Goal: Task Accomplishment & Management: Use online tool/utility

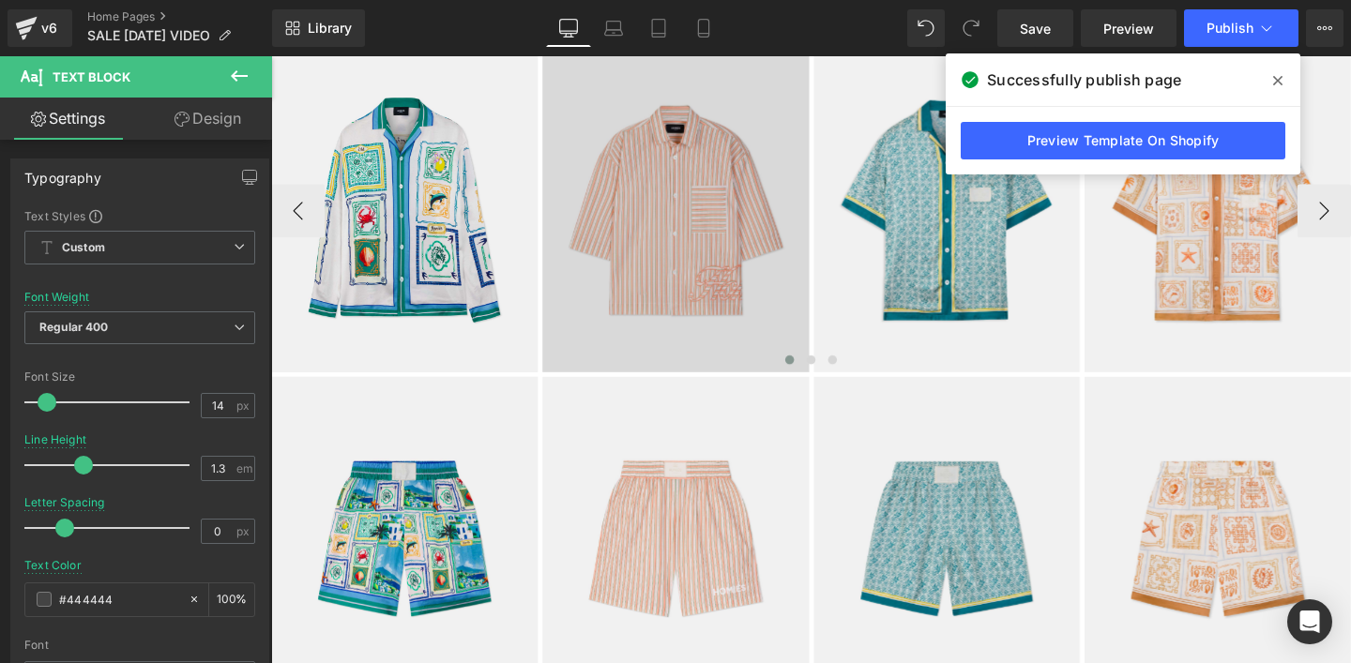
scroll to position [282, 0]
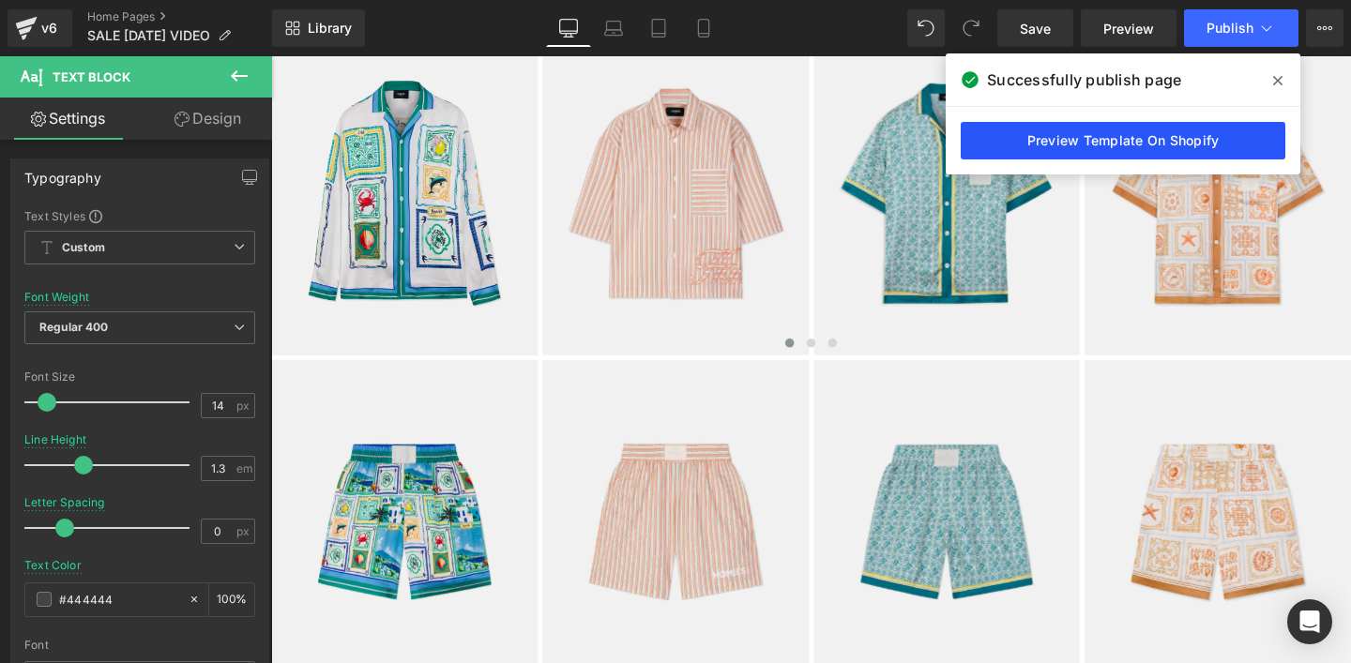
click at [1047, 151] on link "Preview Template On Shopify" at bounding box center [1122, 141] width 325 height 38
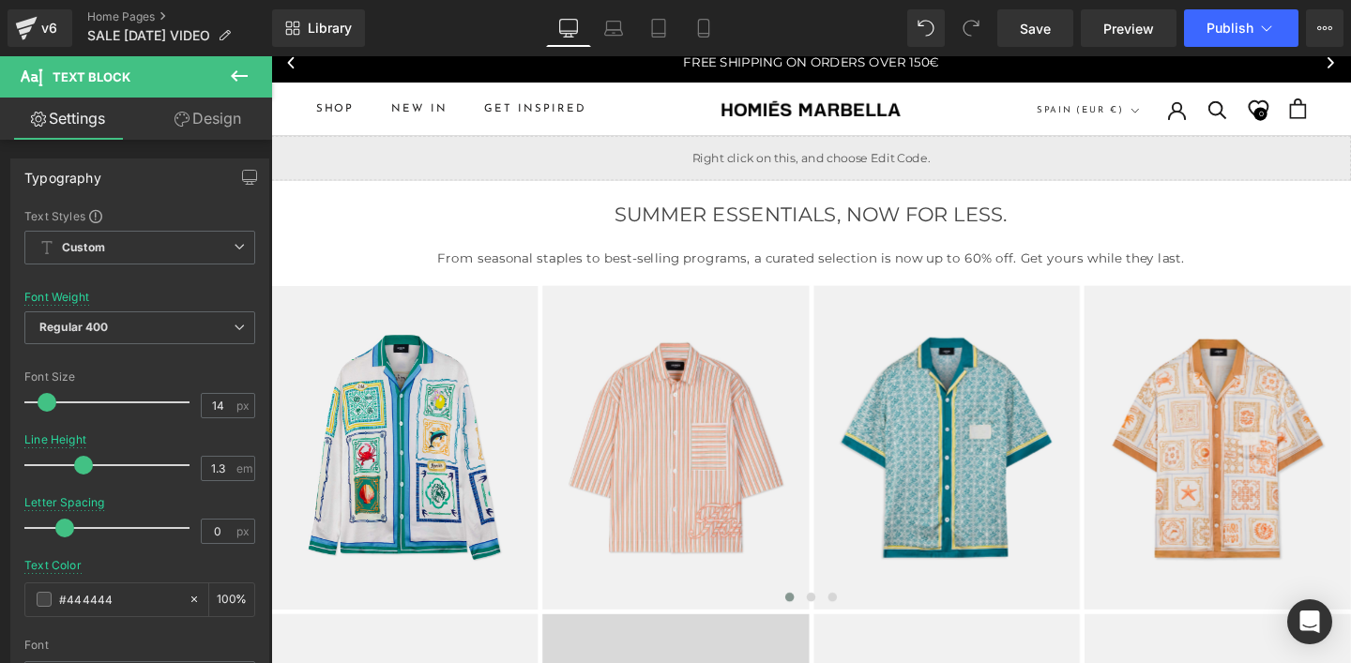
scroll to position [0, 0]
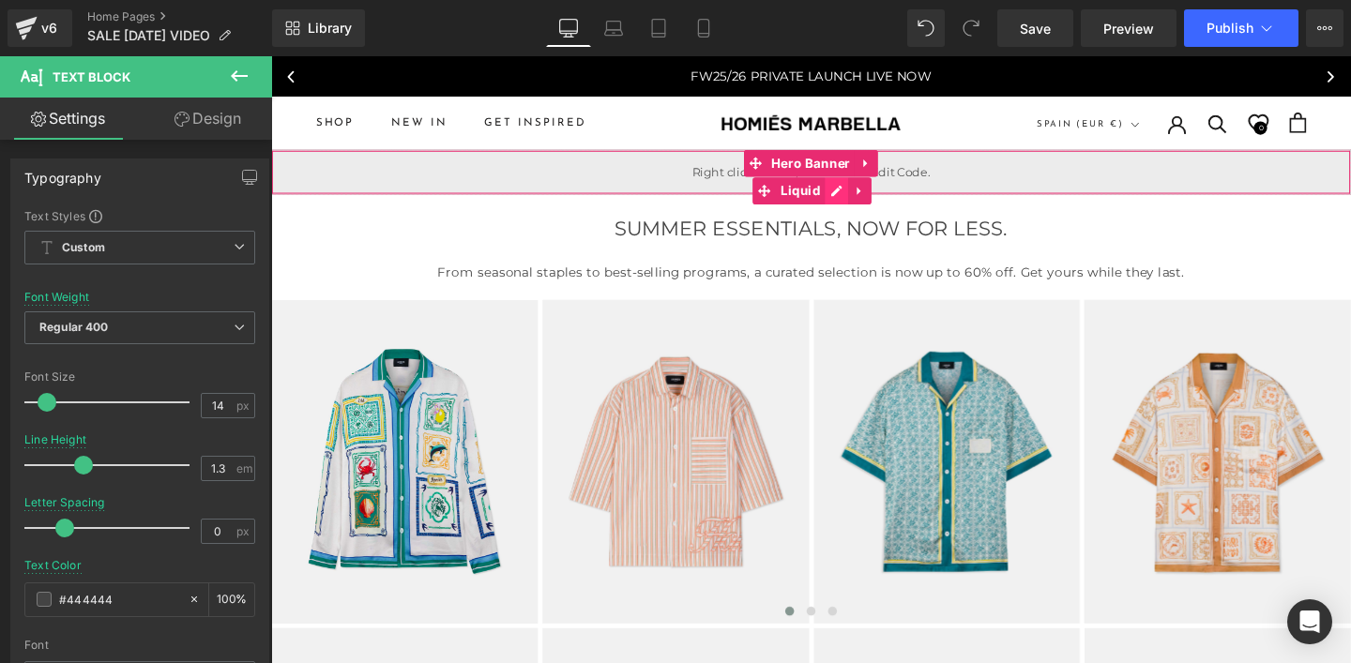
click at [857, 200] on div "Liquid" at bounding box center [838, 178] width 1135 height 47
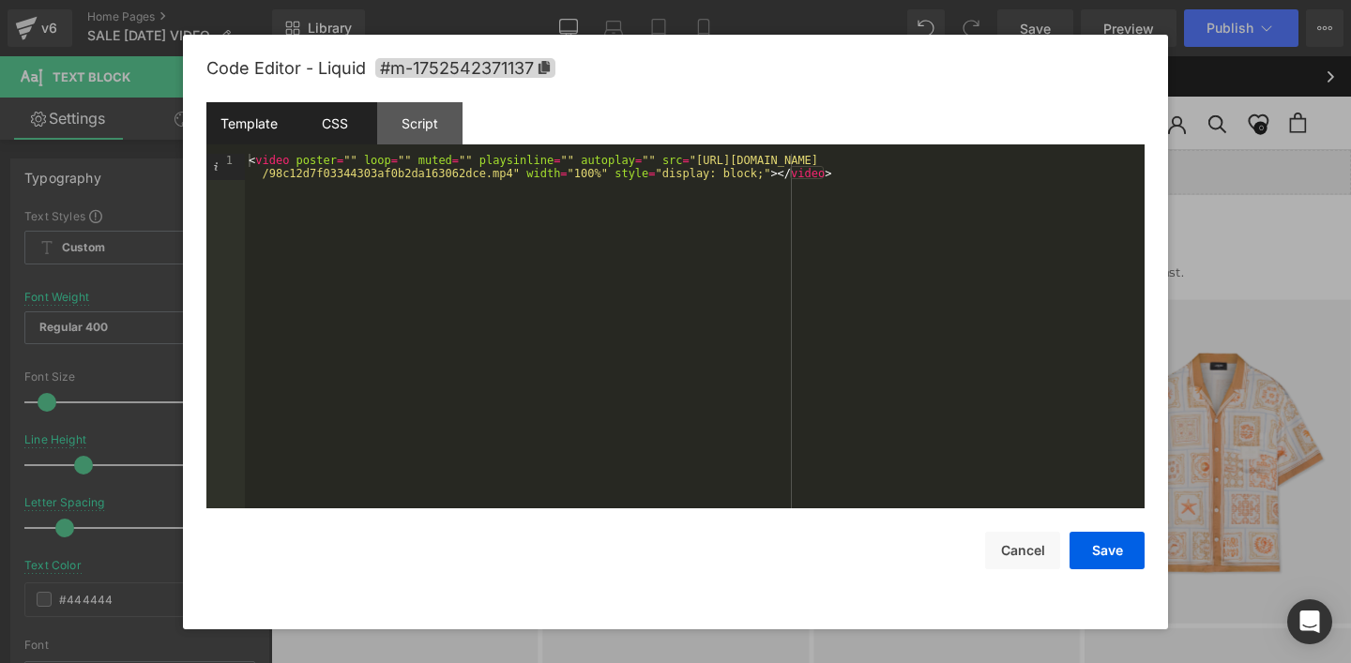
click at [345, 135] on div "CSS" at bounding box center [334, 123] width 85 height 42
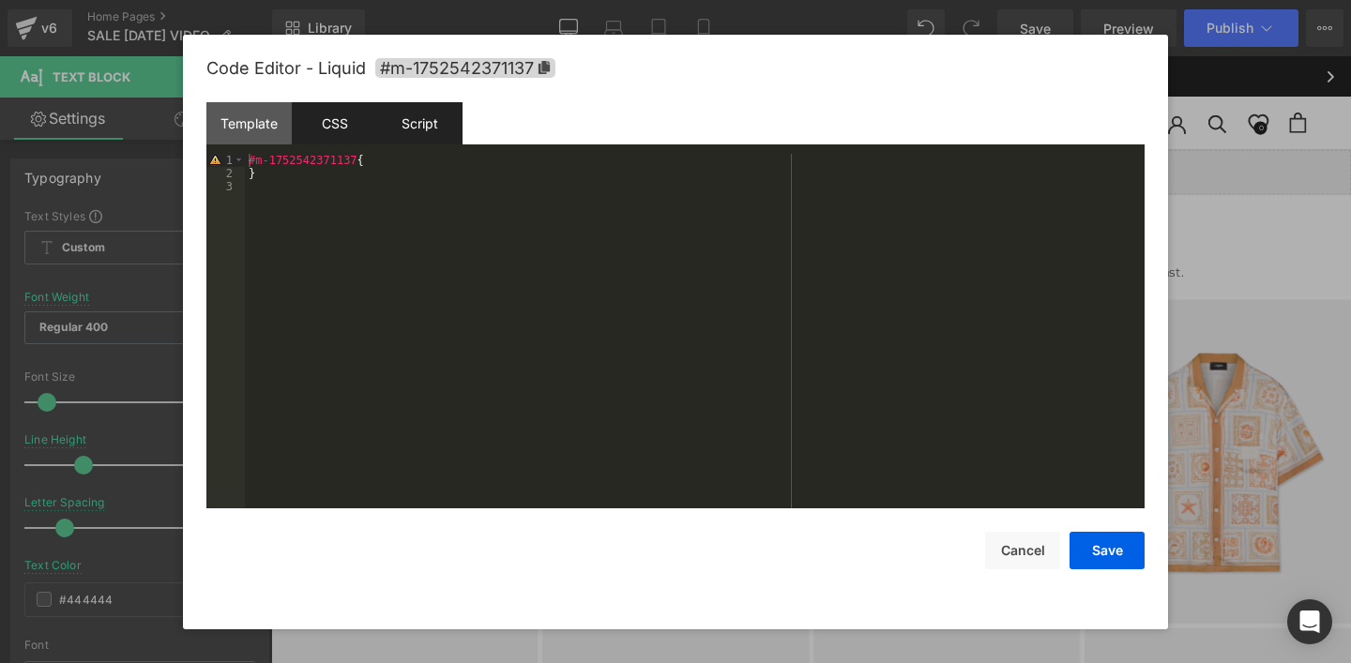
click at [417, 127] on div "Script" at bounding box center [419, 123] width 85 height 42
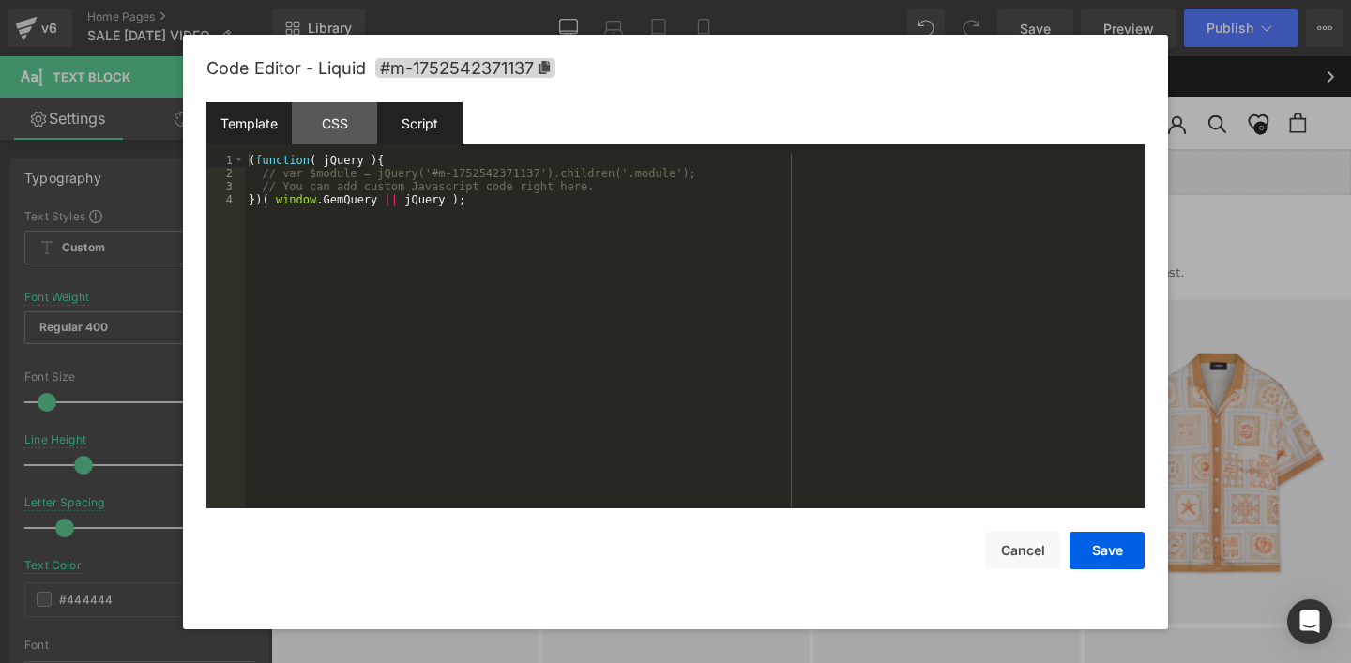
click at [243, 116] on div "Template" at bounding box center [248, 123] width 85 height 42
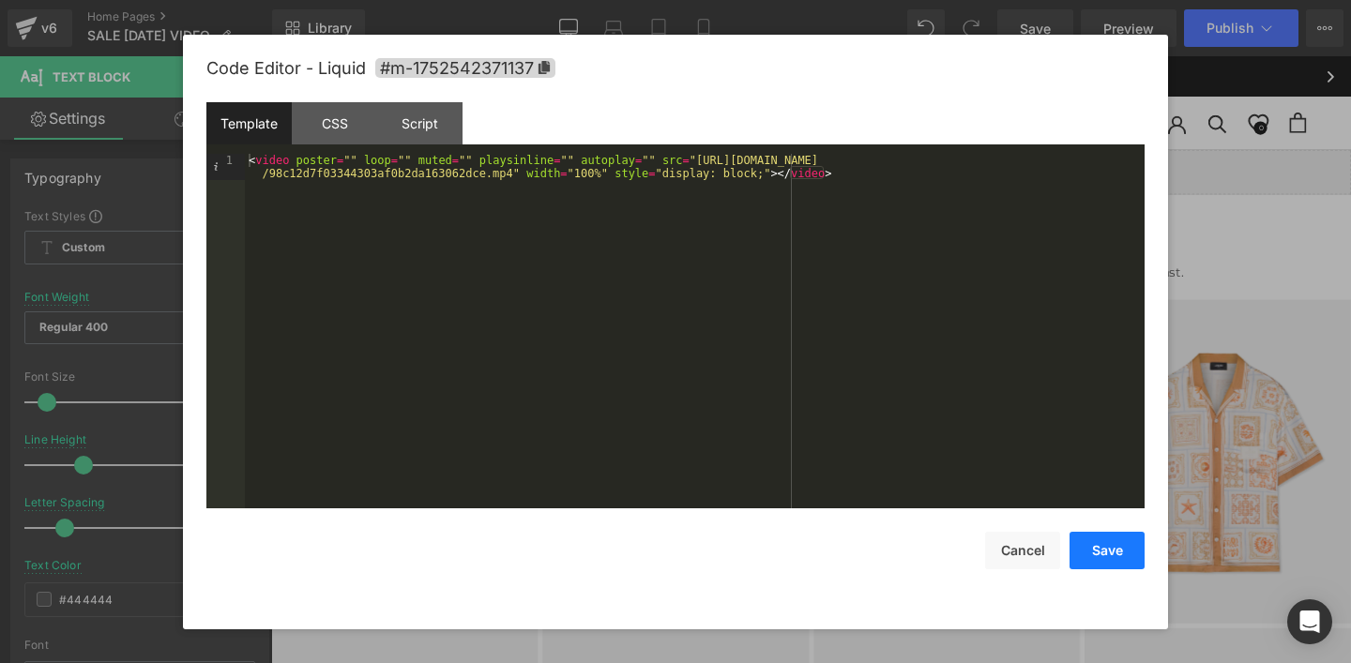
click at [1110, 558] on button "Save" at bounding box center [1106, 551] width 75 height 38
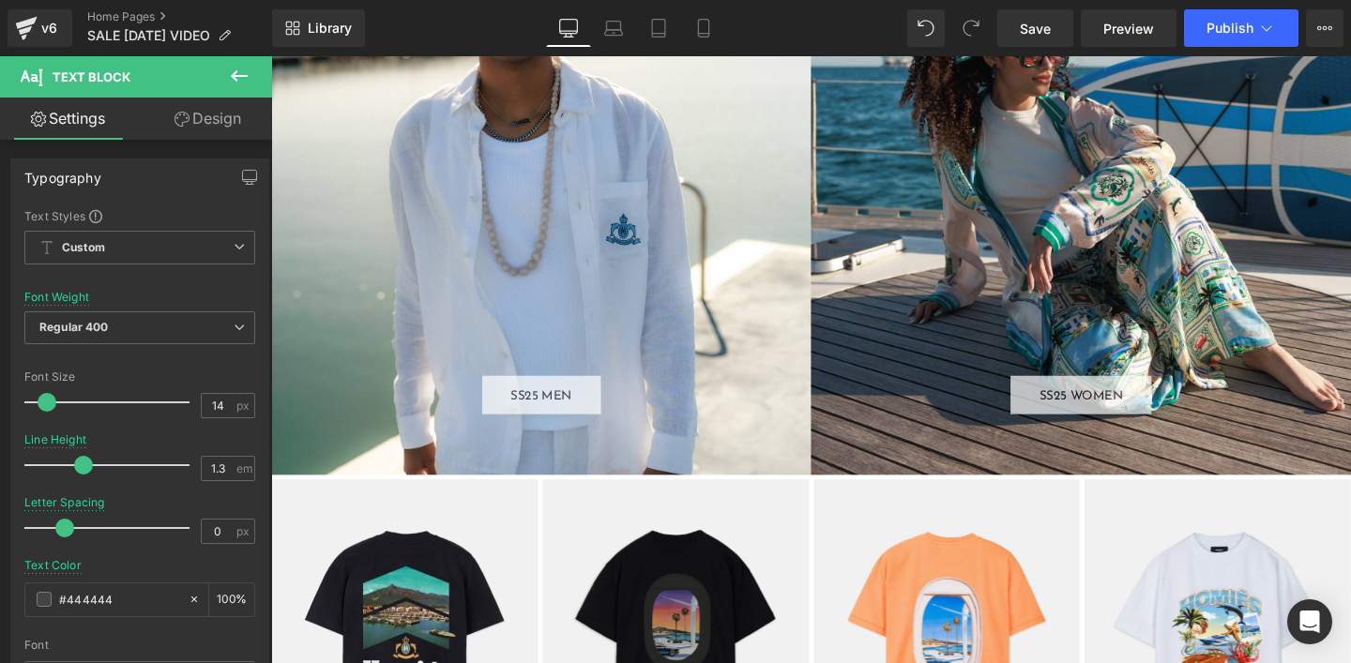
scroll to position [924, 0]
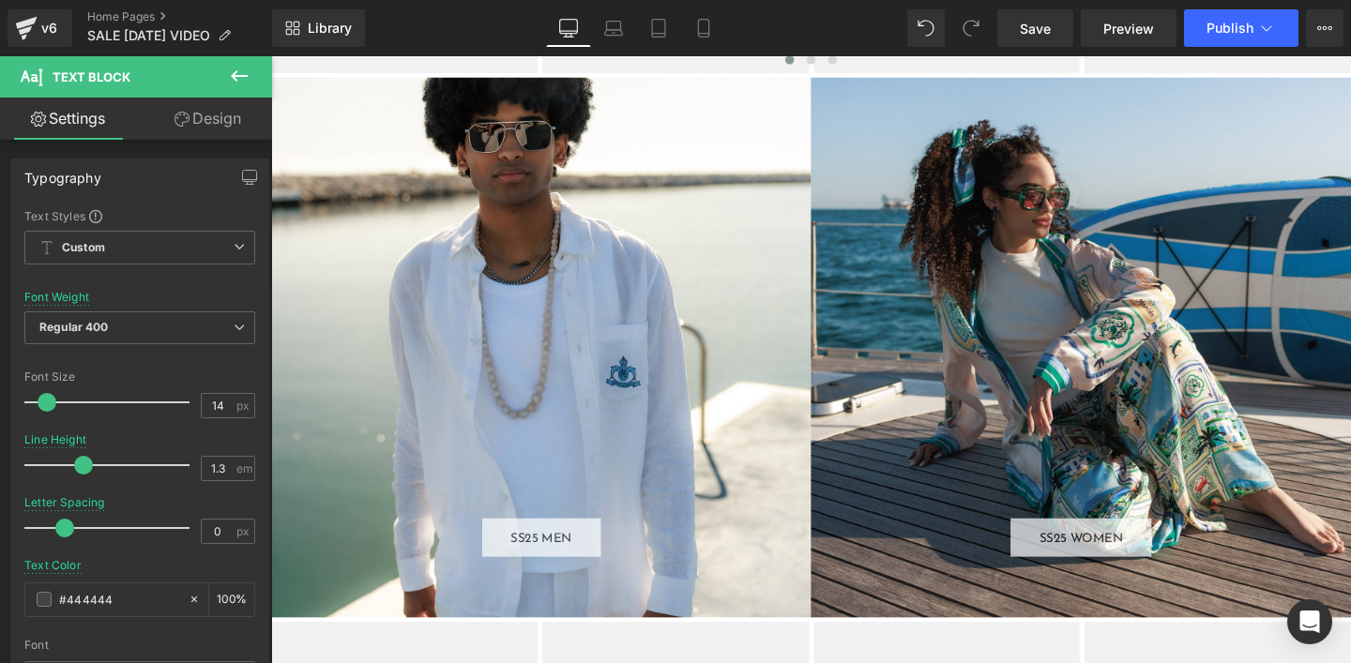
click at [557, 337] on div "SS25 MEN Button" at bounding box center [554, 362] width 567 height 567
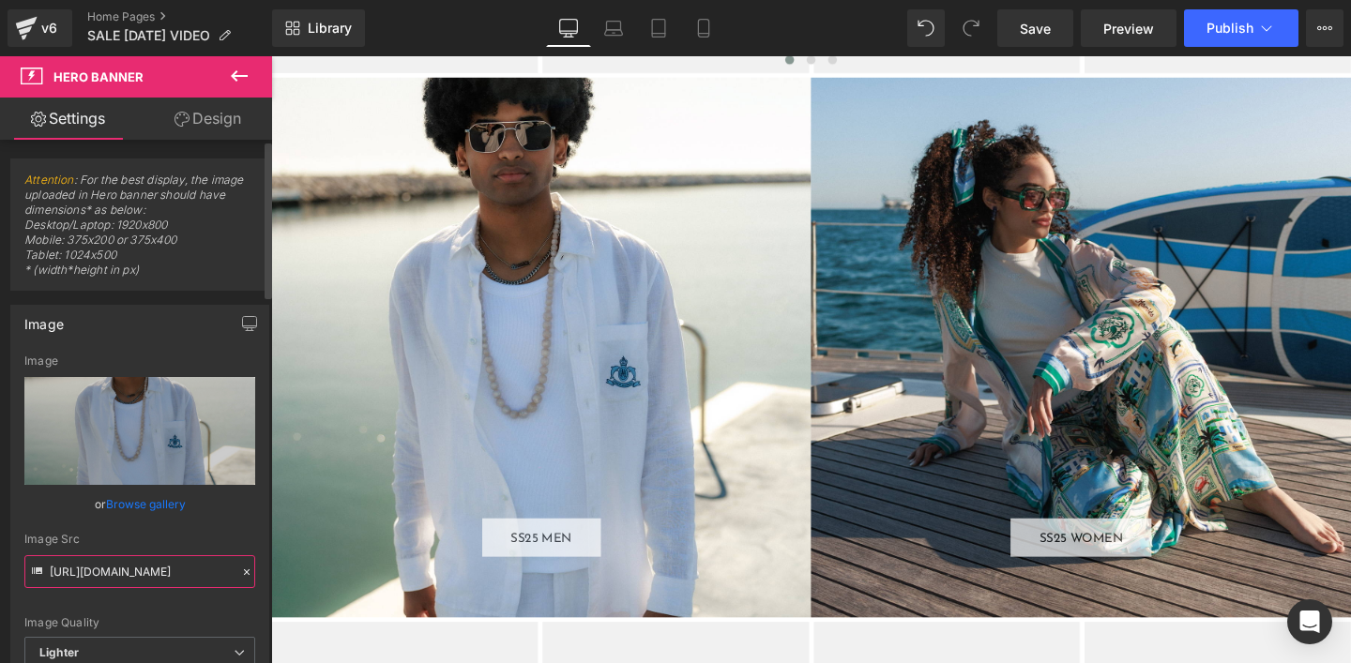
click at [136, 577] on input "[URL][DOMAIN_NAME]" at bounding box center [139, 571] width 231 height 33
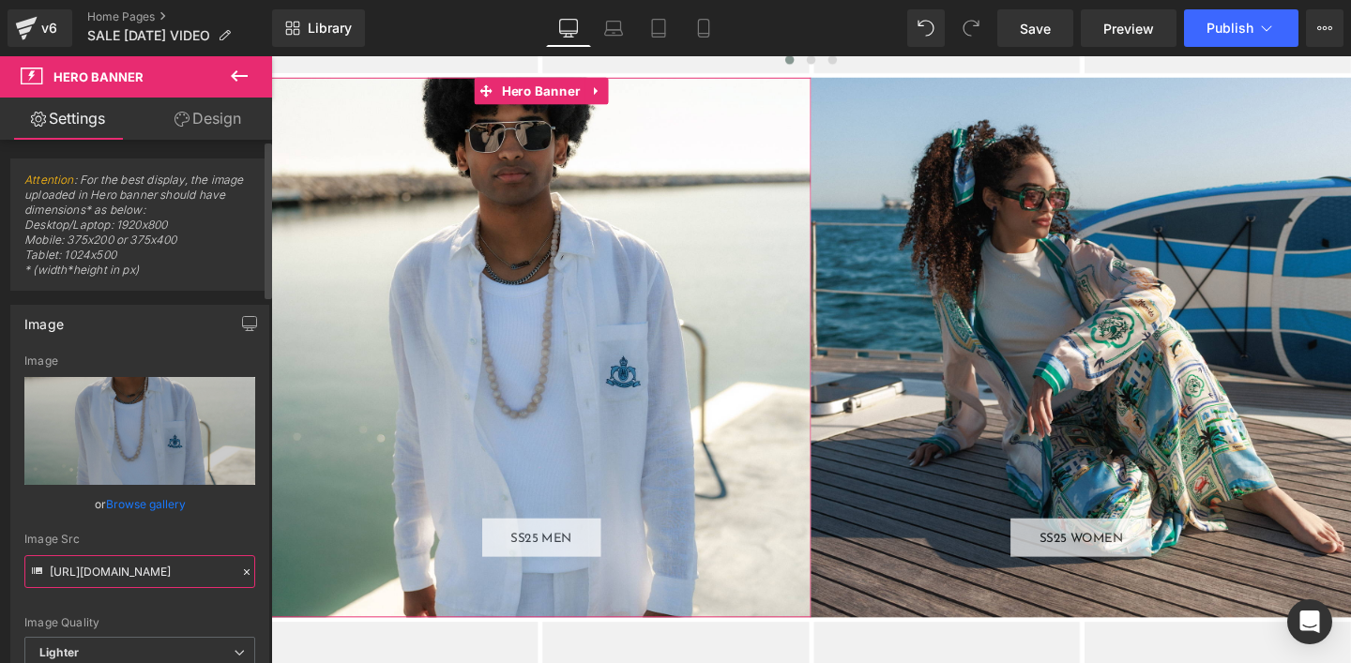
click at [140, 574] on input "[URL][DOMAIN_NAME]" at bounding box center [139, 571] width 231 height 33
paste input "[DOMAIN_NAME][URL]"
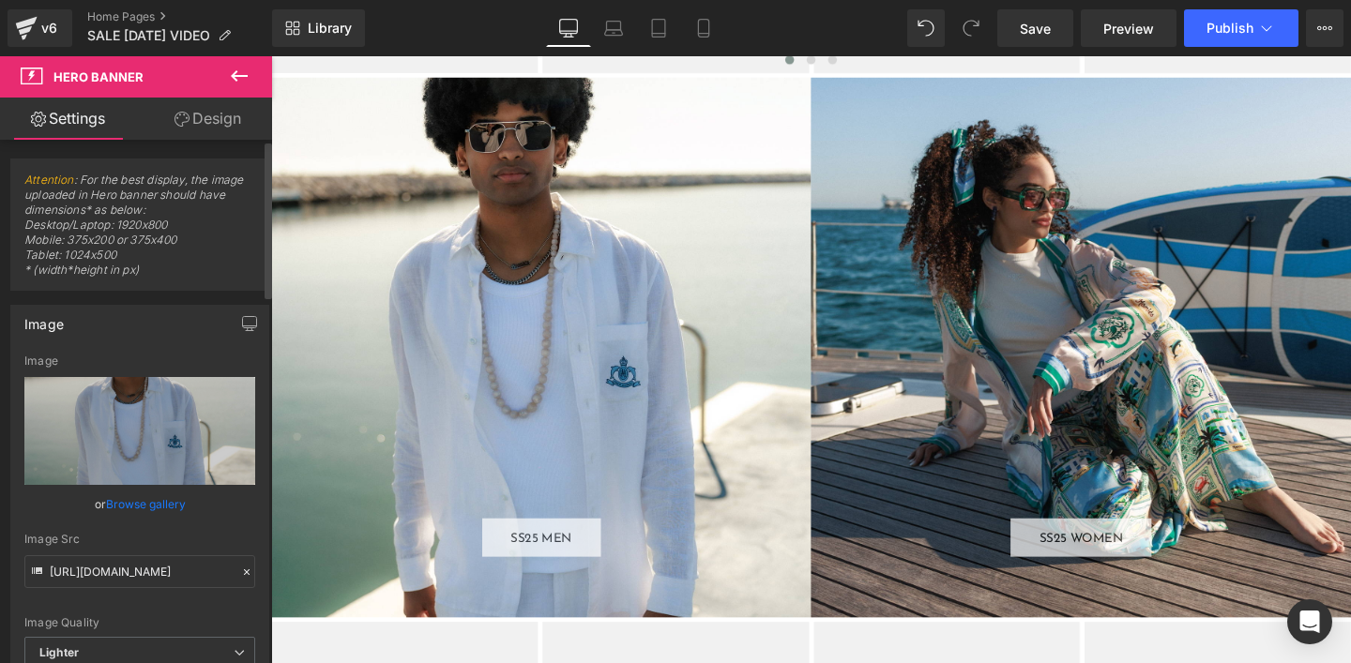
click at [159, 534] on div "Image Src" at bounding box center [139, 539] width 231 height 13
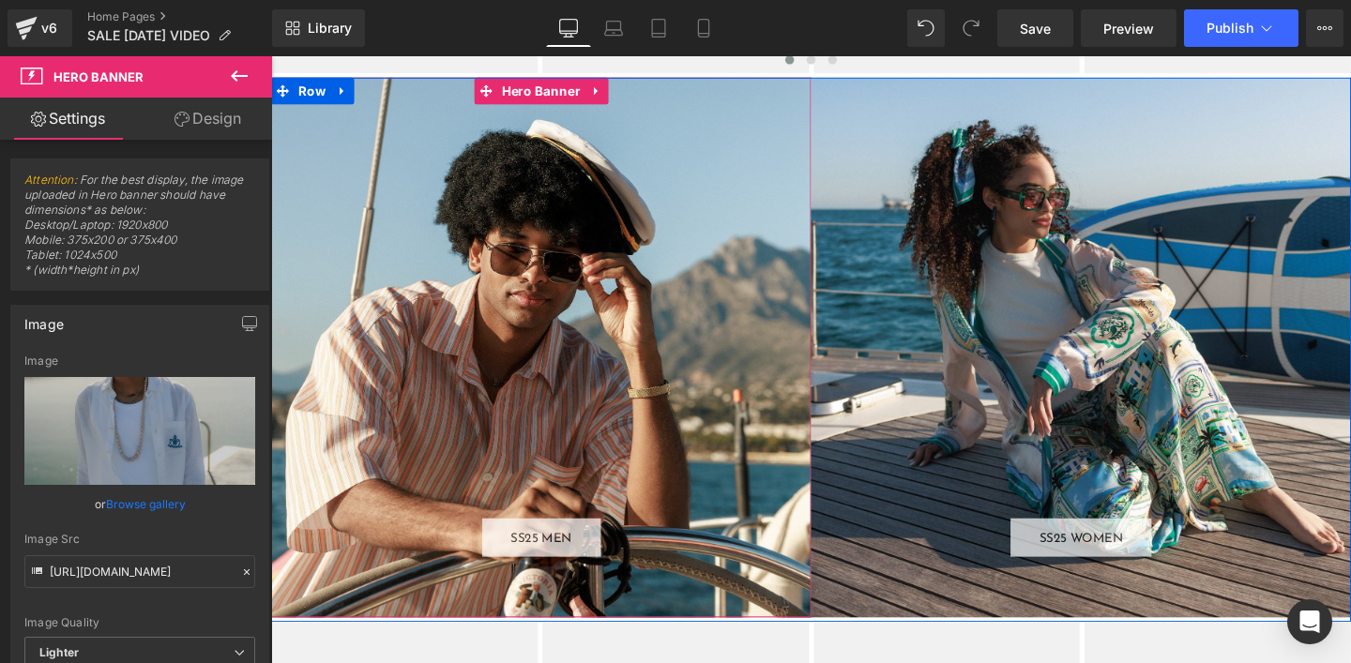
scroll to position [0, 0]
type input "[URL][DOMAIN_NAME]"
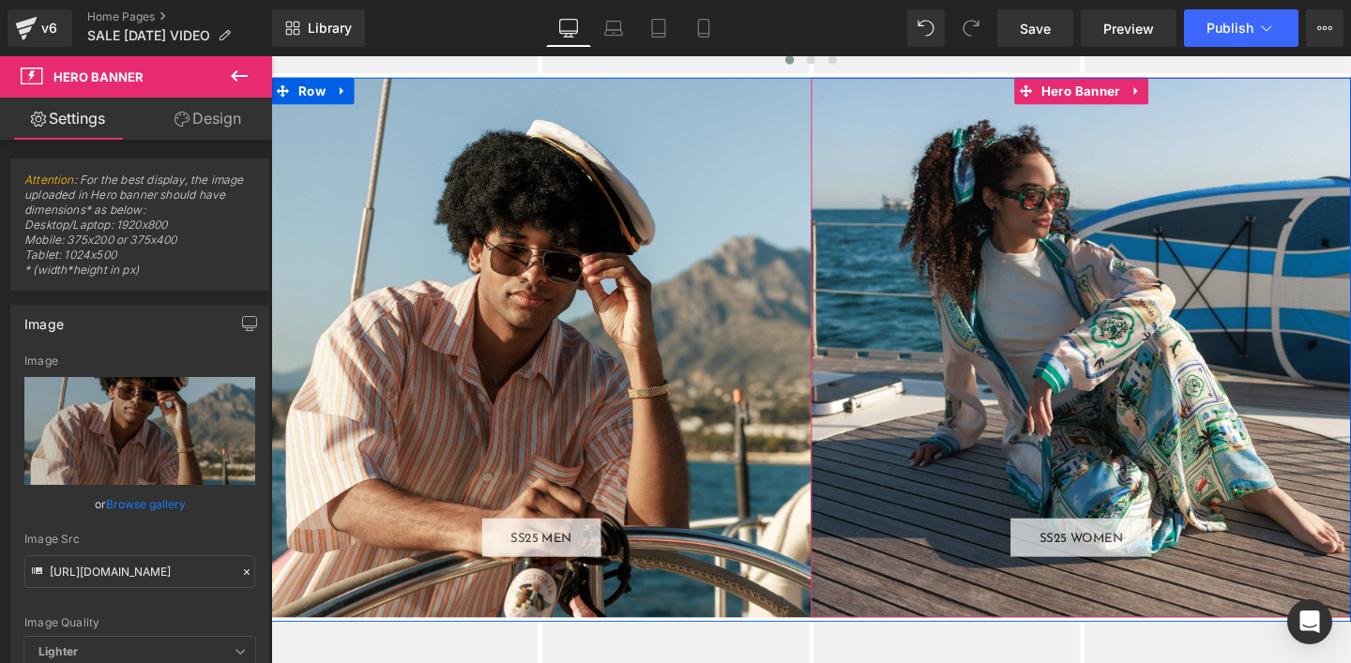
click at [923, 435] on div "SS25 WOMEN Button" at bounding box center [1121, 362] width 567 height 567
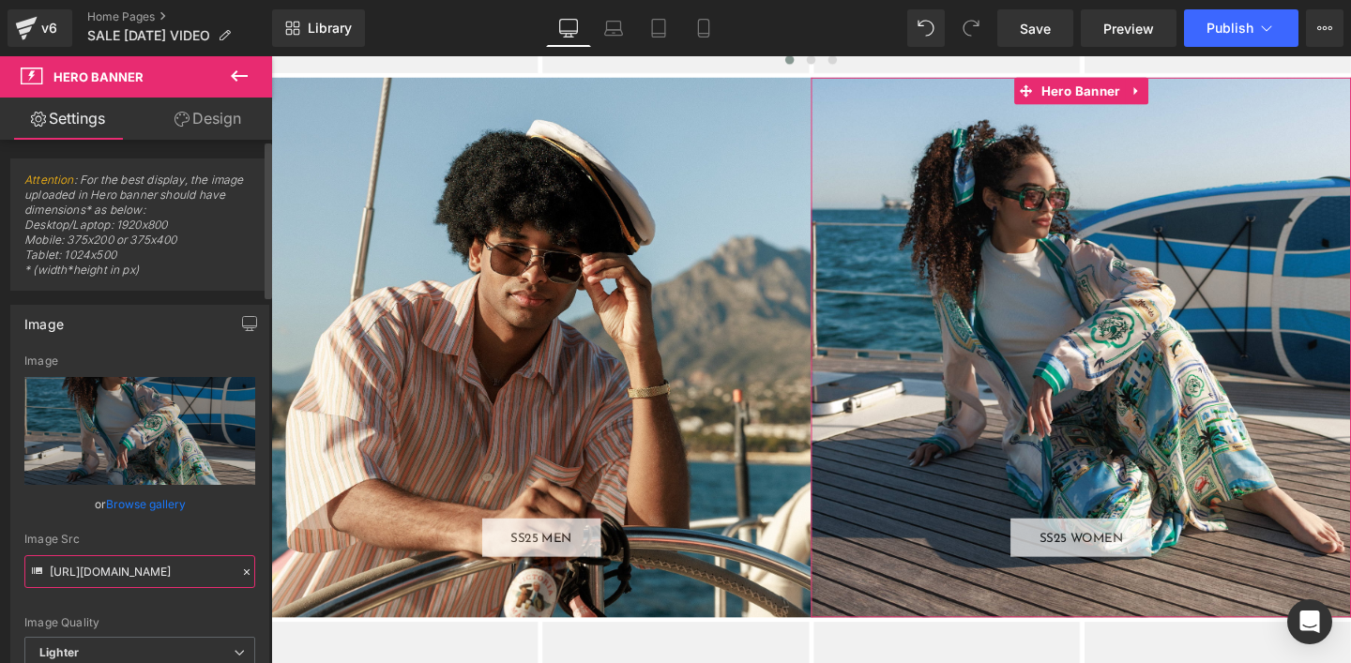
click at [122, 566] on input "[URL][DOMAIN_NAME]" at bounding box center [139, 571] width 231 height 33
paste input "[DOMAIN_NAME][URL]"
type input "[URL][DOMAIN_NAME]"
click at [115, 535] on div "Image Src" at bounding box center [139, 539] width 231 height 13
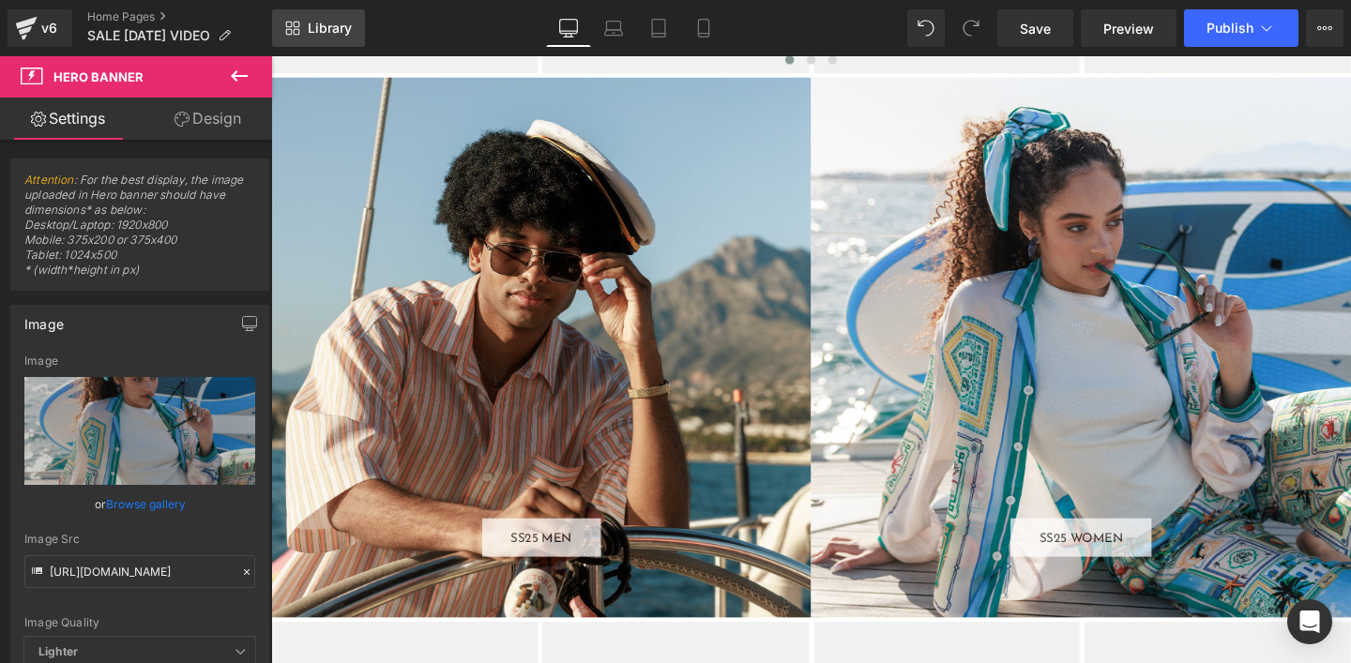
scroll to position [2215, 0]
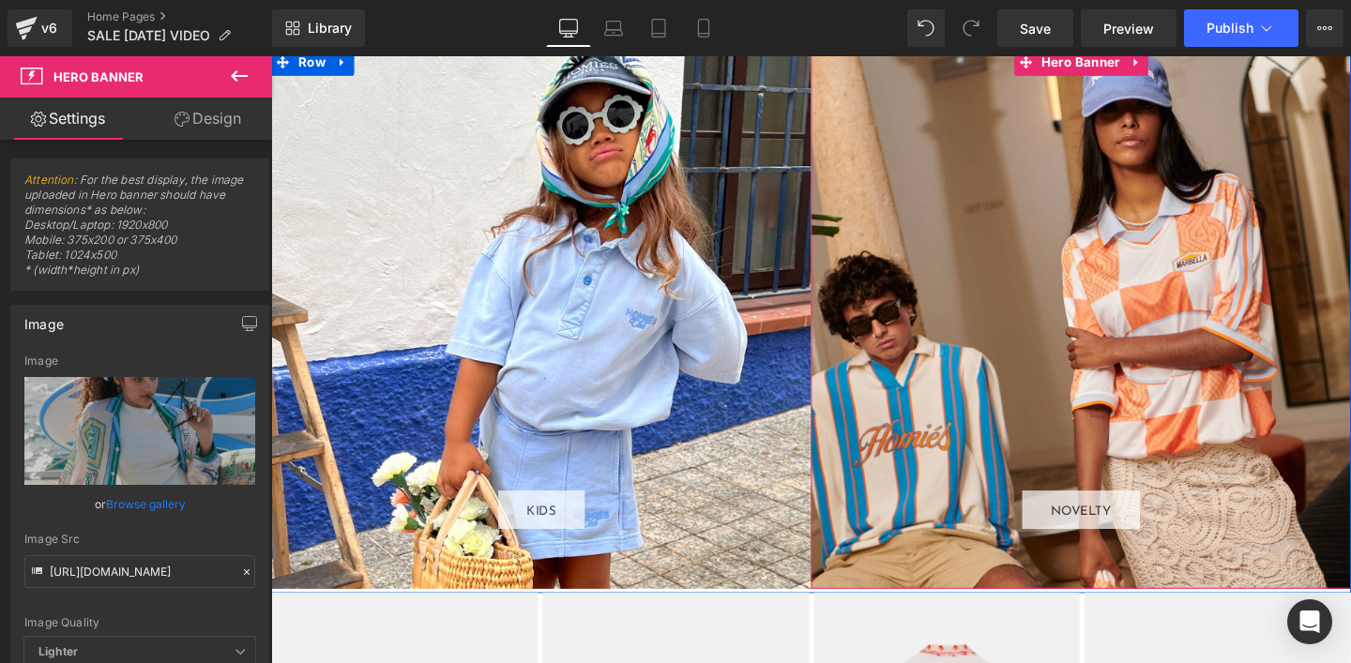
click at [951, 408] on div "NOVELTY Button" at bounding box center [1121, 332] width 567 height 567
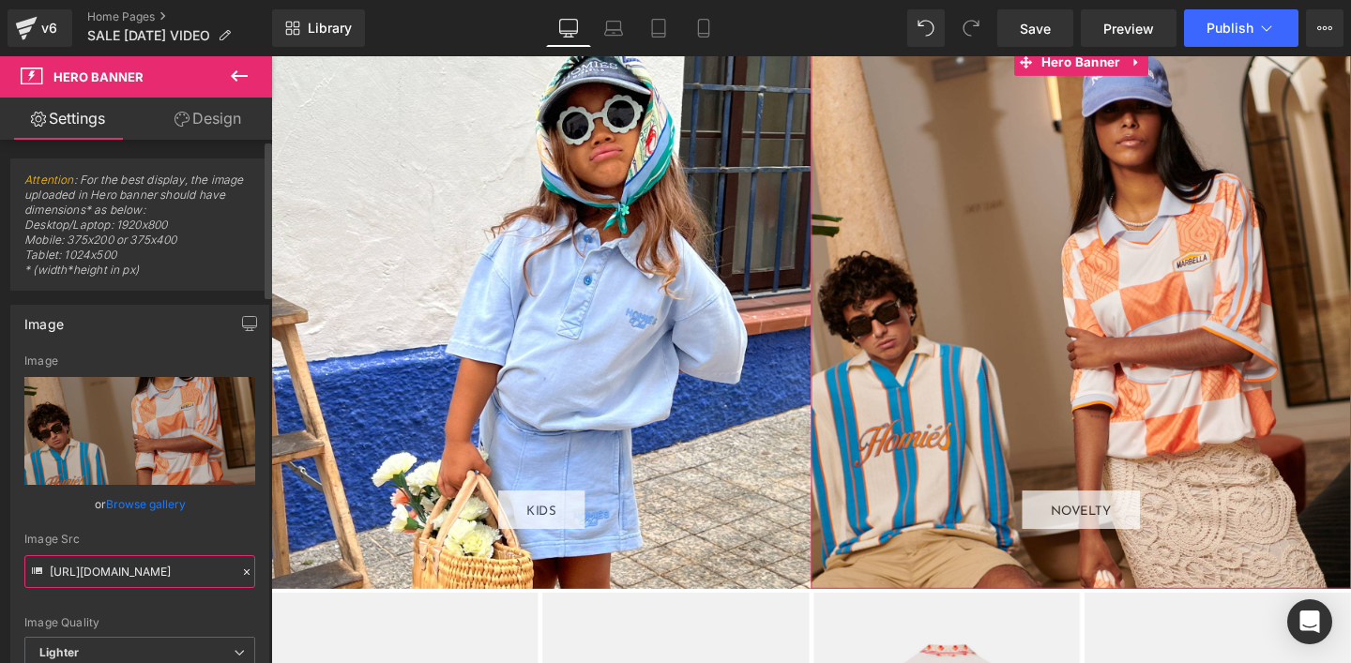
click at [102, 574] on input "[URL][DOMAIN_NAME]" at bounding box center [139, 571] width 231 height 33
paste input "[DOMAIN_NAME][URL]"
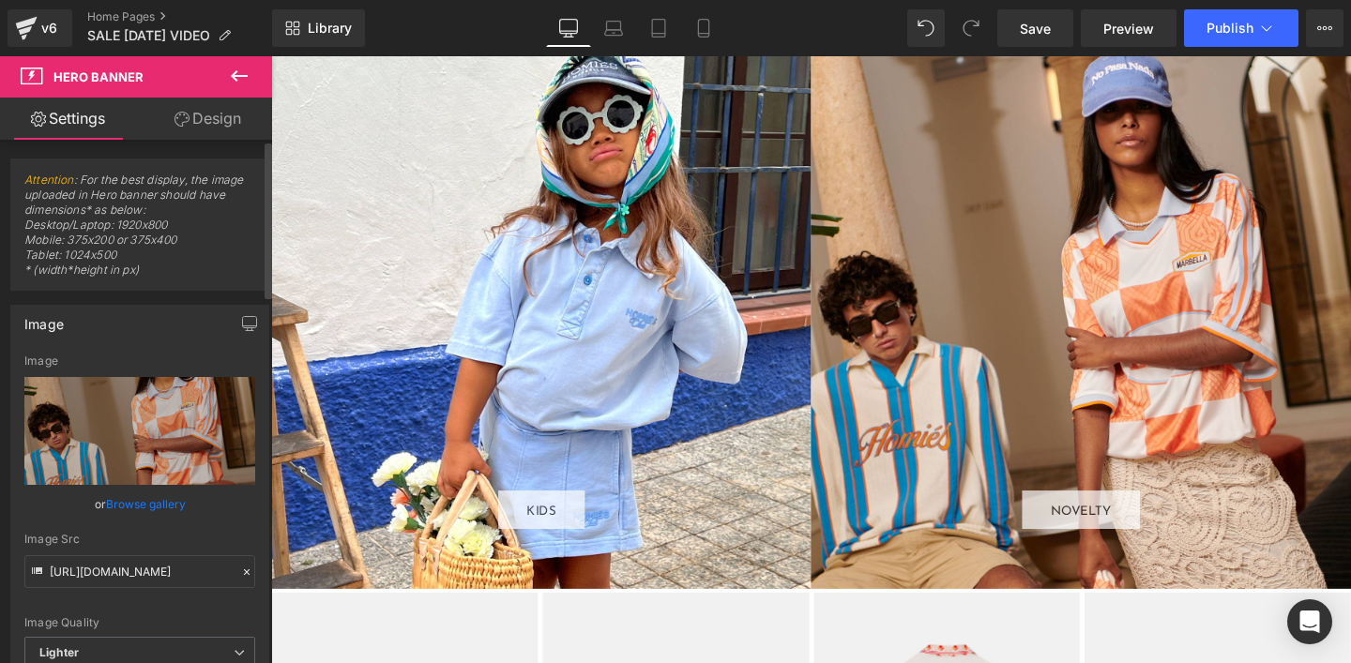
click at [139, 612] on div "Image Quality Lighter Lightest Lighter Lighter Lightest Only support for UCare …" at bounding box center [139, 496] width 231 height 282
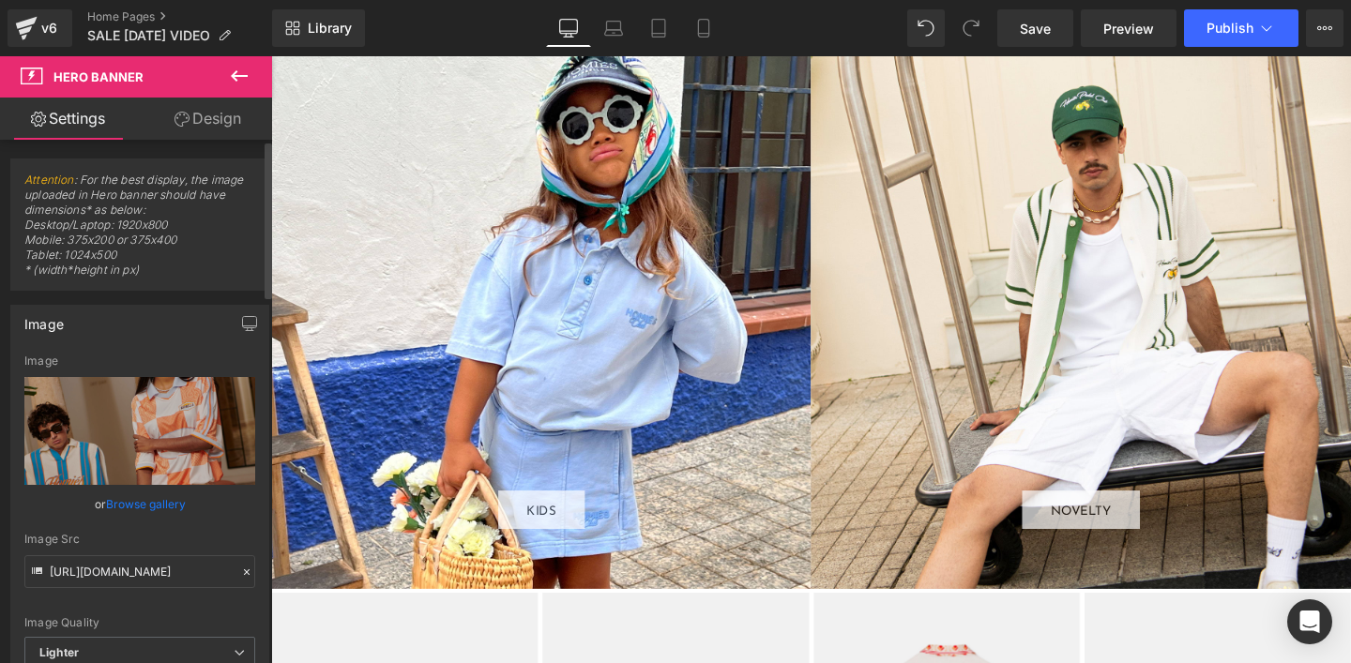
scroll to position [0, 0]
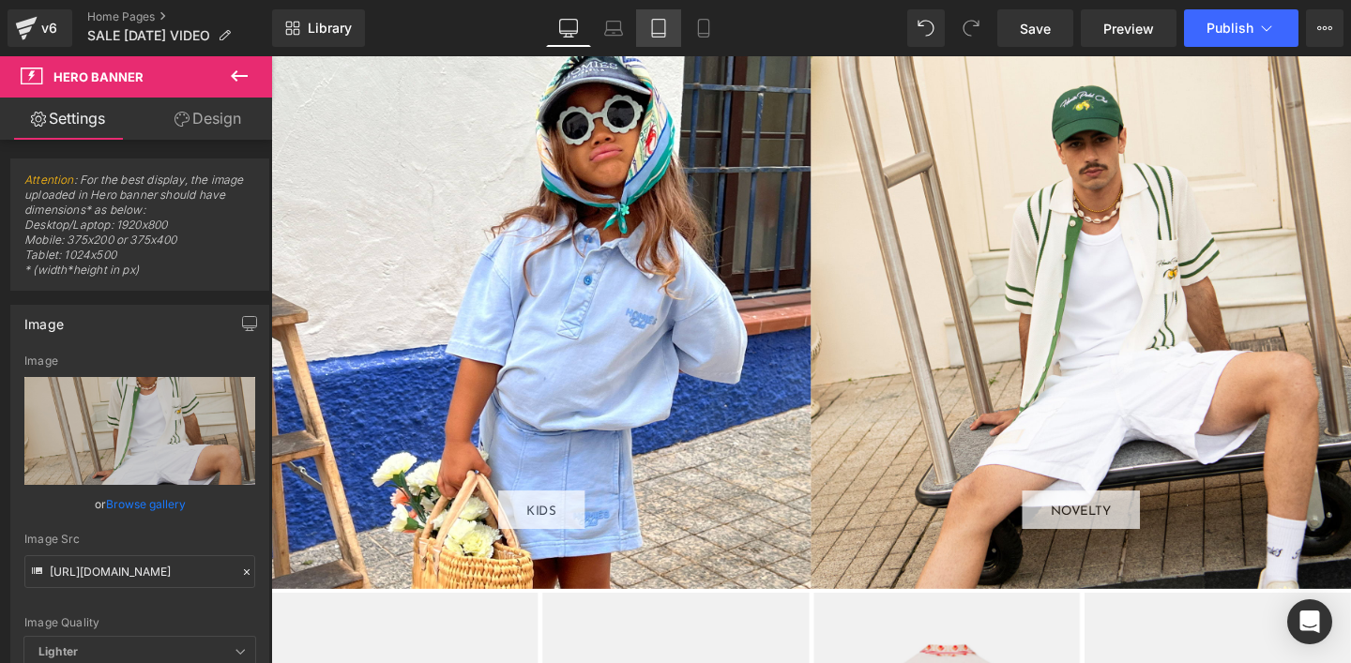
type input "[URL][DOMAIN_NAME]"
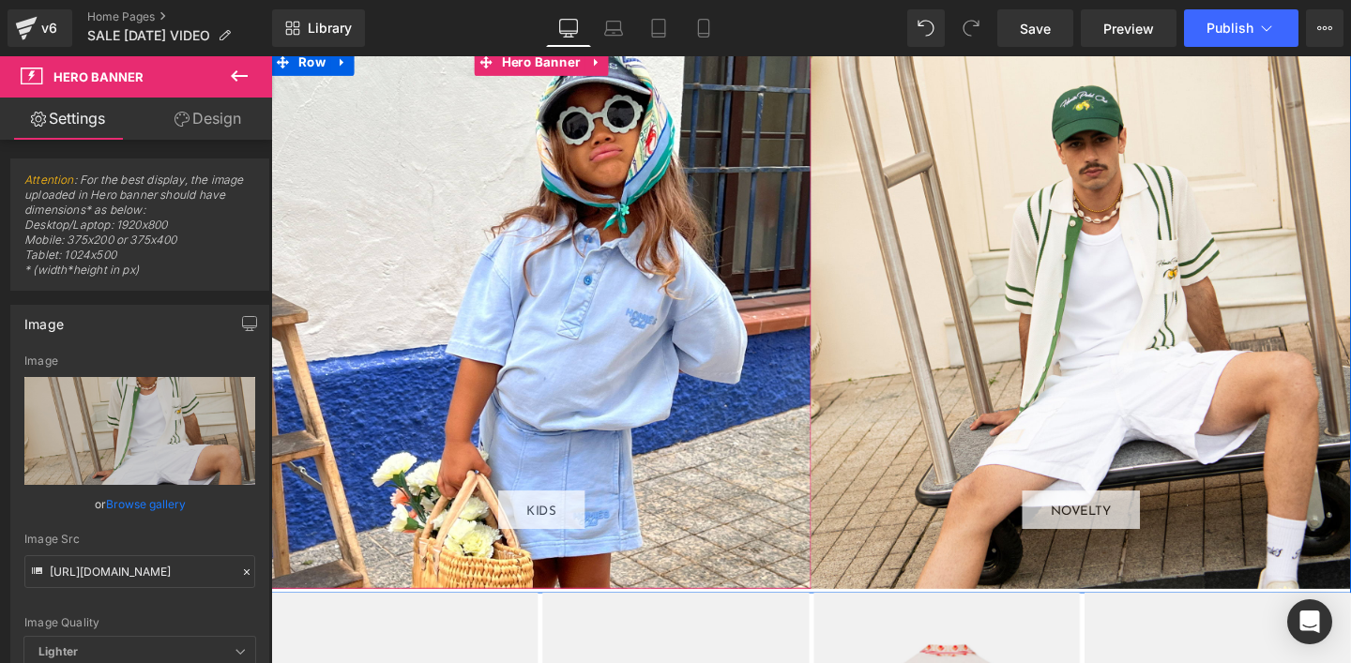
click at [531, 207] on div "KIDS Button" at bounding box center [554, 332] width 567 height 567
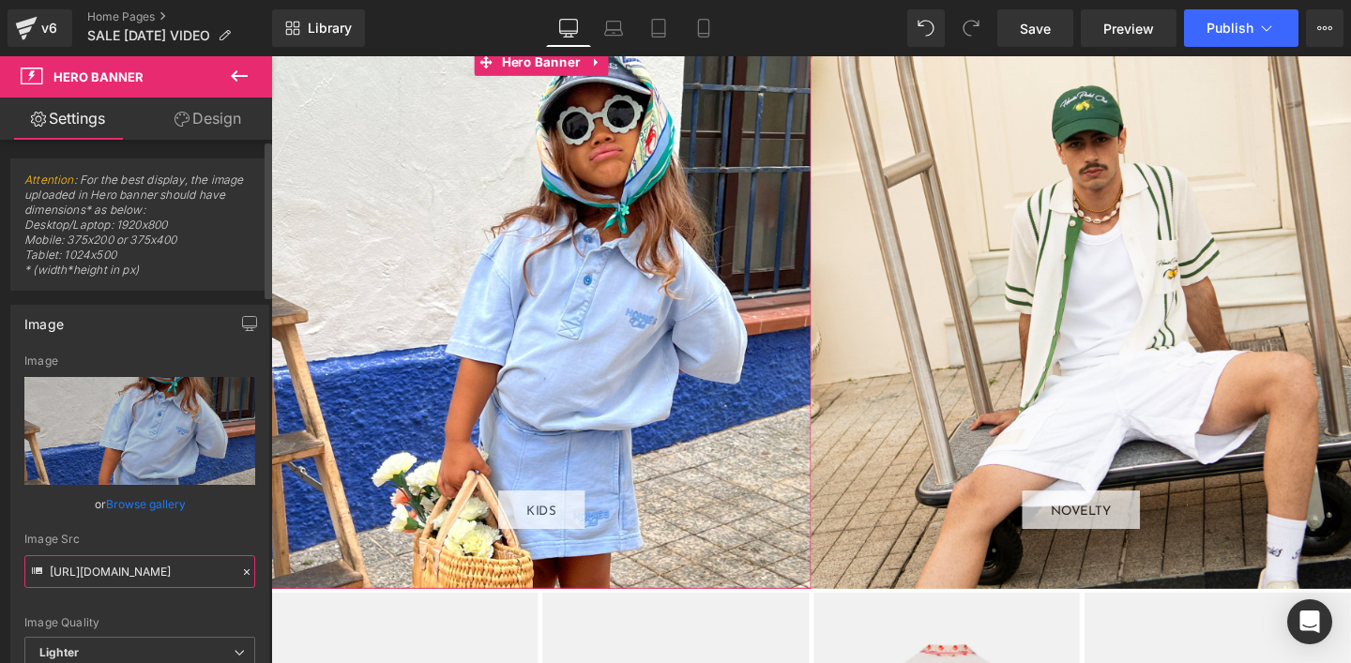
click at [122, 568] on input "[URL][DOMAIN_NAME]" at bounding box center [139, 571] width 231 height 33
click at [174, 537] on div "Image Src" at bounding box center [139, 539] width 231 height 13
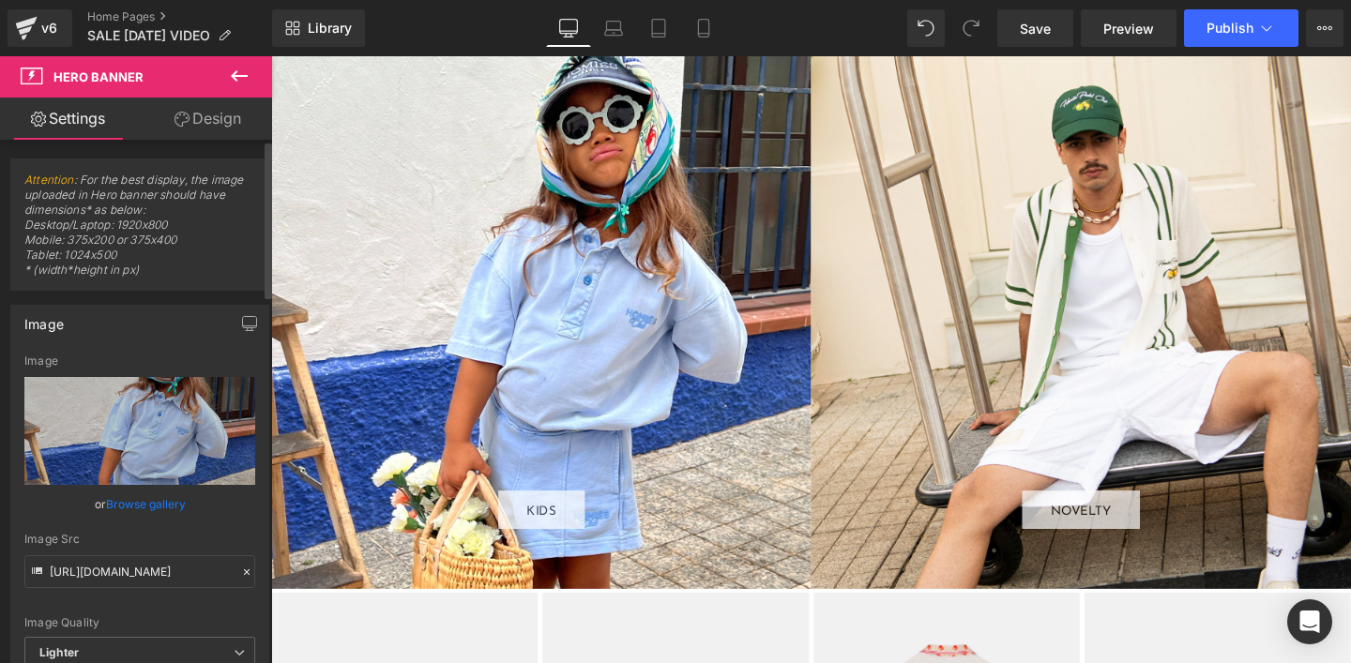
click at [157, 612] on div "Image Quality Lighter Lightest Lighter Lighter Lightest Only support for UCare …" at bounding box center [139, 496] width 231 height 282
click at [142, 569] on input "[URL][DOMAIN_NAME]" at bounding box center [139, 571] width 231 height 33
click at [159, 608] on div "Image Quality Lighter Lightest Lighter Lighter Lightest Only support for UCare …" at bounding box center [139, 496] width 231 height 282
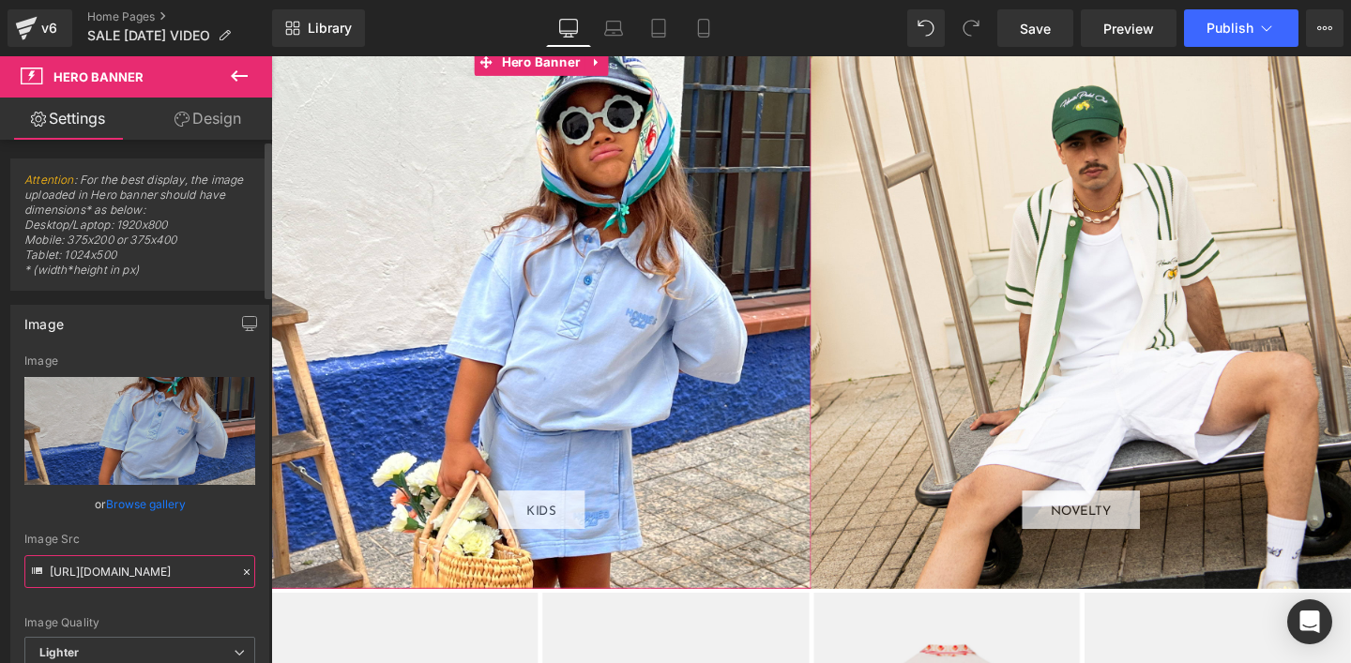
click at [128, 567] on input "[URL][DOMAIN_NAME]" at bounding box center [139, 571] width 231 height 33
click at [128, 570] on input "[URL][DOMAIN_NAME]" at bounding box center [139, 571] width 231 height 33
paste input "[DOMAIN_NAME][URL]"
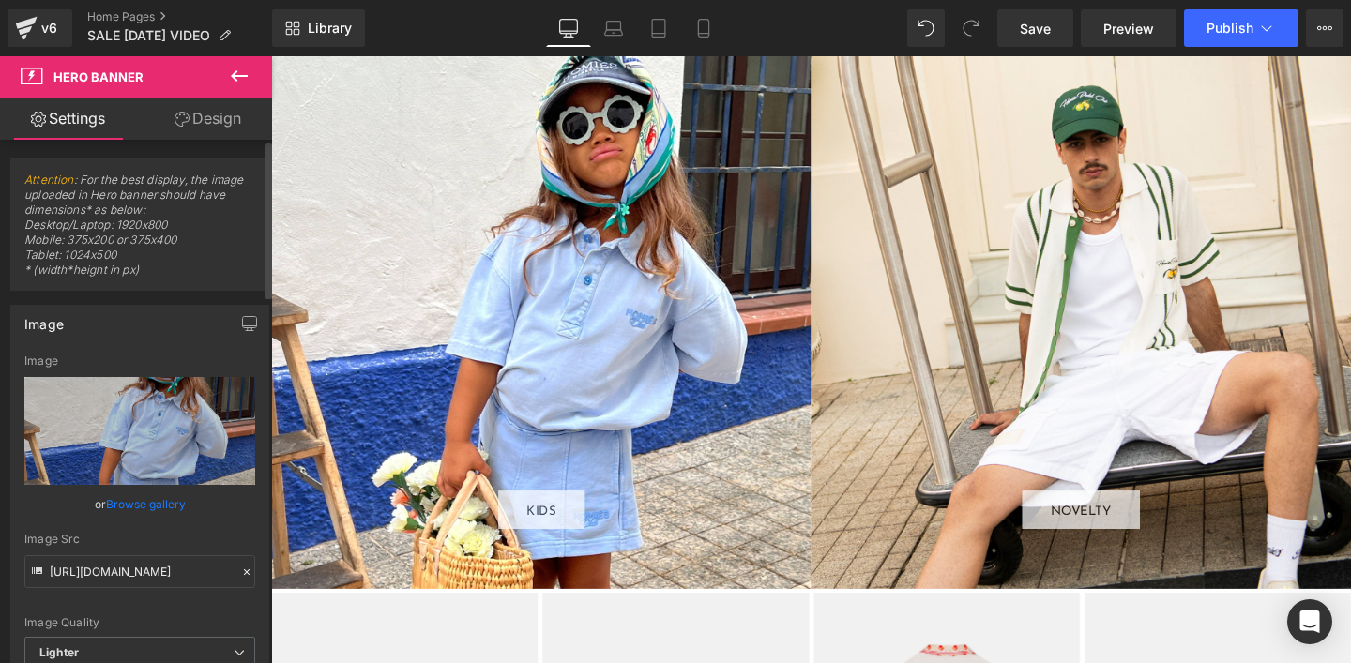
click at [159, 597] on div "Image Quality Lighter Lightest Lighter Lighter Lightest Only support for UCare …" at bounding box center [139, 496] width 231 height 282
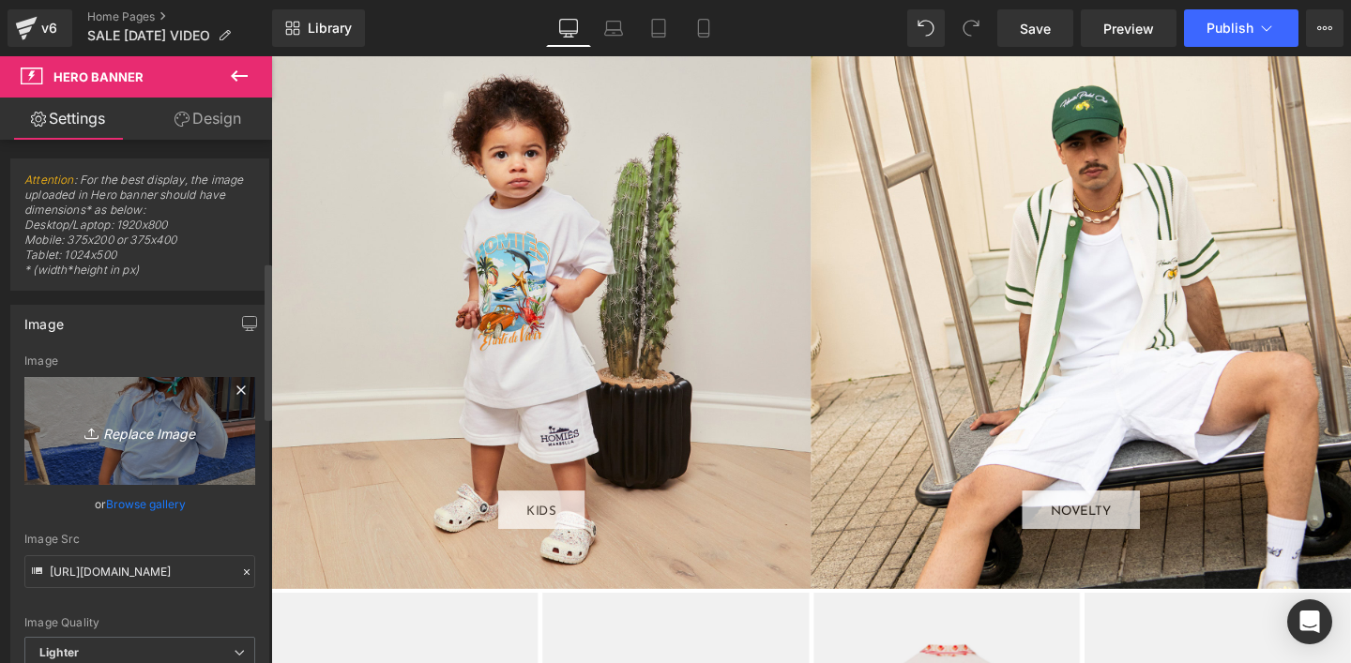
type input "[URL][DOMAIN_NAME]"
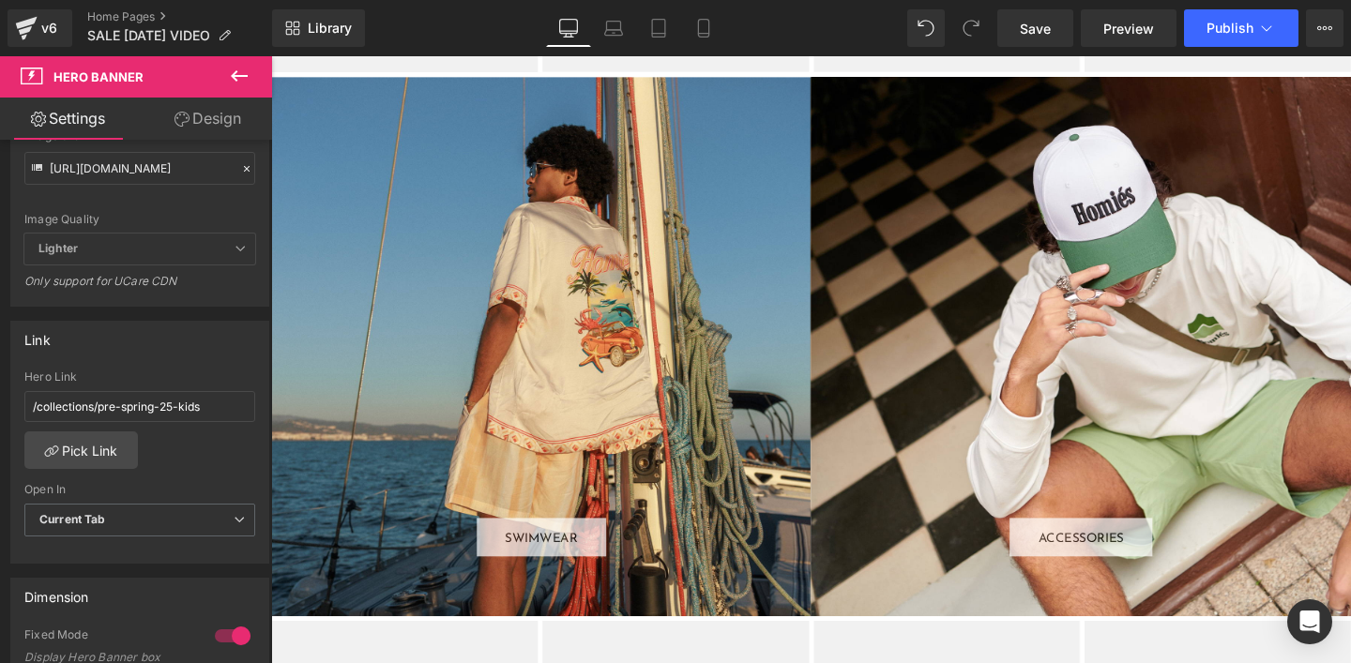
scroll to position [3098, 0]
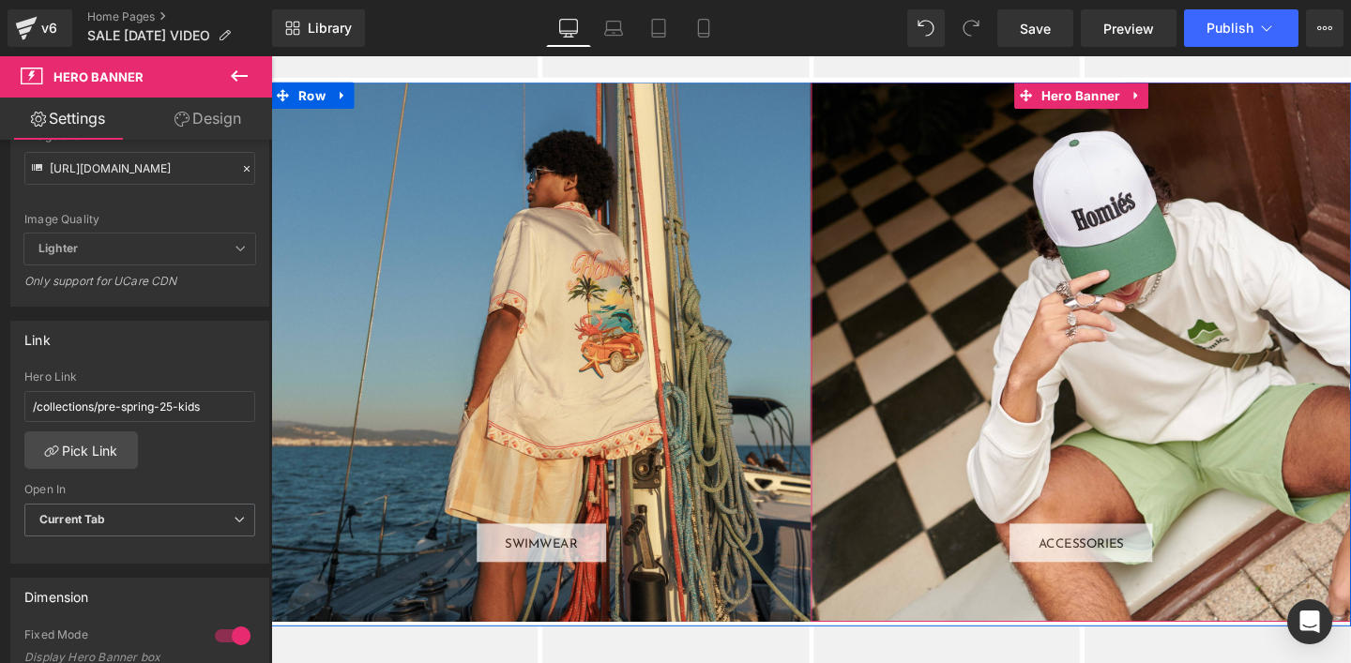
click at [987, 434] on div "ACCESSORIES Button" at bounding box center [1121, 366] width 567 height 567
click at [462, 359] on div "SWIMWEAR Button" at bounding box center [554, 367] width 567 height 566
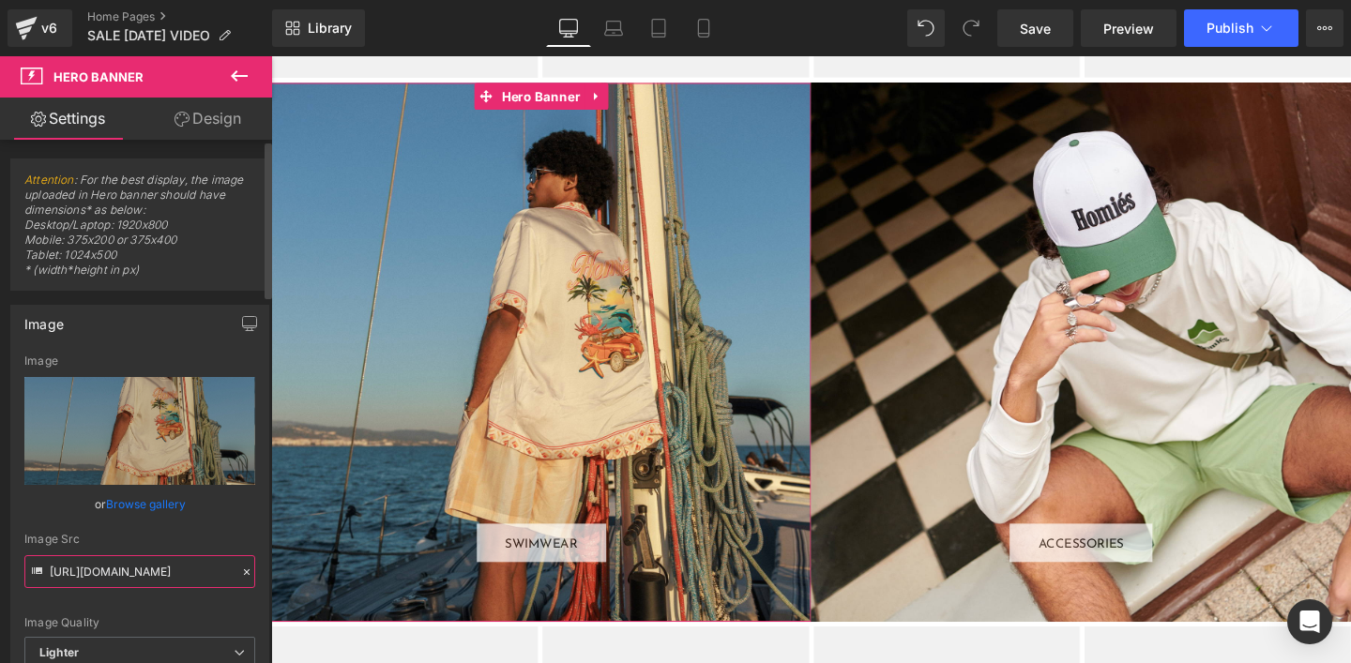
click at [131, 570] on input "[URL][DOMAIN_NAME]" at bounding box center [139, 571] width 231 height 33
paste input "[DOMAIN_NAME][URL]"
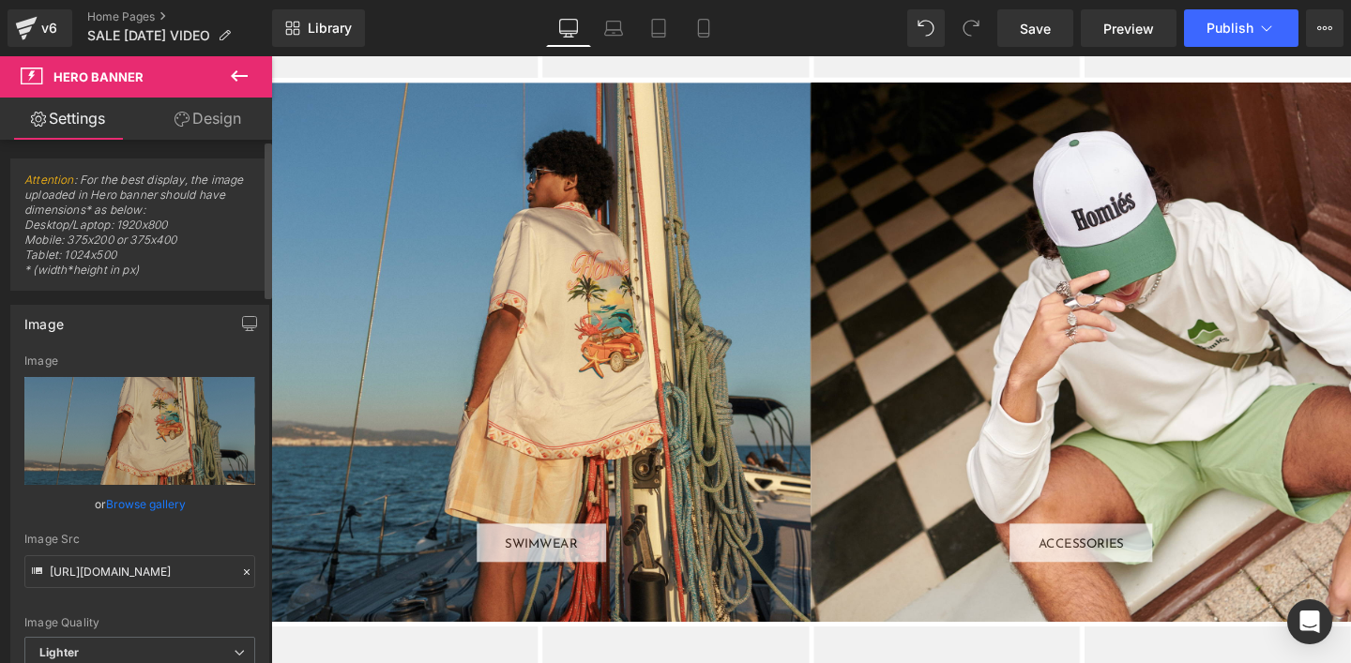
click at [190, 533] on div "Image Src" at bounding box center [139, 539] width 231 height 13
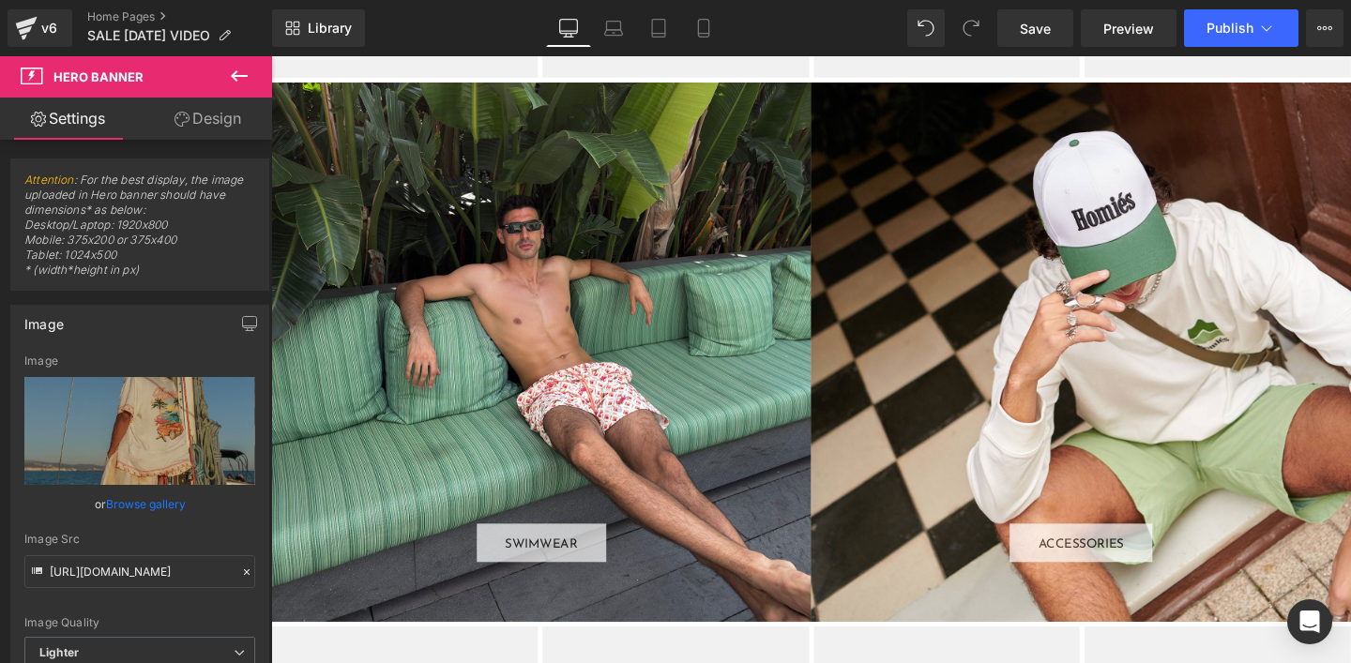
type input "[URL][DOMAIN_NAME]"
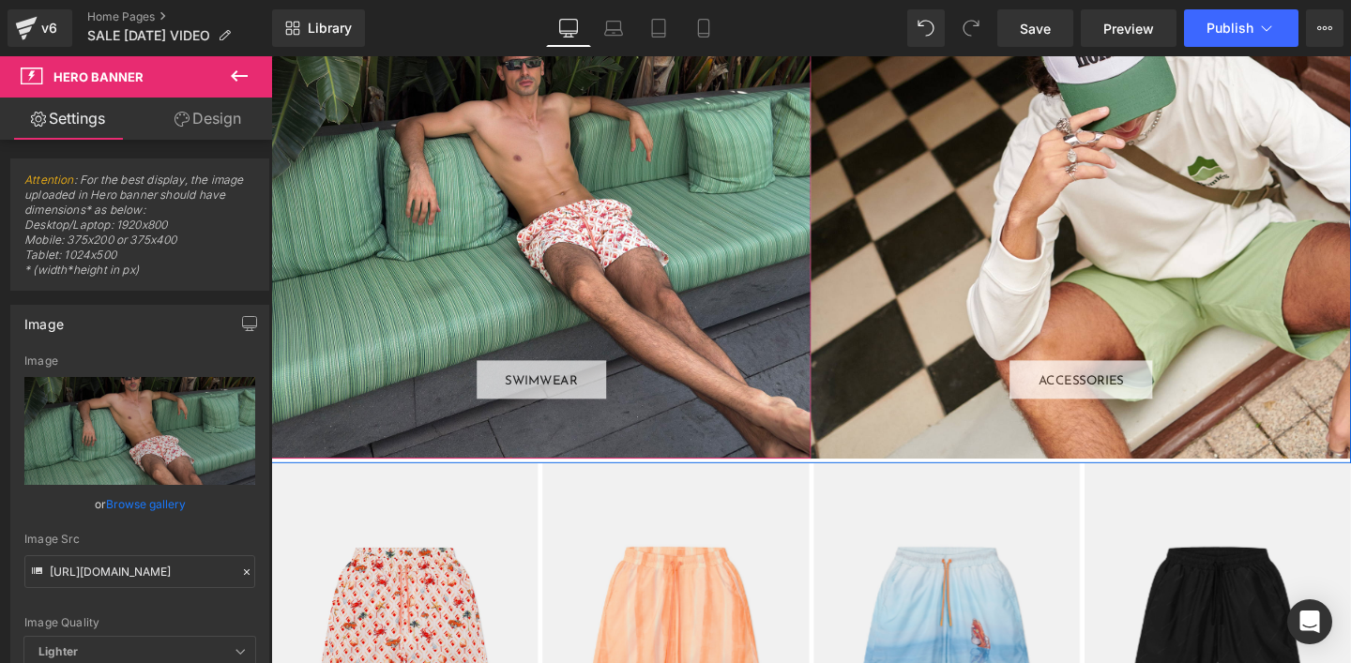
scroll to position [3206, 0]
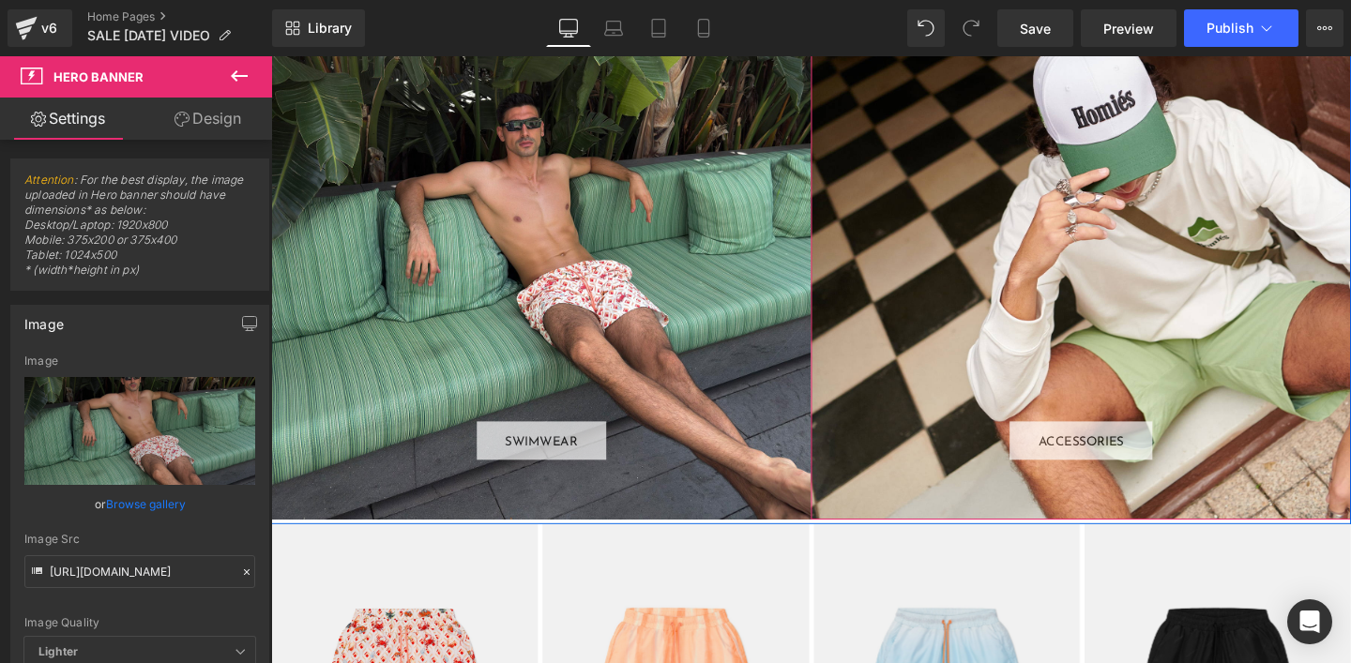
click at [927, 201] on div "ACCESSORIES Button" at bounding box center [1121, 259] width 567 height 567
click at [936, 320] on div "ACCESSORIES Button" at bounding box center [1121, 259] width 567 height 567
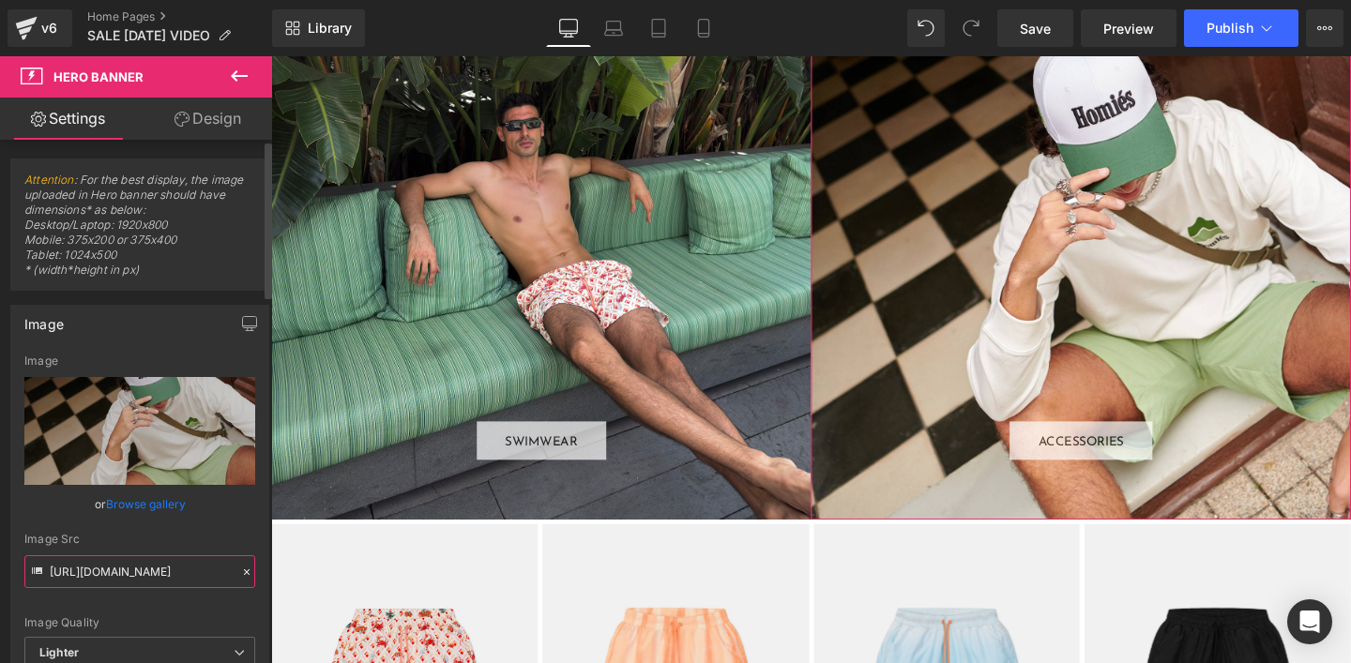
click at [100, 567] on input "[URL][DOMAIN_NAME]" at bounding box center [139, 571] width 231 height 33
paste input "[DOMAIN_NAME][URL]"
click at [149, 607] on div "Image Quality Lighter Lightest Lighter Lighter Lightest Only support for UCare …" at bounding box center [139, 496] width 231 height 282
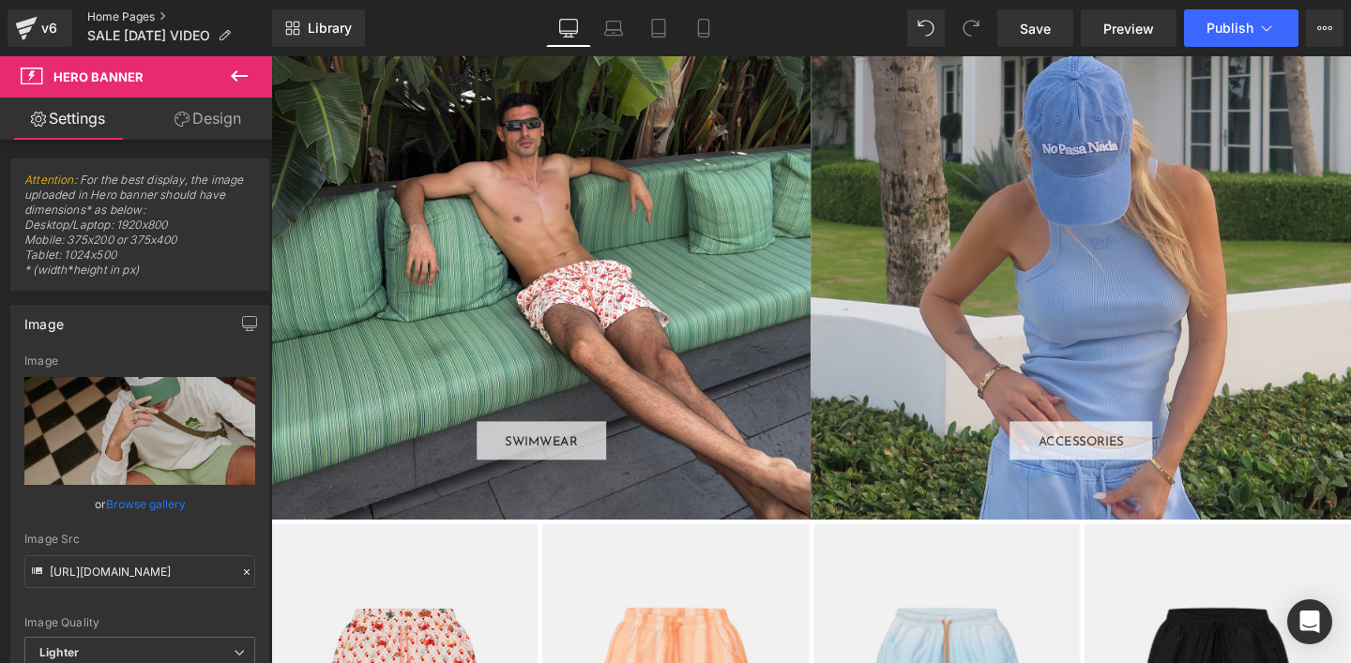
scroll to position [0, 0]
type input "[URL][DOMAIN_NAME]"
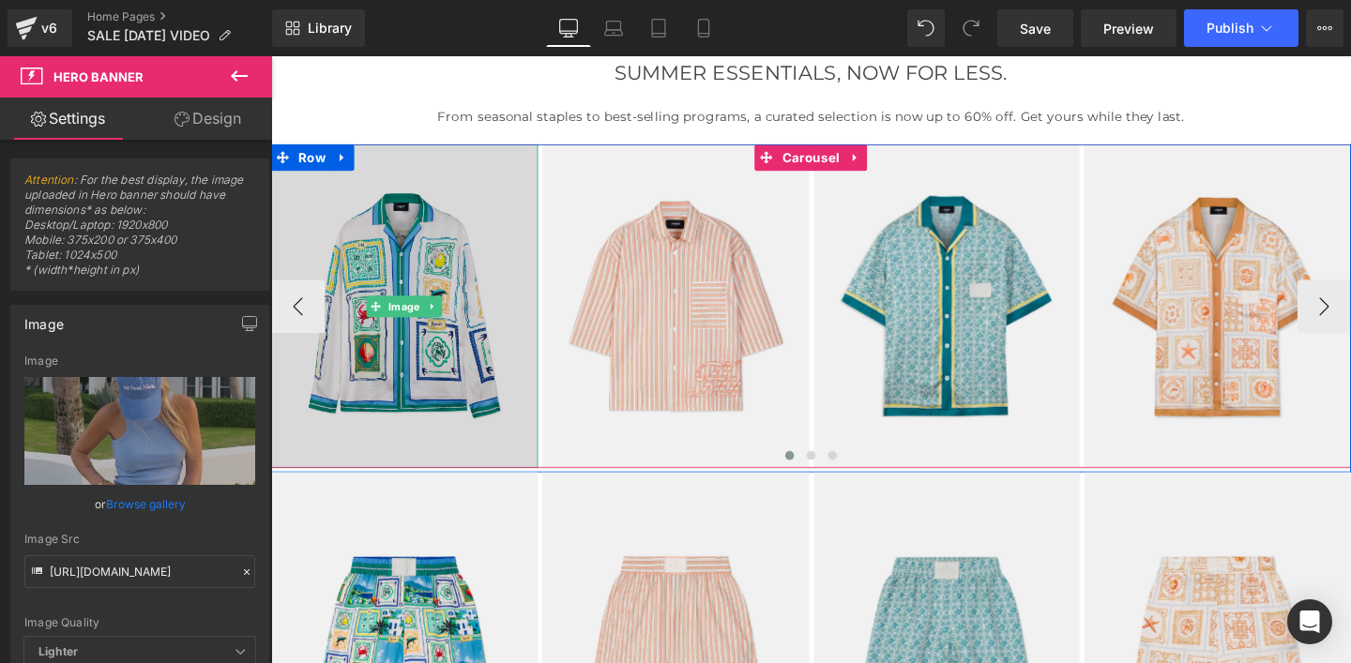
scroll to position [167, 0]
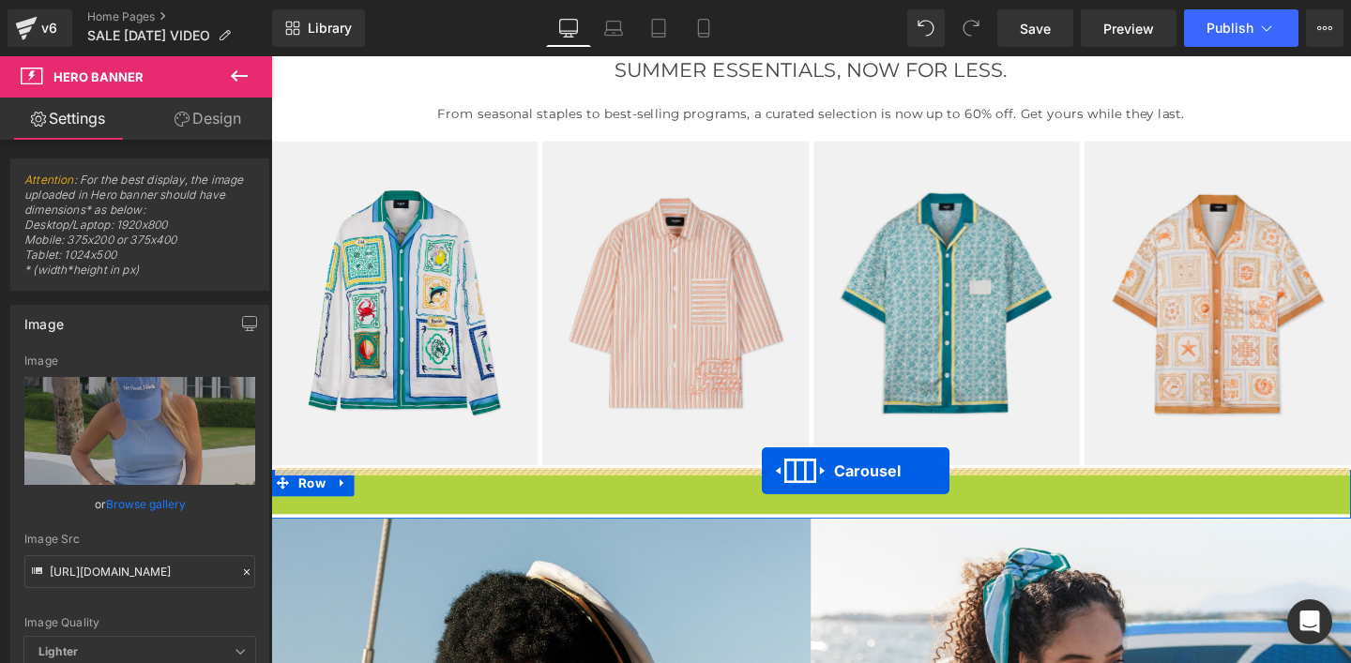
drag, startPoint x: 789, startPoint y: 505, endPoint x: 787, endPoint y: 492, distance: 12.3
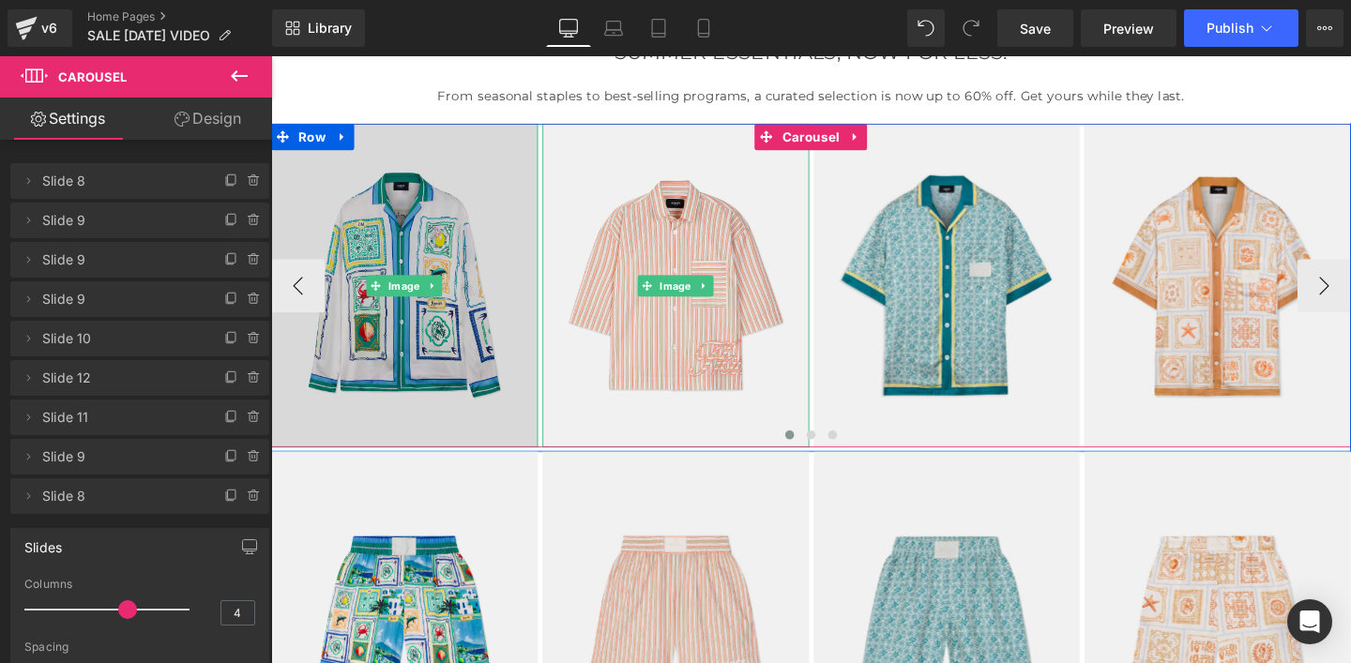
scroll to position [184, 0]
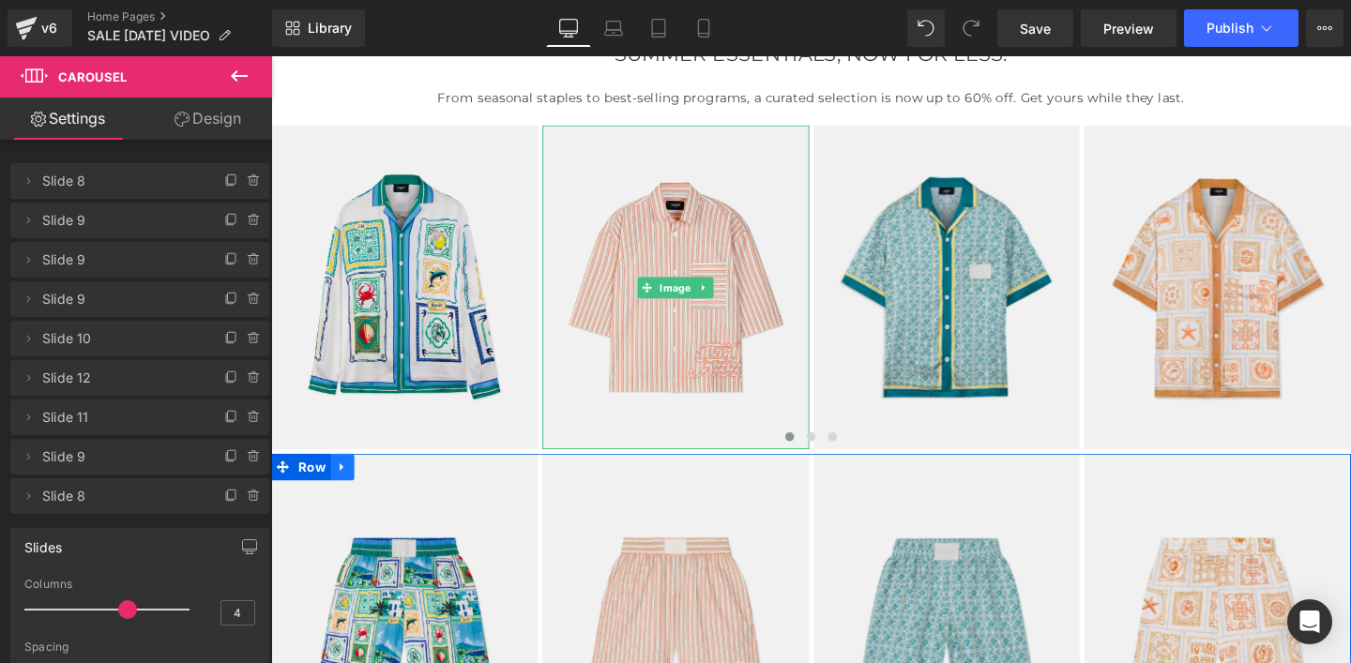
click at [347, 482] on icon at bounding box center [346, 487] width 13 height 14
click at [317, 486] on span "Row" at bounding box center [314, 488] width 38 height 28
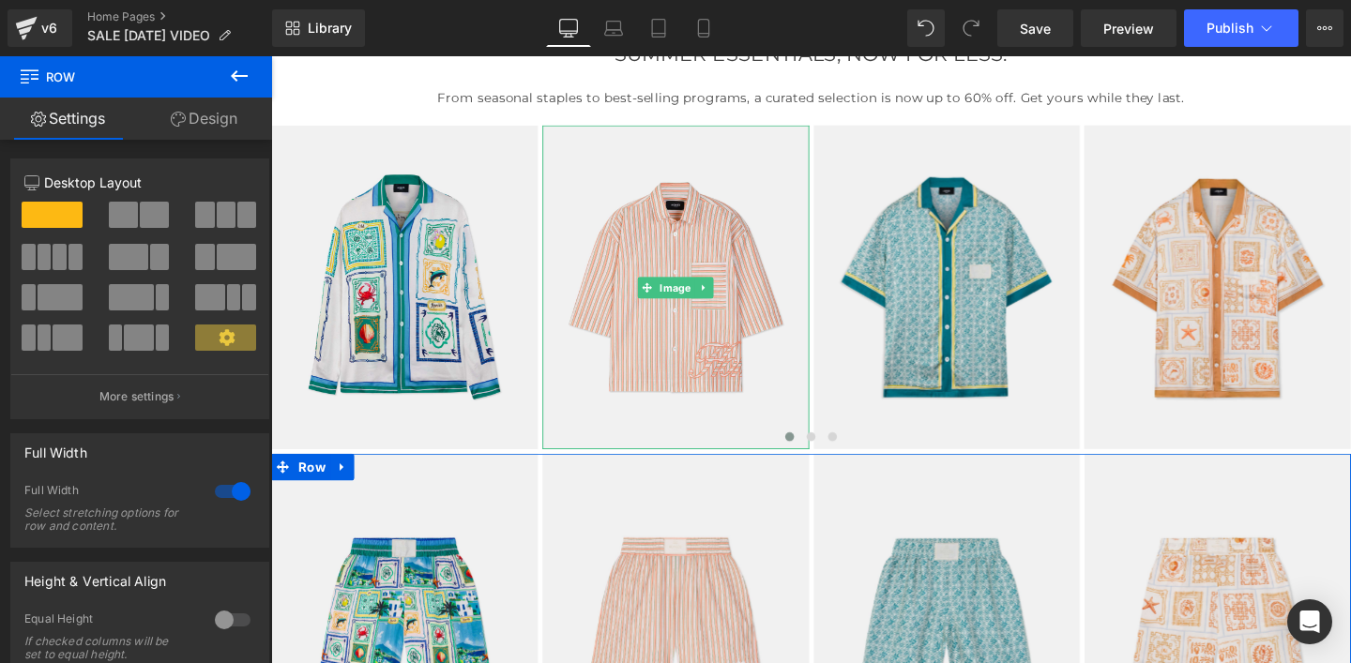
click at [204, 115] on link "Design" at bounding box center [204, 119] width 136 height 42
click at [0, 0] on div "Spacing" at bounding box center [0, 0] width 0 height 0
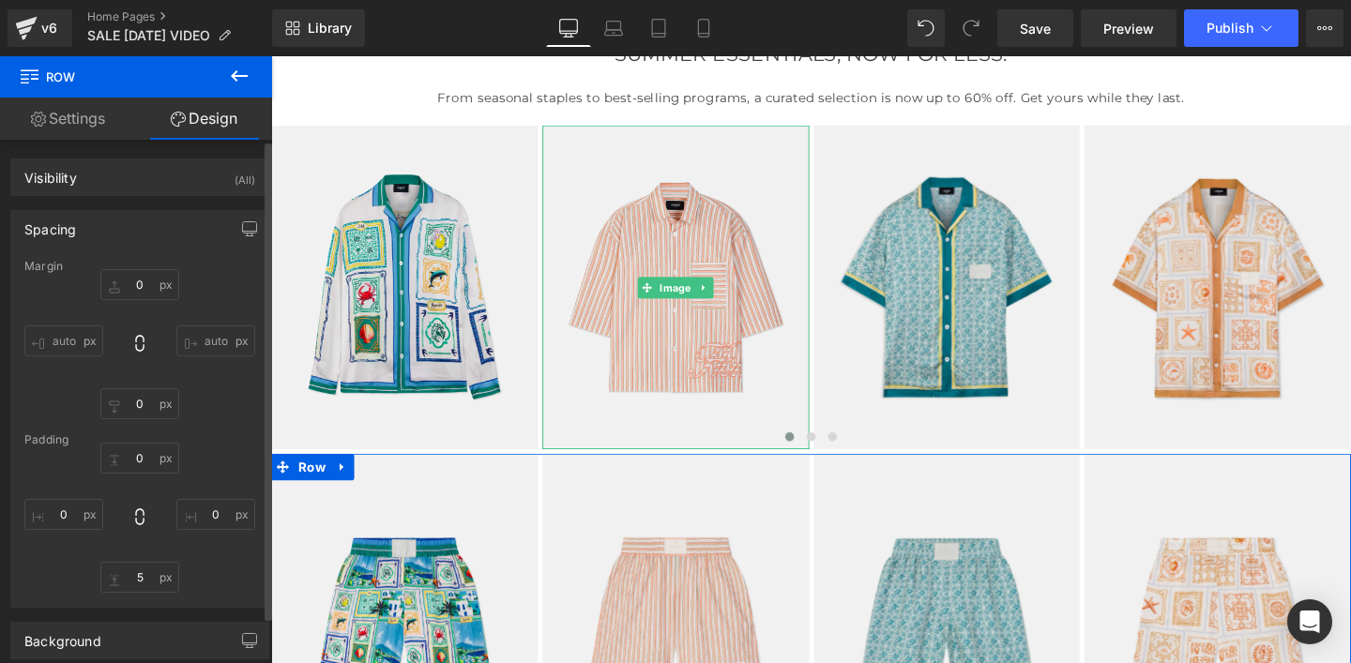
type input "0"
type input "5"
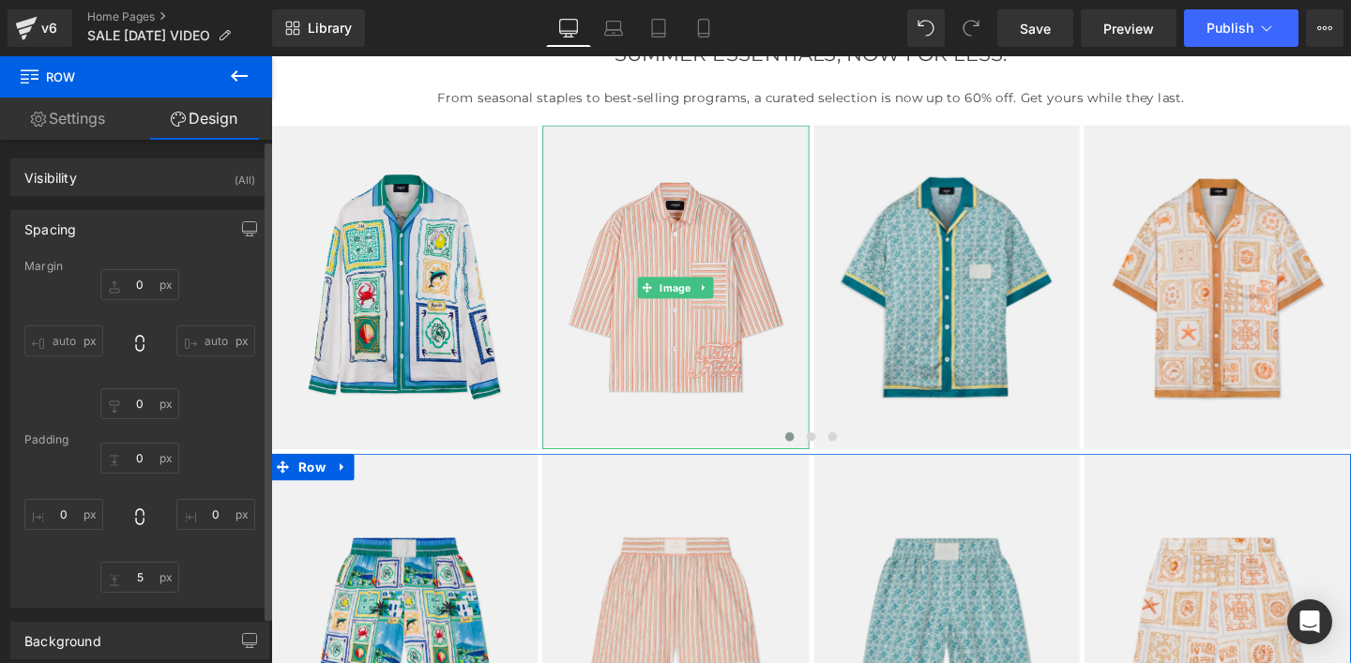
type input "0"
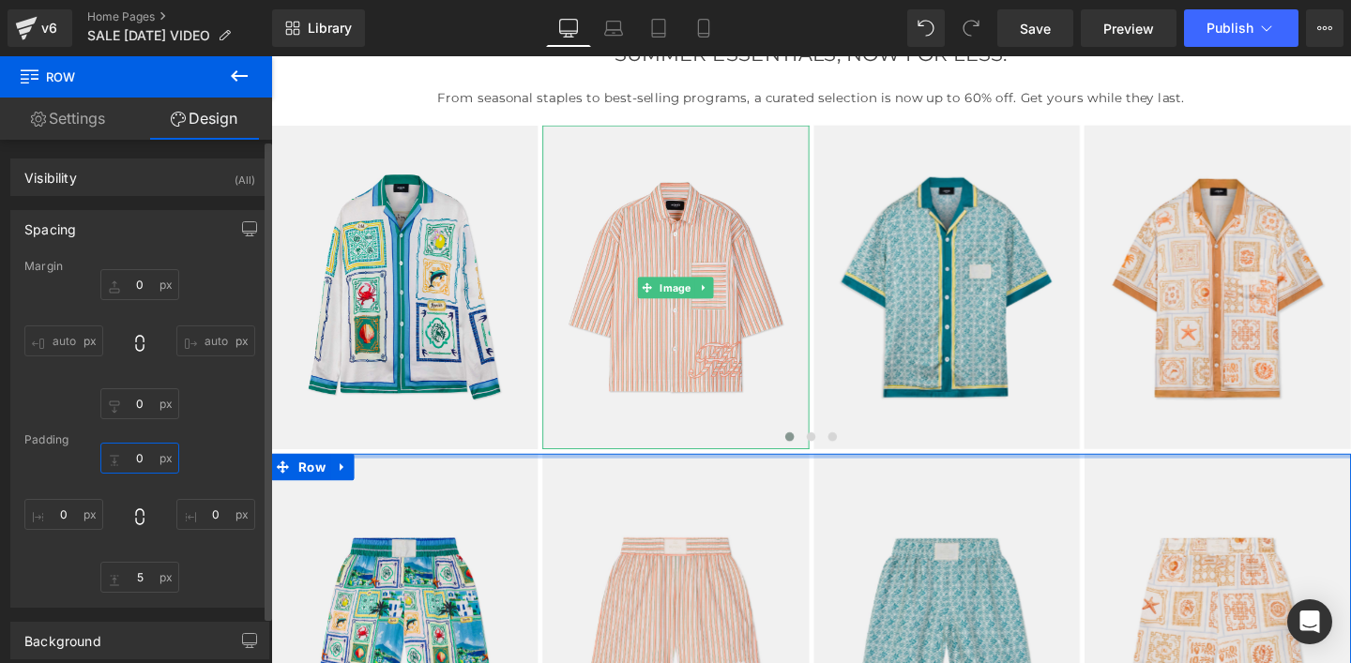
click at [139, 462] on input "0" at bounding box center [139, 458] width 79 height 31
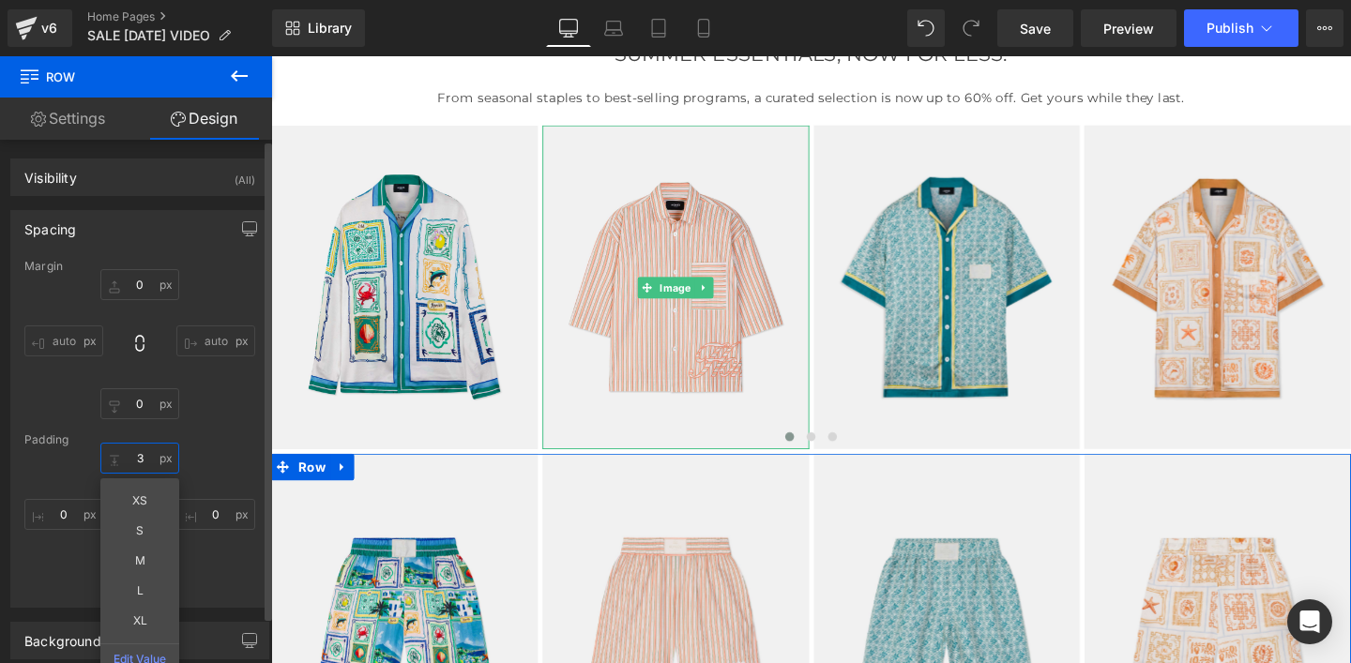
type input "30"
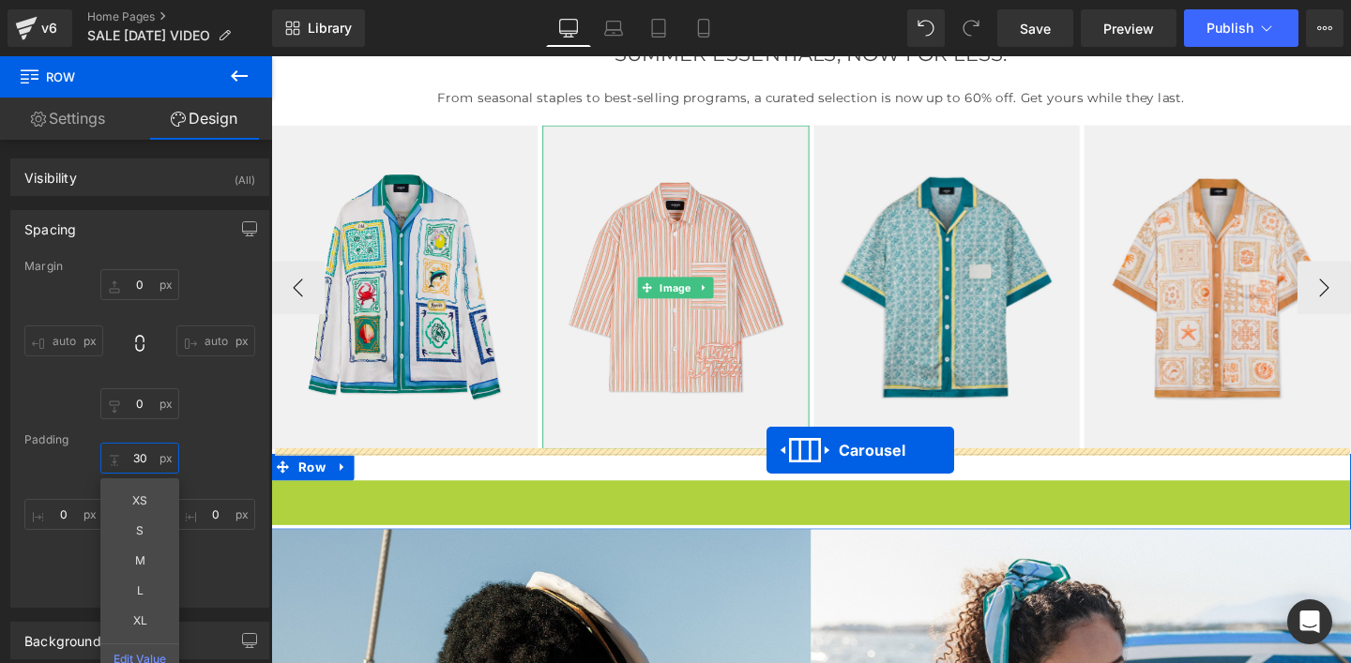
drag, startPoint x: 793, startPoint y: 514, endPoint x: 792, endPoint y: 470, distance: 44.1
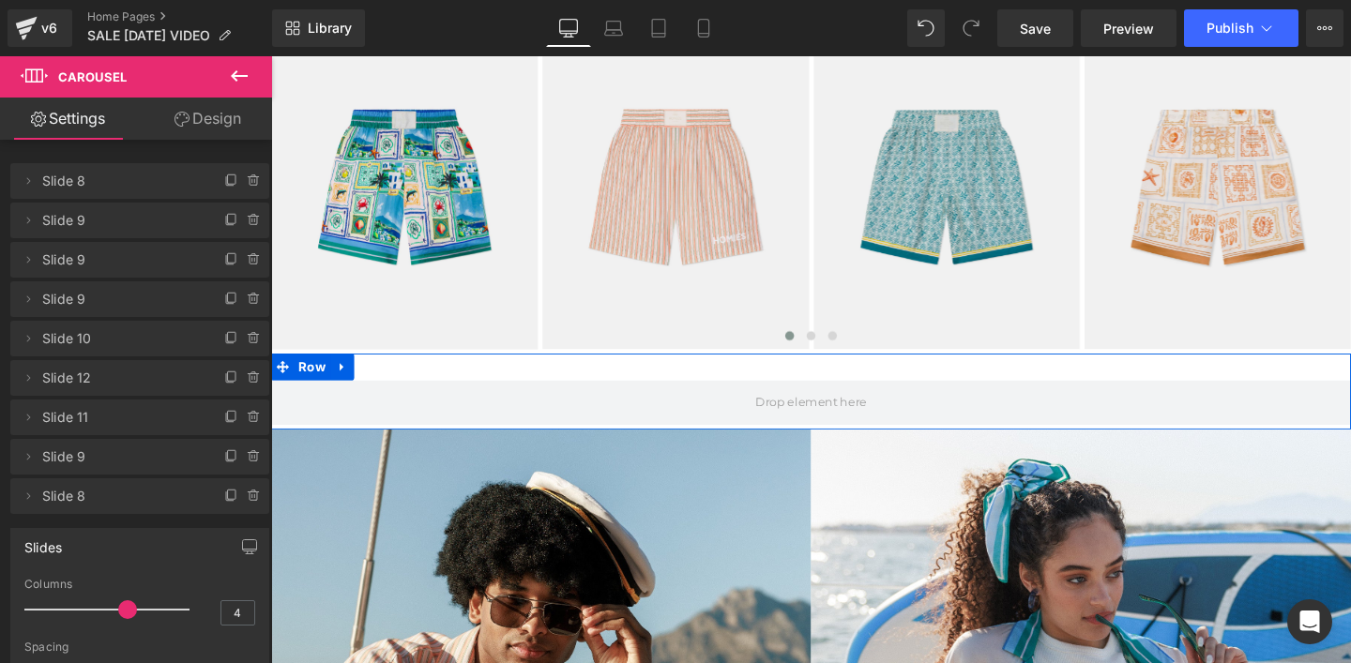
scroll to position [632, 0]
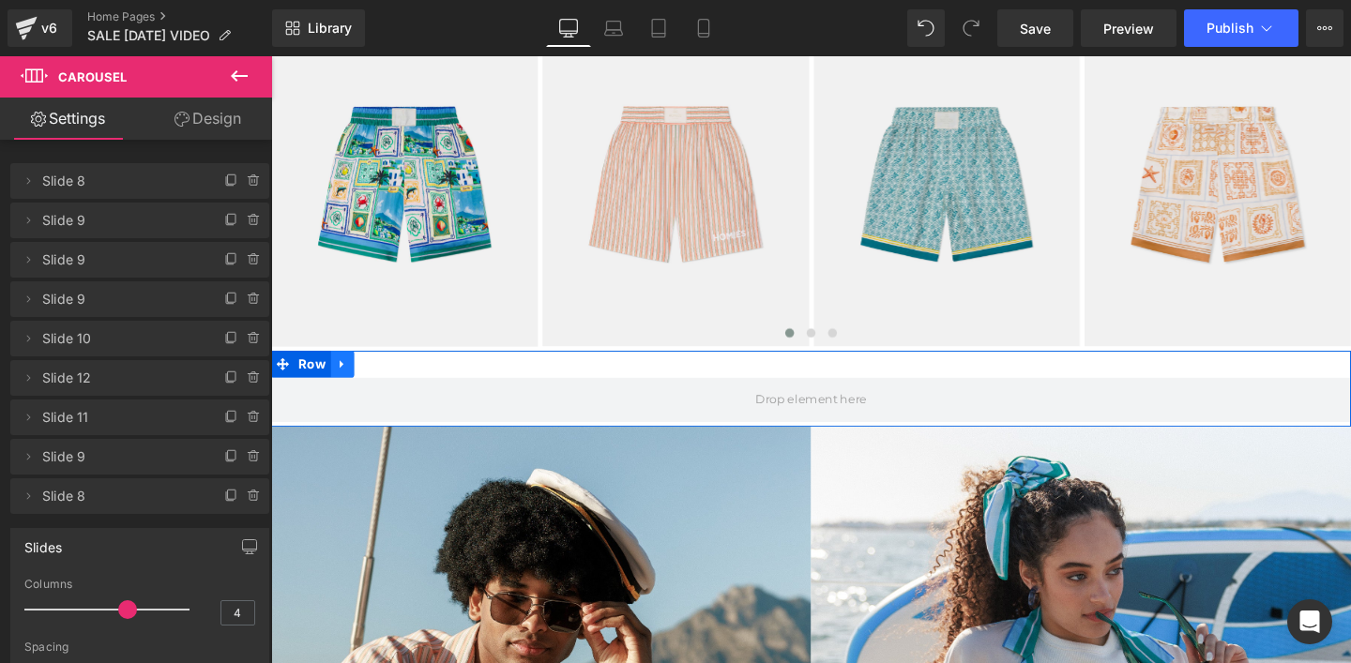
click at [346, 382] on icon at bounding box center [346, 379] width 13 height 14
click at [395, 382] on icon at bounding box center [394, 379] width 13 height 13
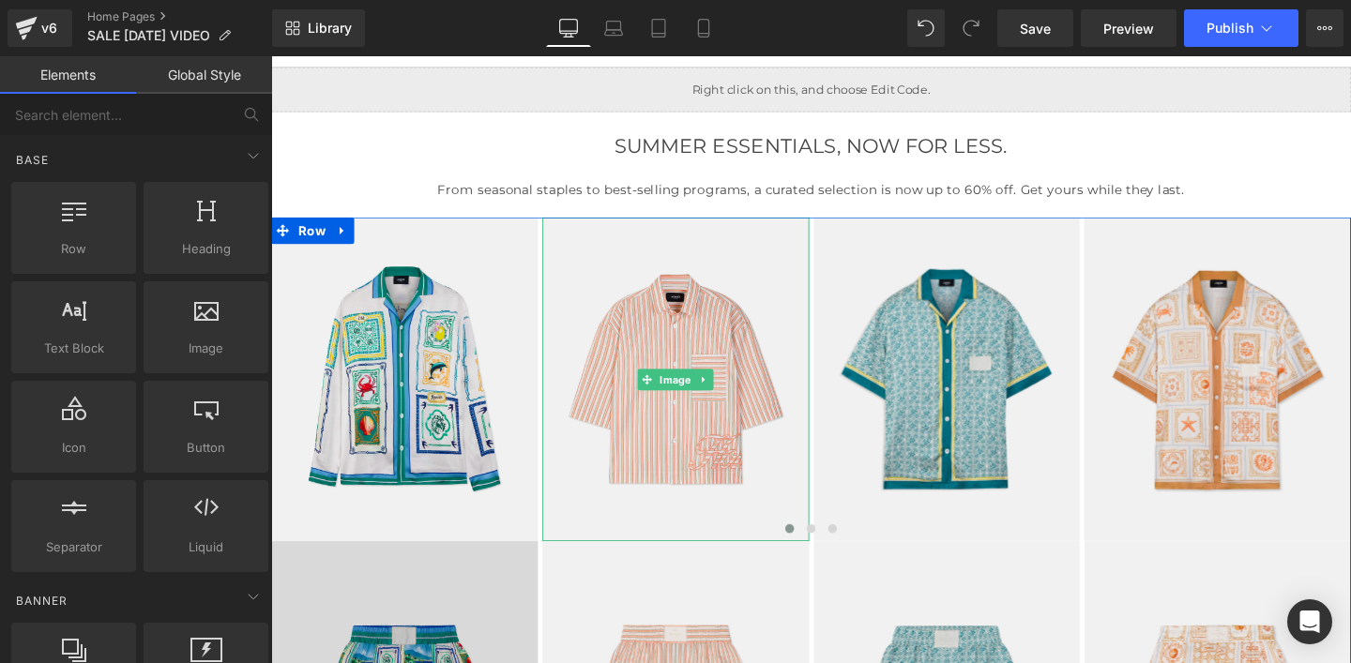
scroll to position [97, 0]
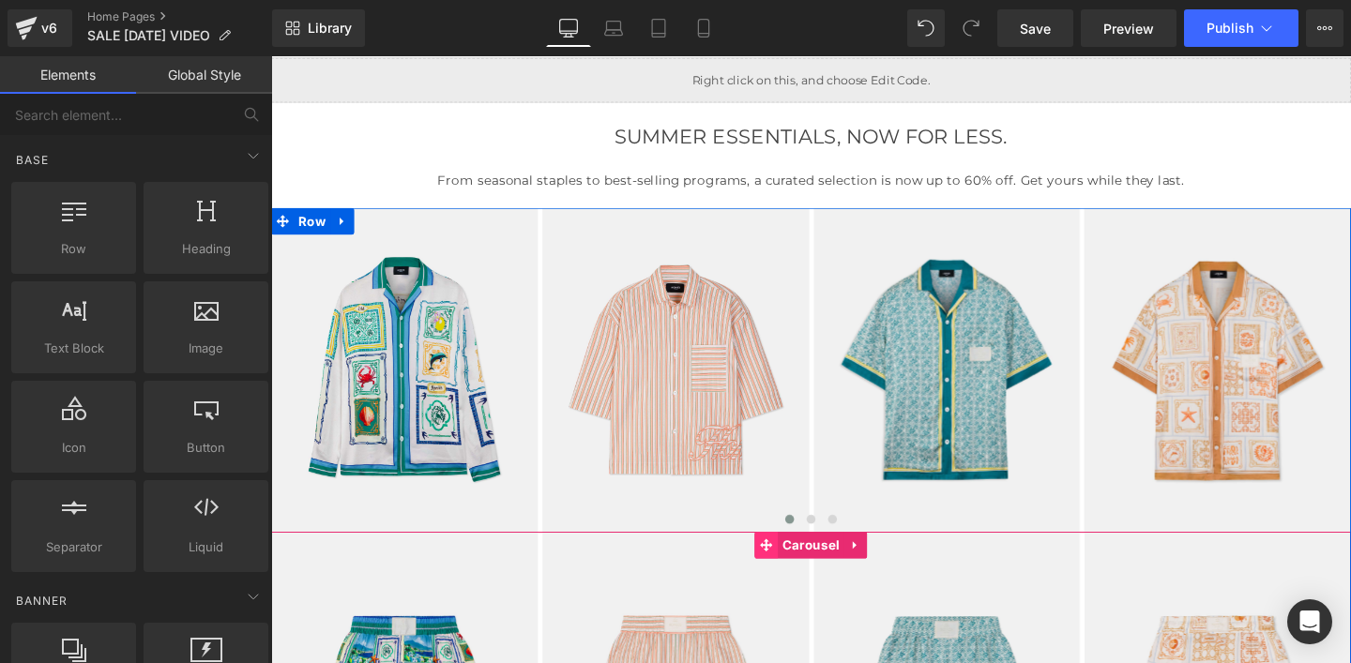
click at [799, 573] on span at bounding box center [791, 570] width 24 height 28
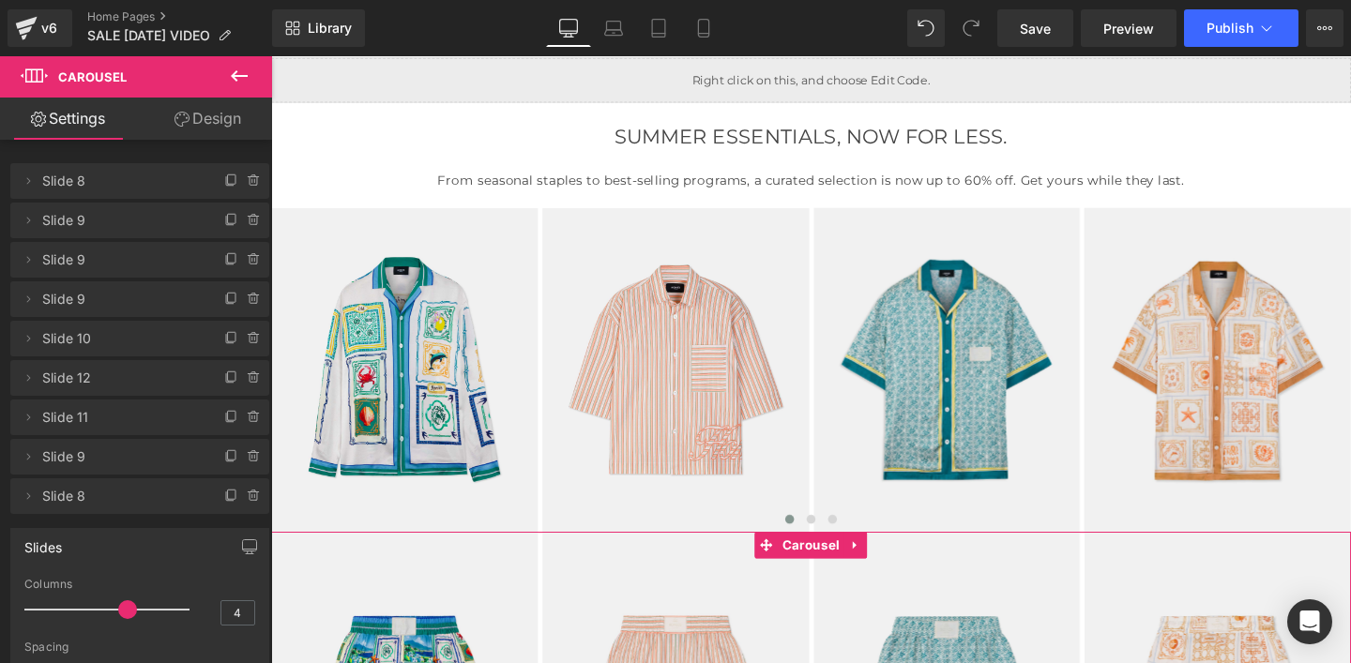
click at [214, 120] on link "Design" at bounding box center [208, 119] width 136 height 42
click at [0, 0] on div "Spacing" at bounding box center [0, 0] width 0 height 0
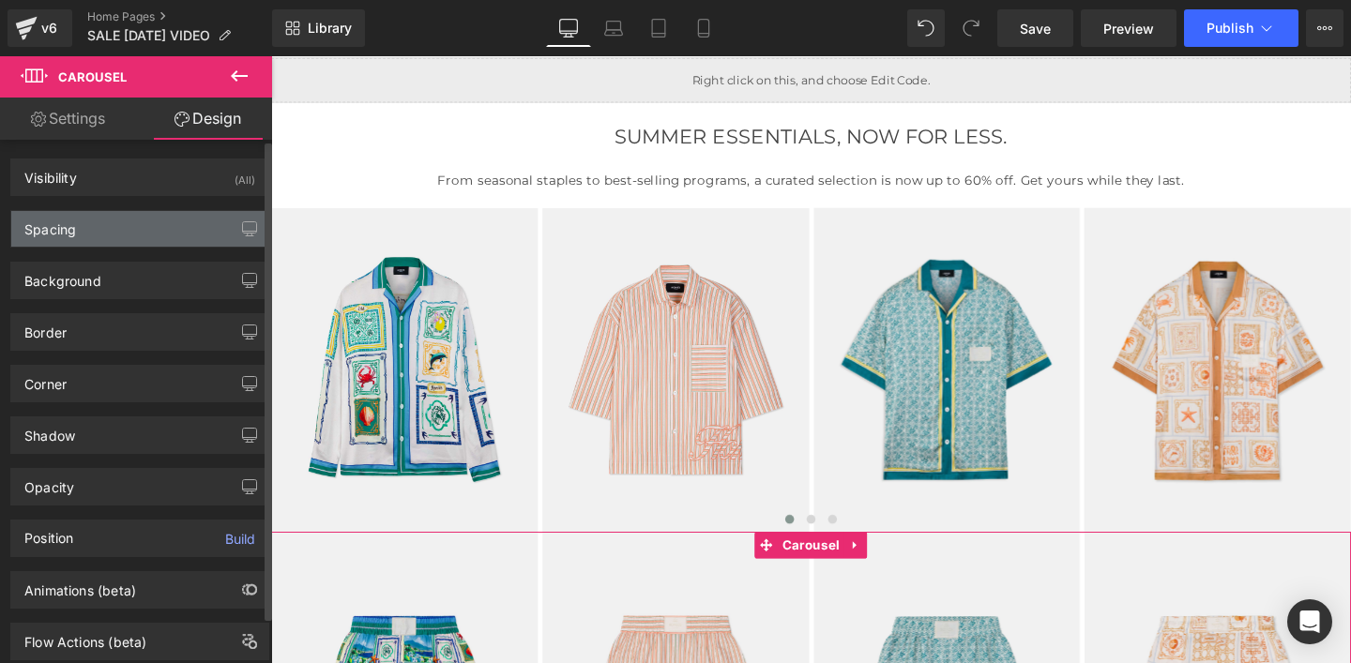
click at [44, 231] on div "Spacing" at bounding box center [50, 224] width 52 height 26
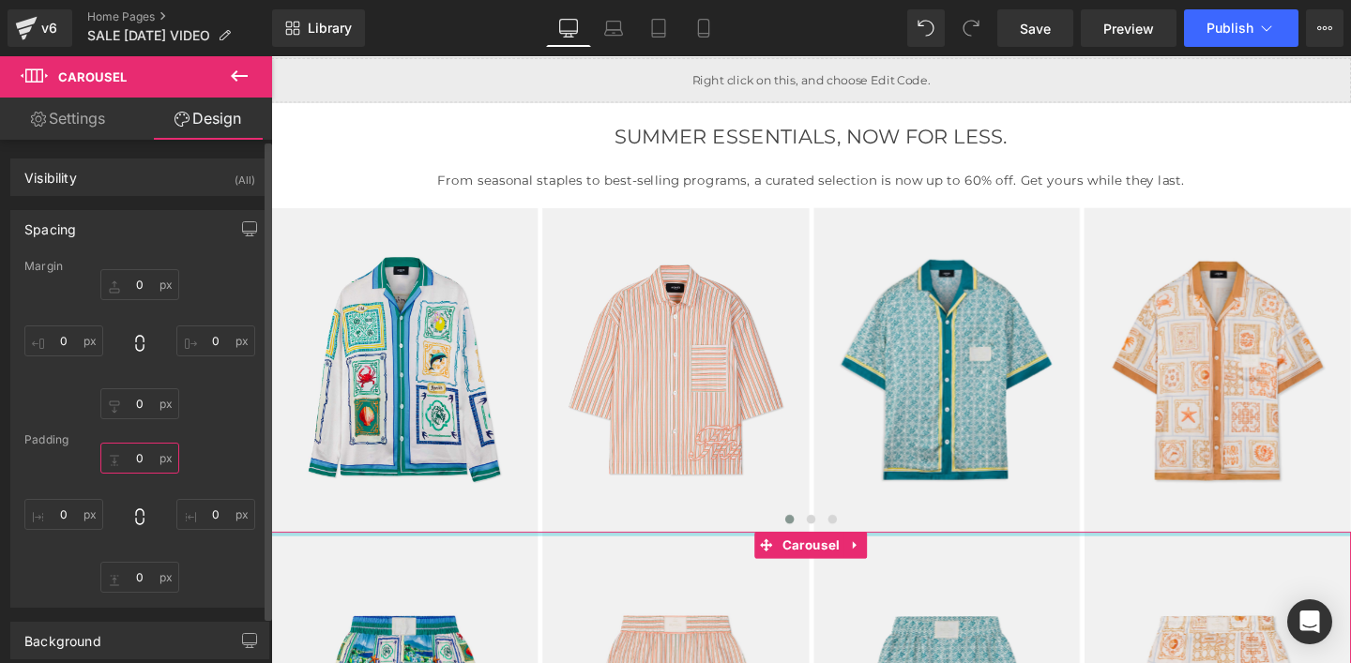
click at [134, 454] on input "0" at bounding box center [139, 458] width 79 height 31
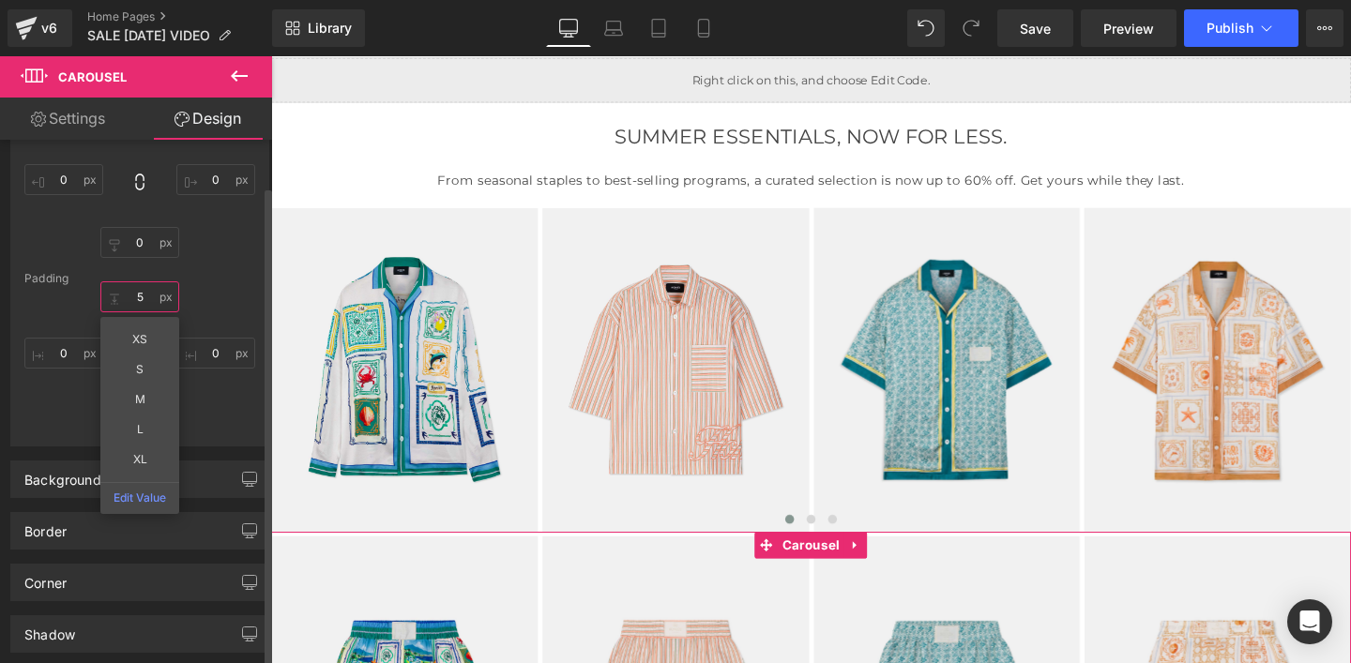
scroll to position [326, 0]
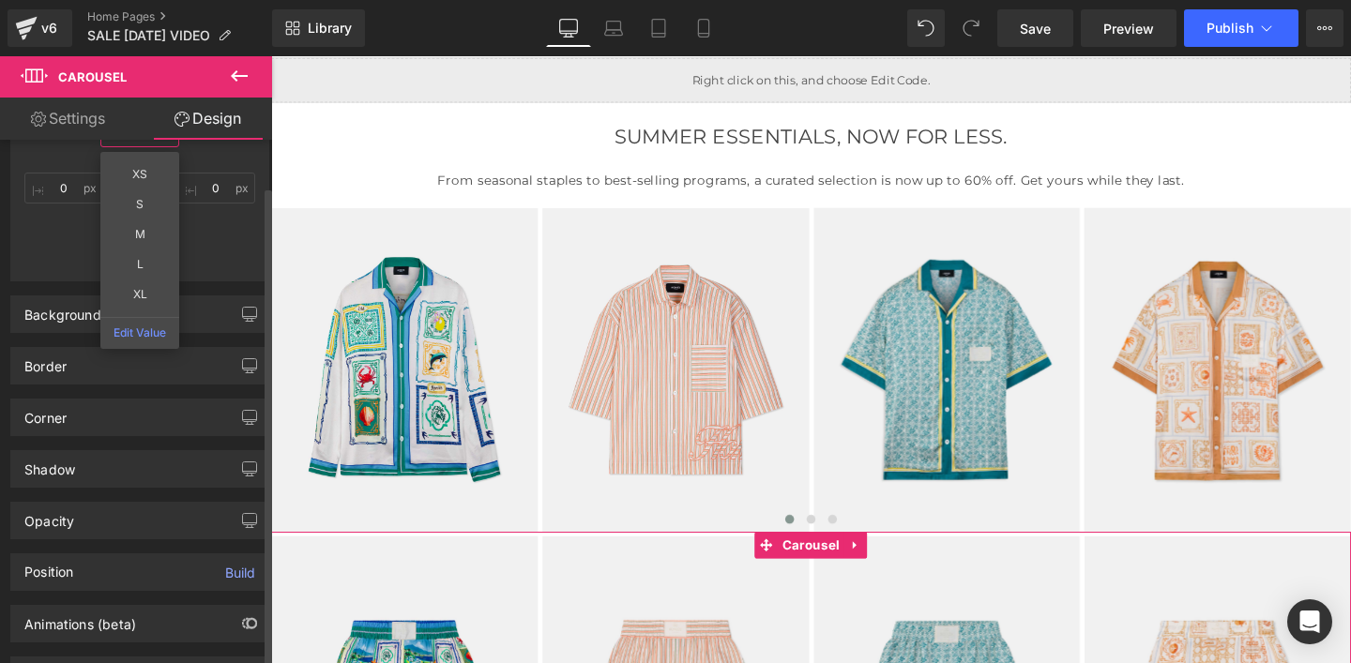
type input "5"
click at [191, 249] on div "5 5 XS S M L XL Edit Value 0px 0 0px 0 0px 0" at bounding box center [139, 191] width 231 height 150
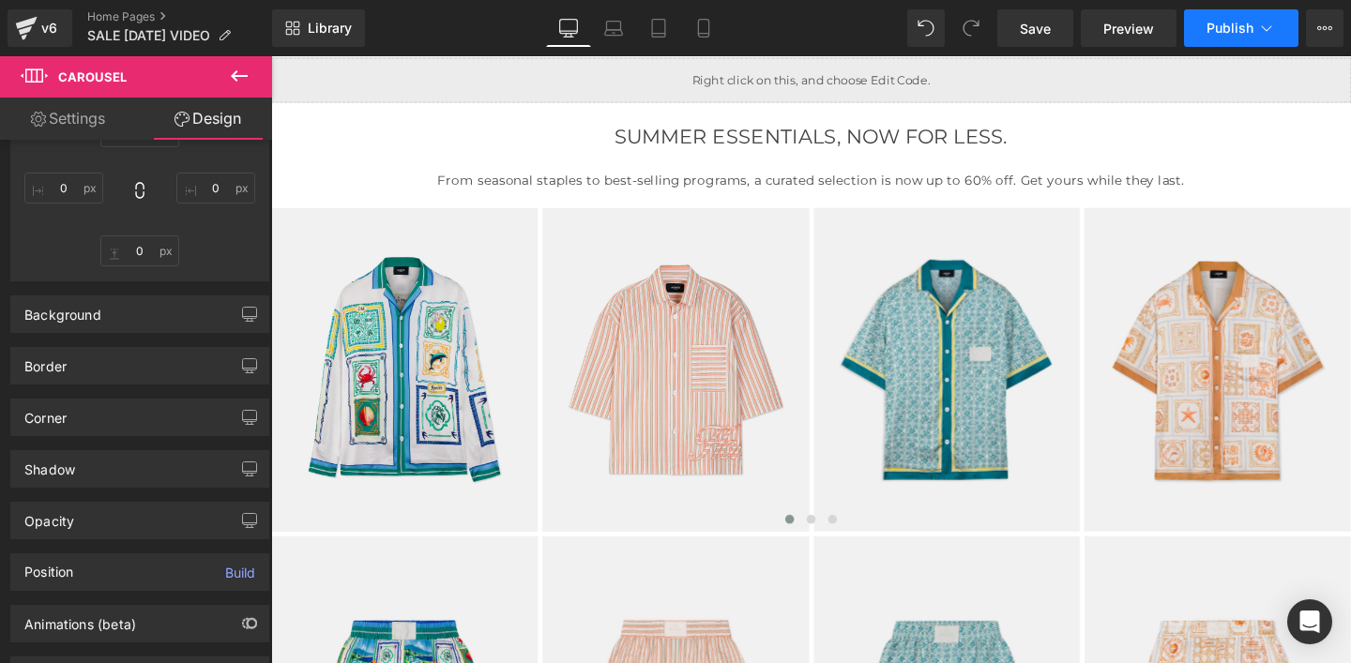
click at [1236, 24] on span "Publish" at bounding box center [1229, 28] width 47 height 15
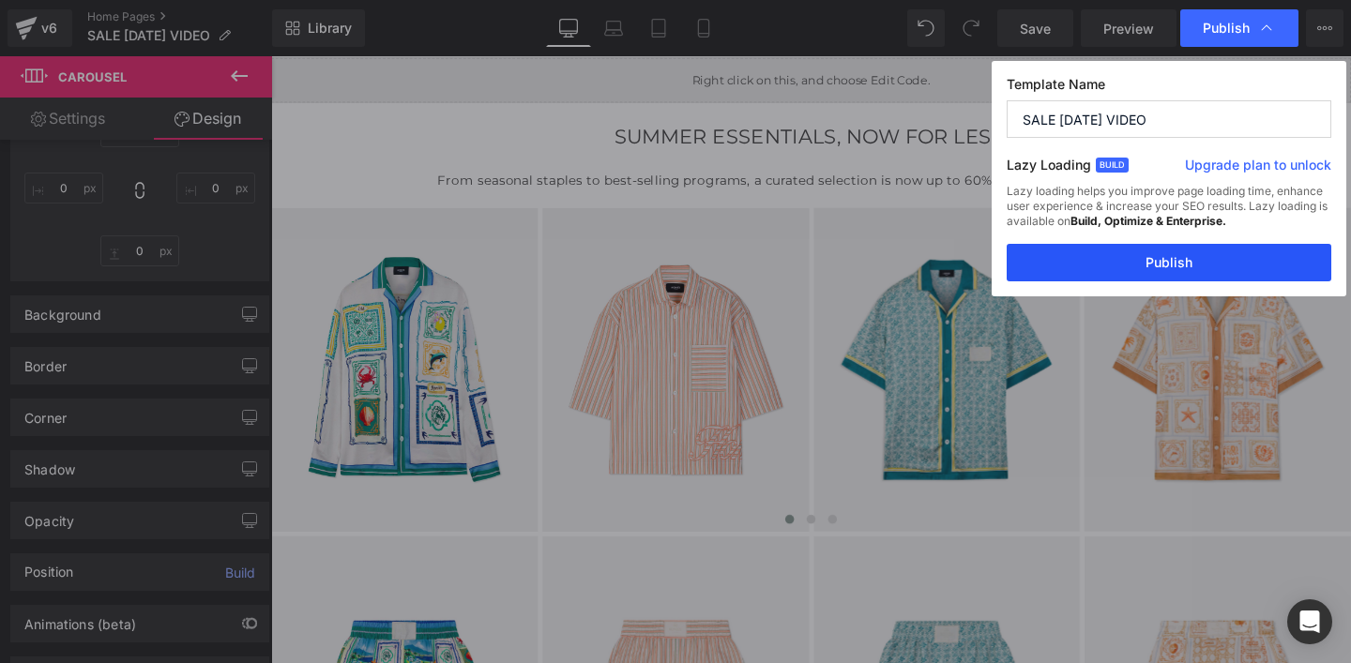
click at [1183, 264] on button "Publish" at bounding box center [1168, 263] width 325 height 38
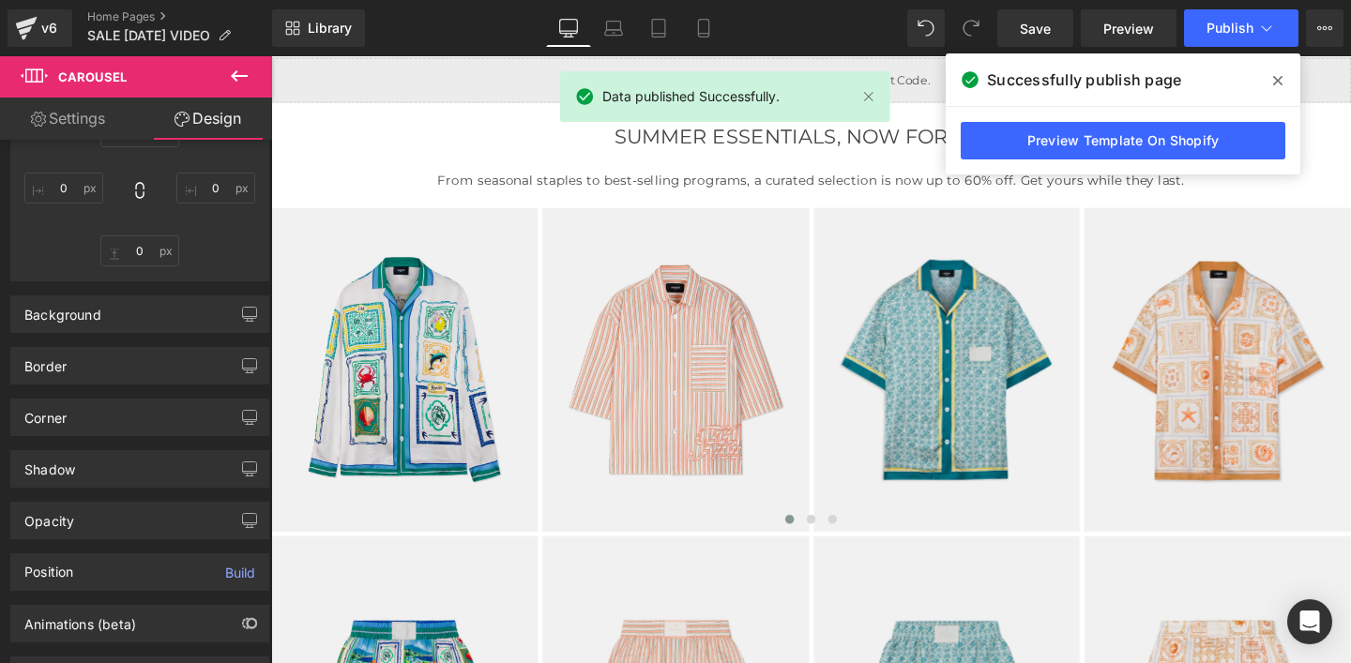
scroll to position [4023, 0]
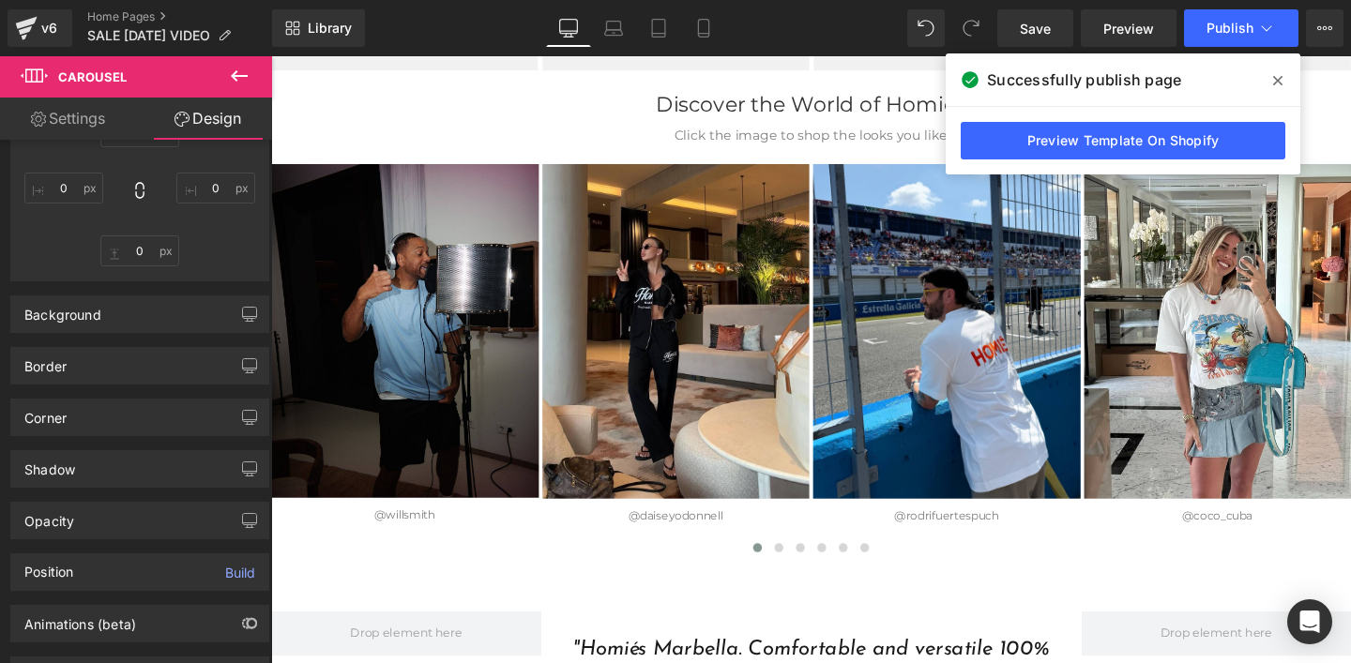
click at [1270, 78] on span at bounding box center [1277, 81] width 30 height 30
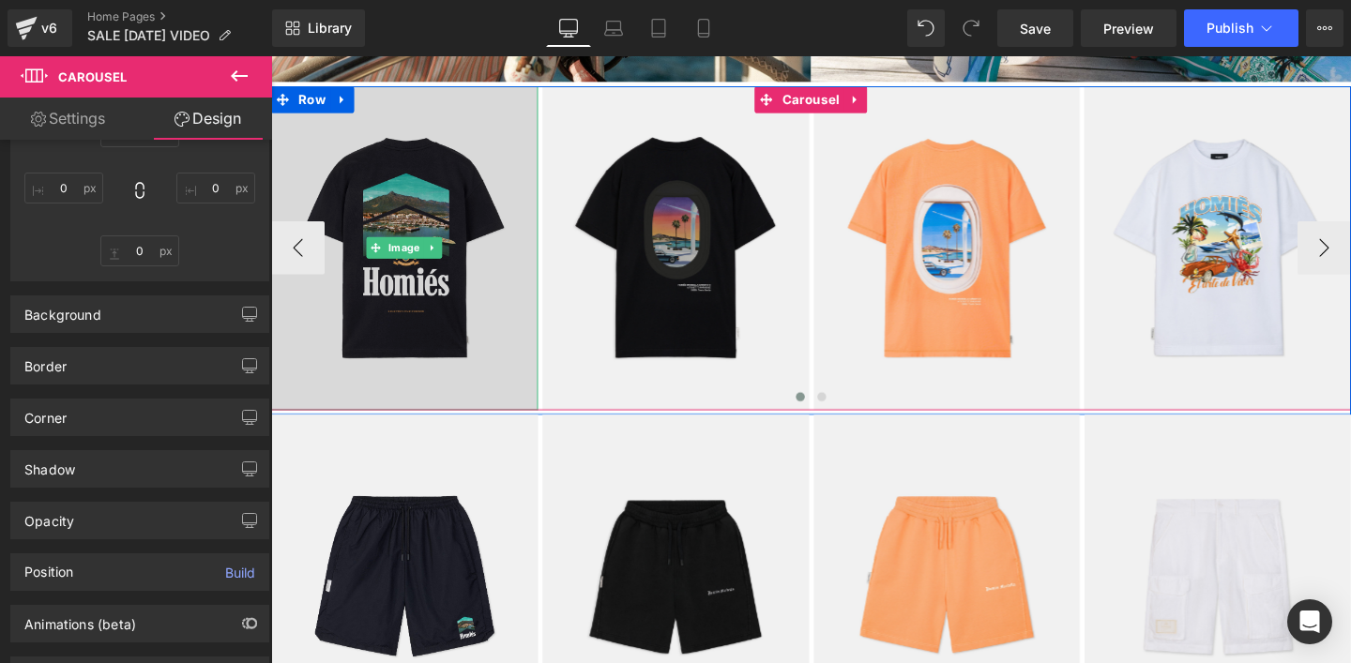
scroll to position [1637, 0]
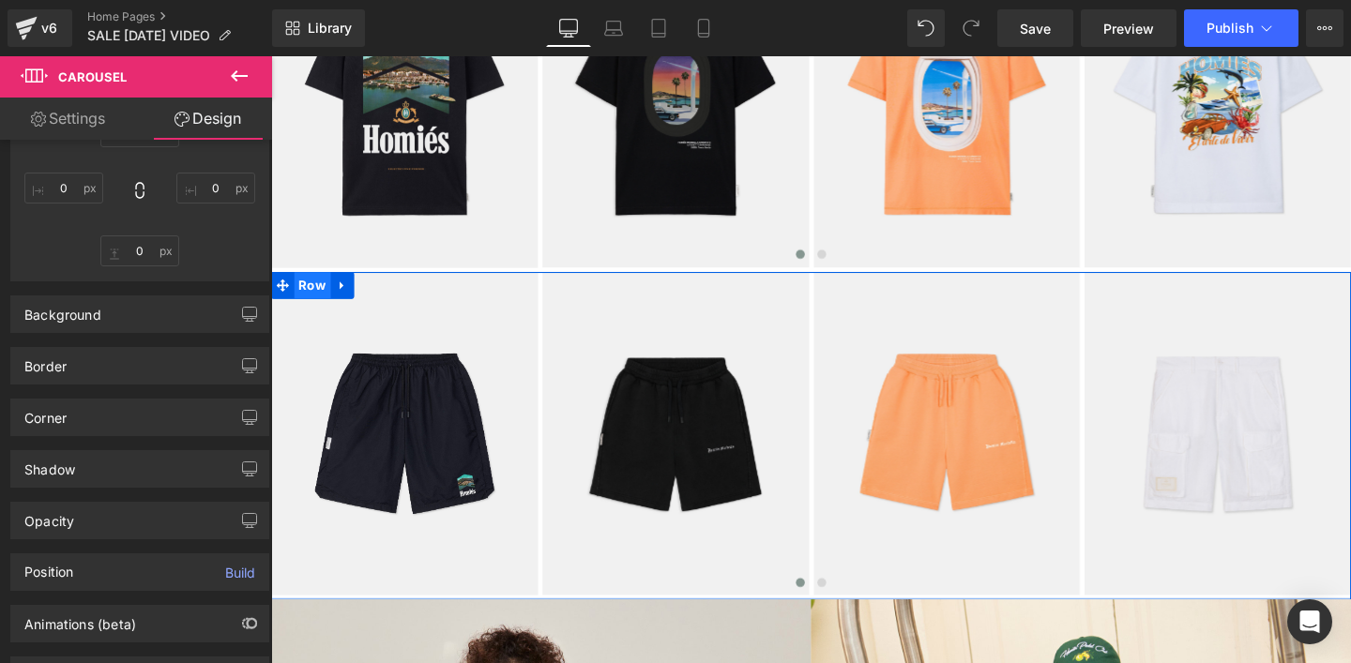
click at [308, 301] on span "Row" at bounding box center [314, 297] width 38 height 28
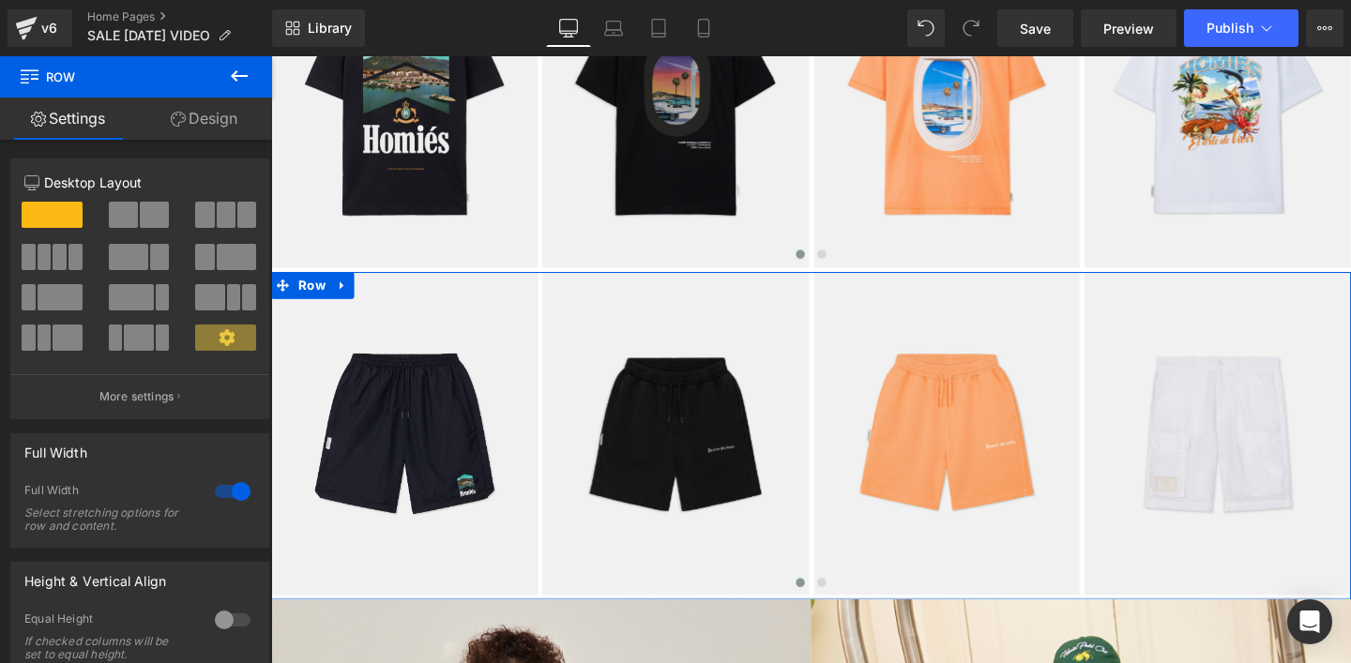
click at [217, 117] on link "Design" at bounding box center [204, 119] width 136 height 42
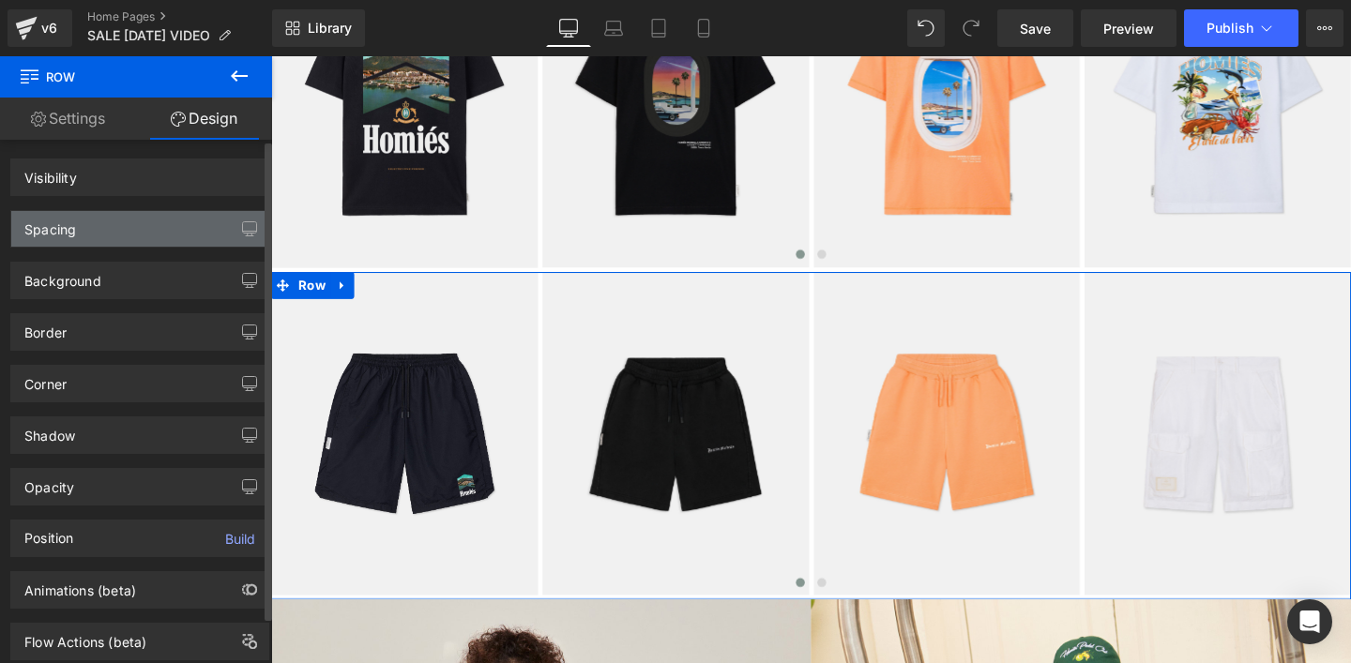
click at [67, 227] on div "Spacing" at bounding box center [50, 224] width 52 height 26
click at [50, 234] on div "Spacing" at bounding box center [50, 224] width 52 height 26
click at [55, 232] on div "Spacing" at bounding box center [50, 224] width 52 height 26
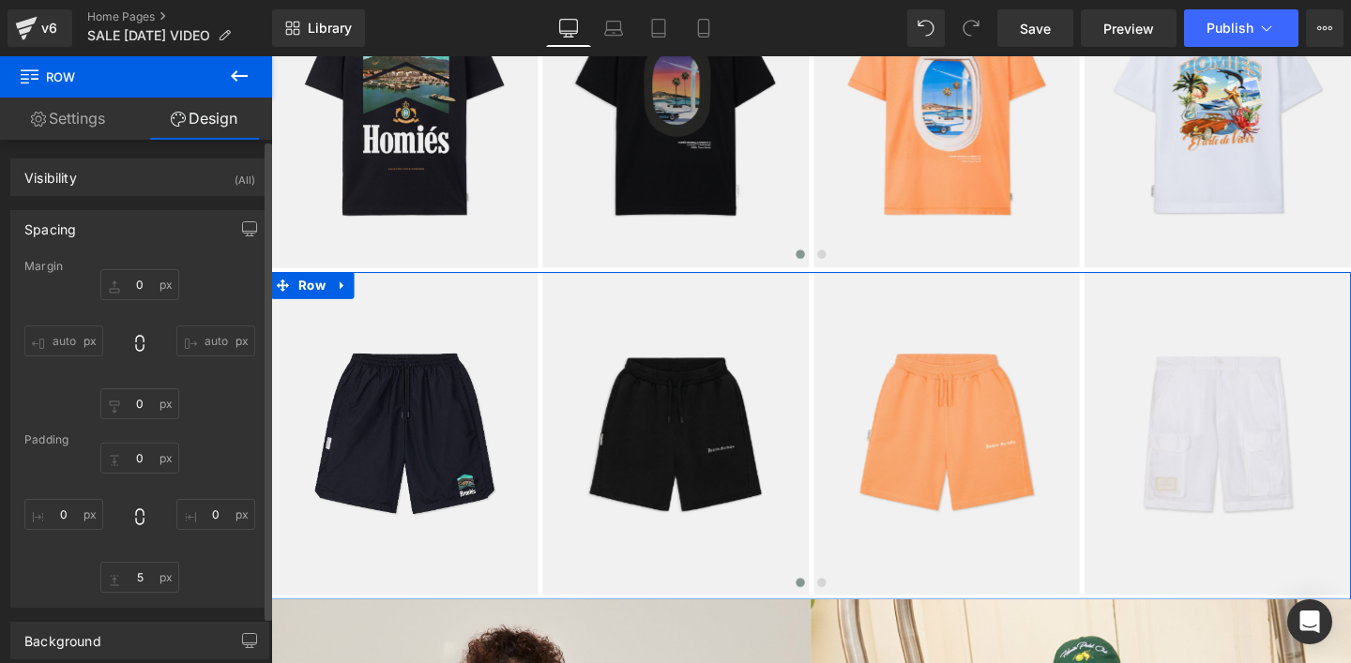
type input "0"
type input "5"
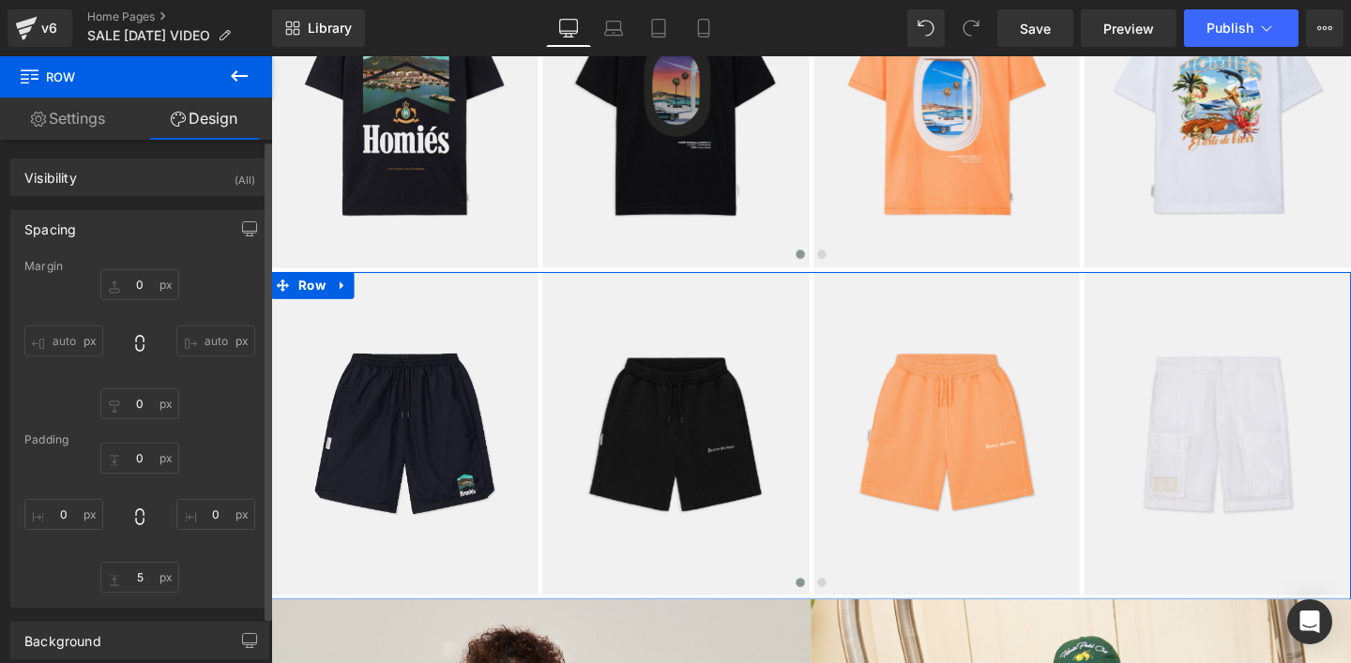
type input "0"
click at [133, 456] on input "0" at bounding box center [139, 458] width 79 height 31
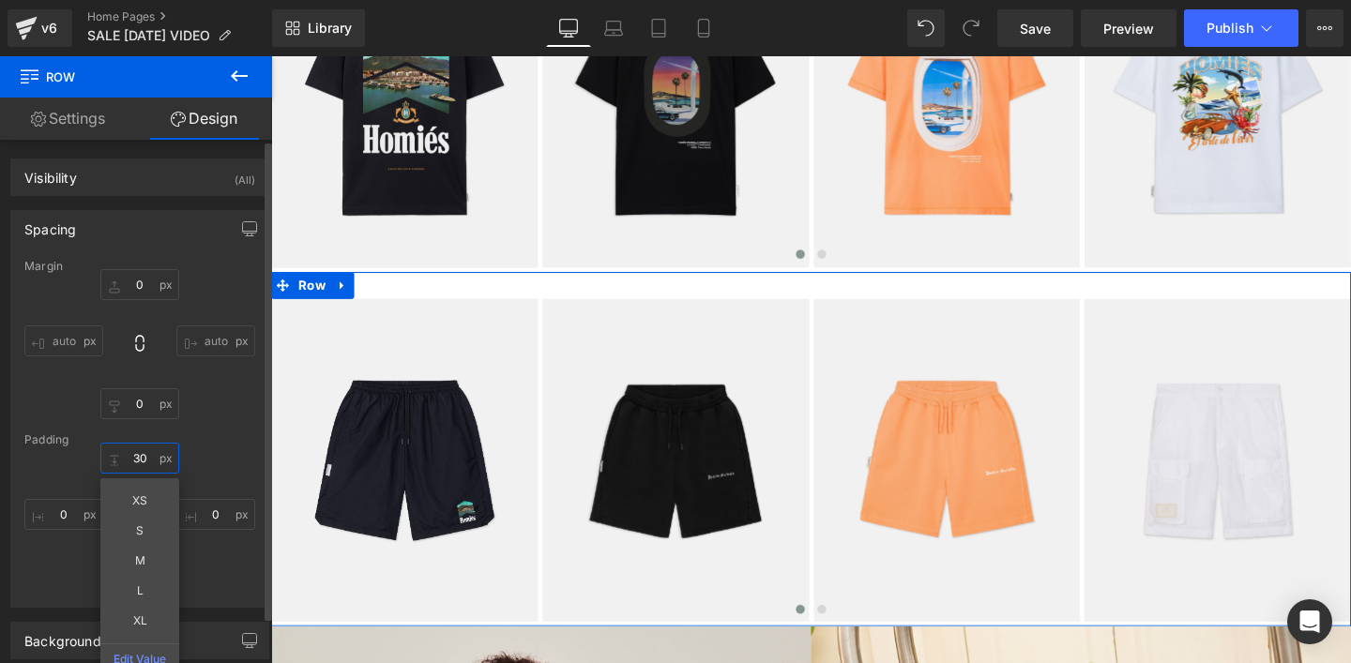
type input "30"
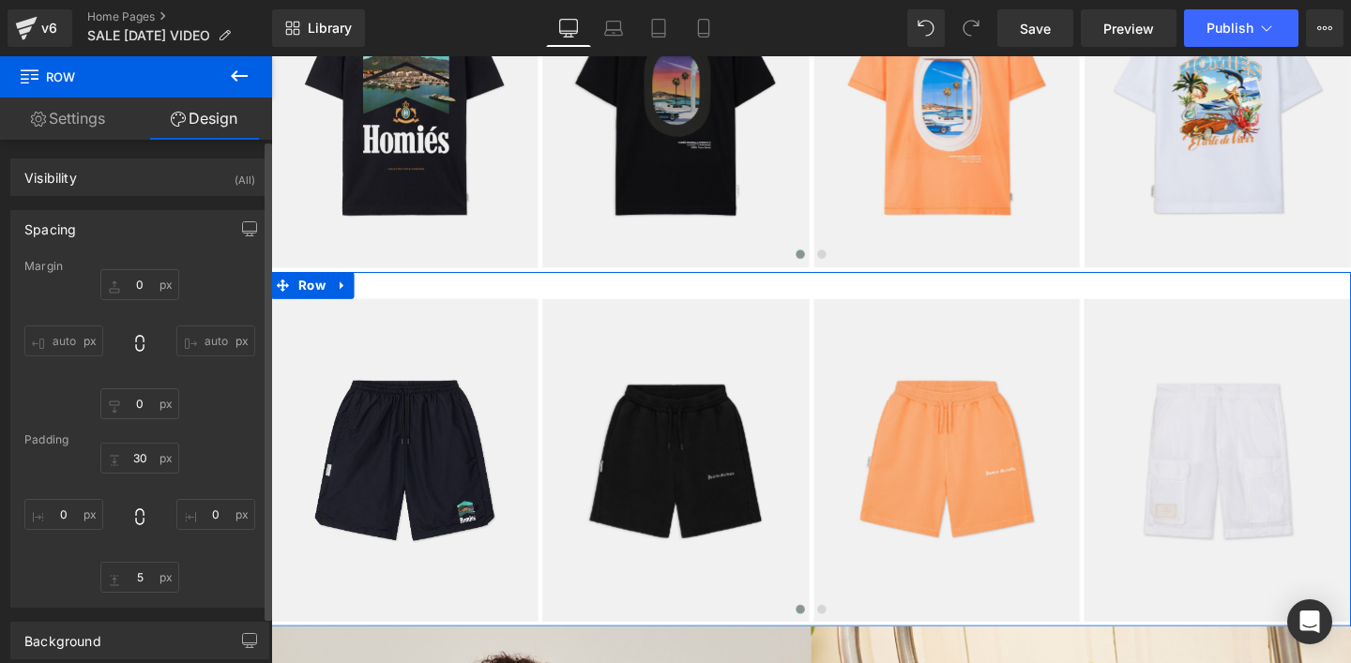
click at [242, 459] on div "30 30 0px 0 5px 5 0px 0" at bounding box center [139, 518] width 231 height 150
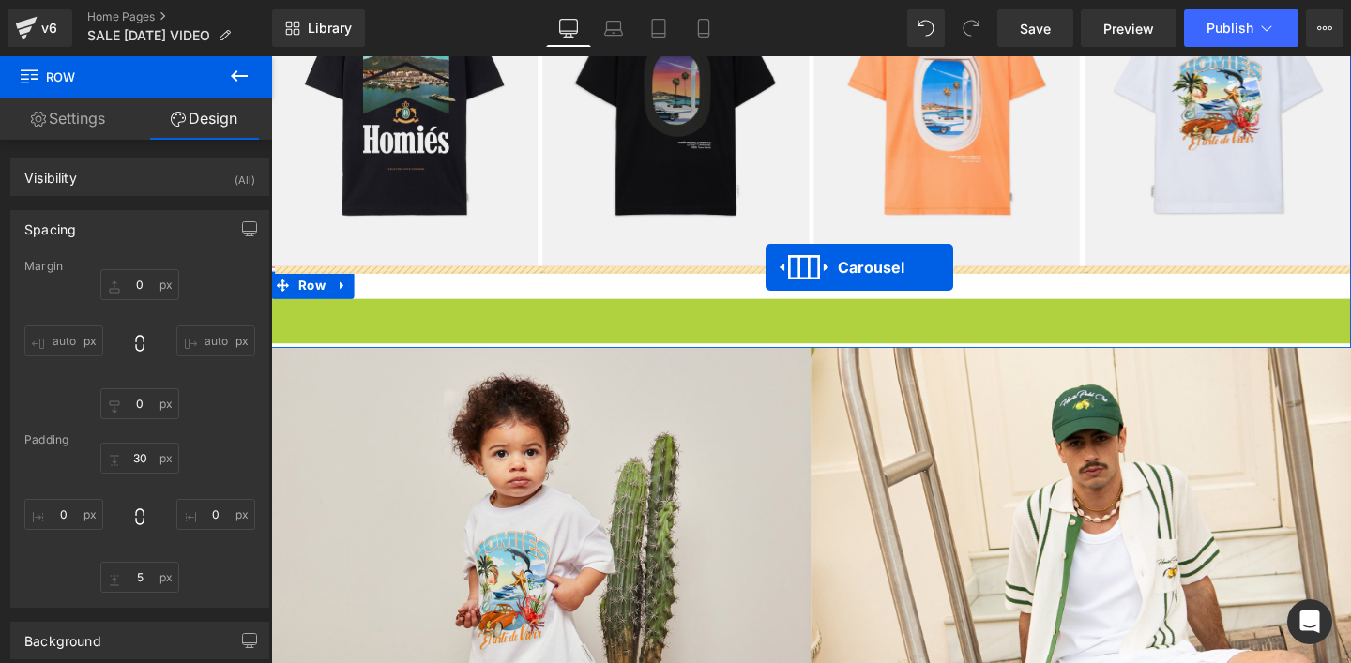
drag, startPoint x: 788, startPoint y: 329, endPoint x: 791, endPoint y: 279, distance: 50.7
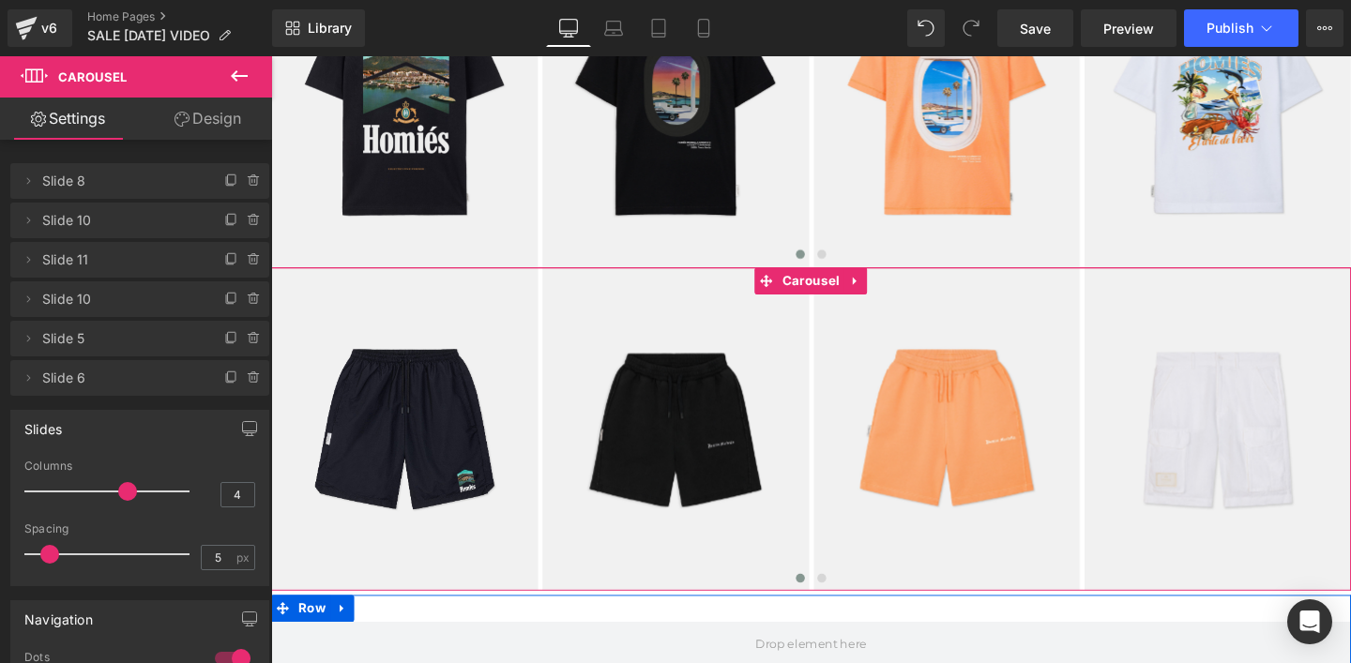
click at [218, 115] on link "Design" at bounding box center [208, 119] width 136 height 42
click at [0, 0] on div "Spacing" at bounding box center [0, 0] width 0 height 0
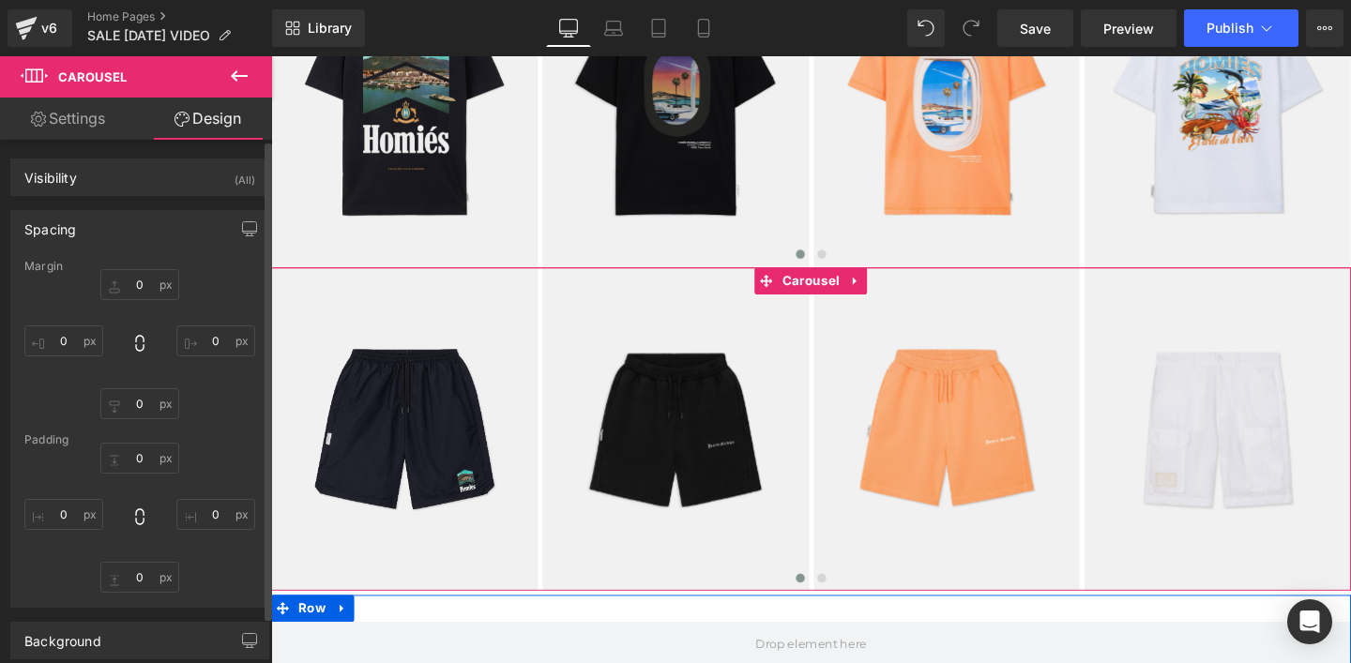
type input "0"
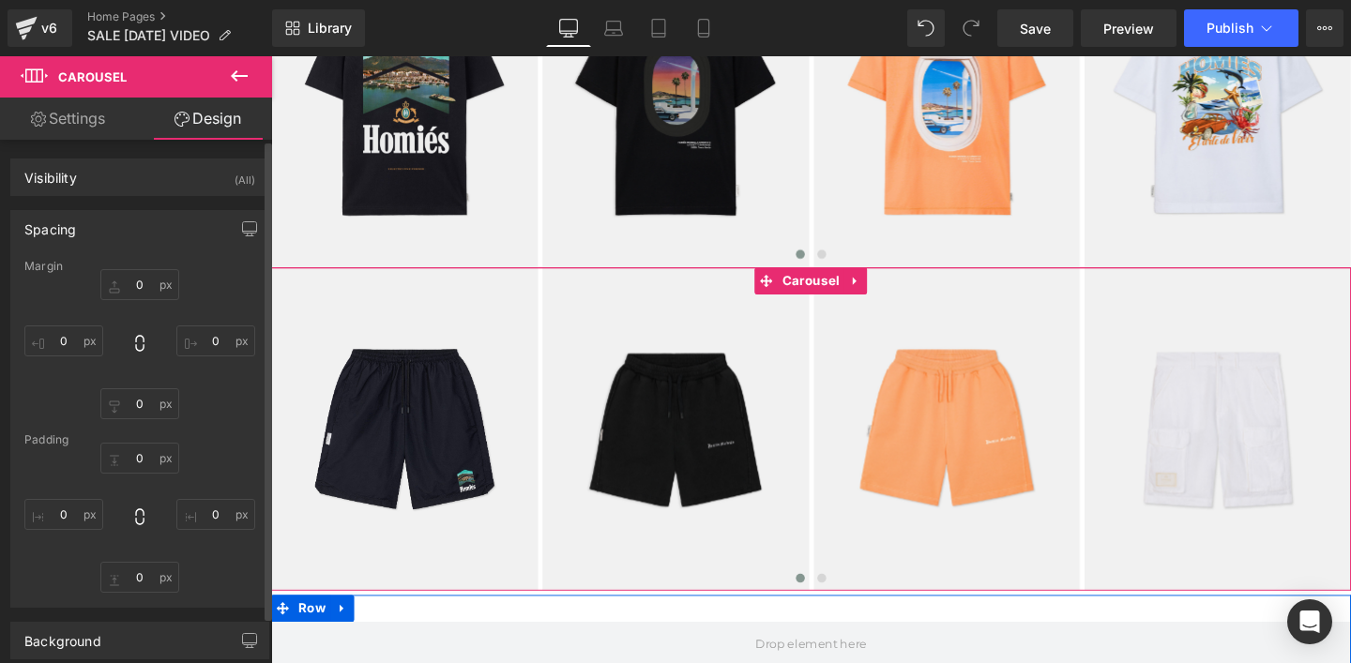
type input "0"
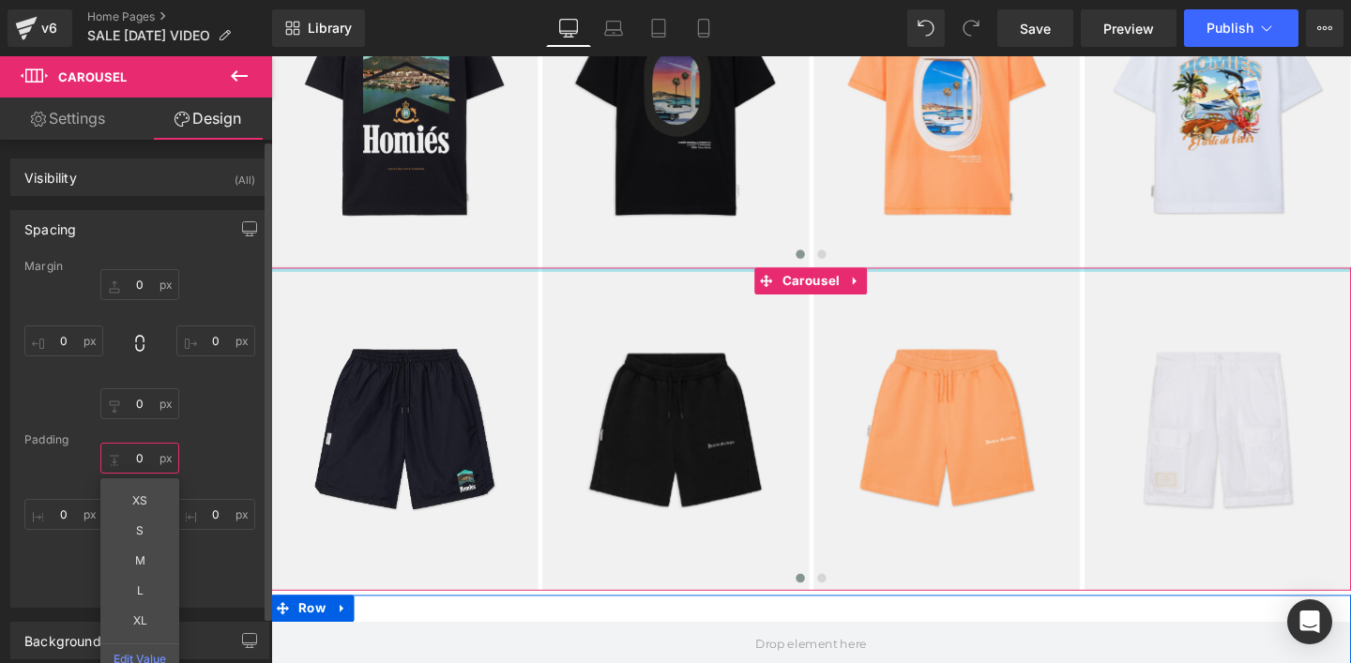
click at [134, 456] on input "0" at bounding box center [139, 458] width 79 height 31
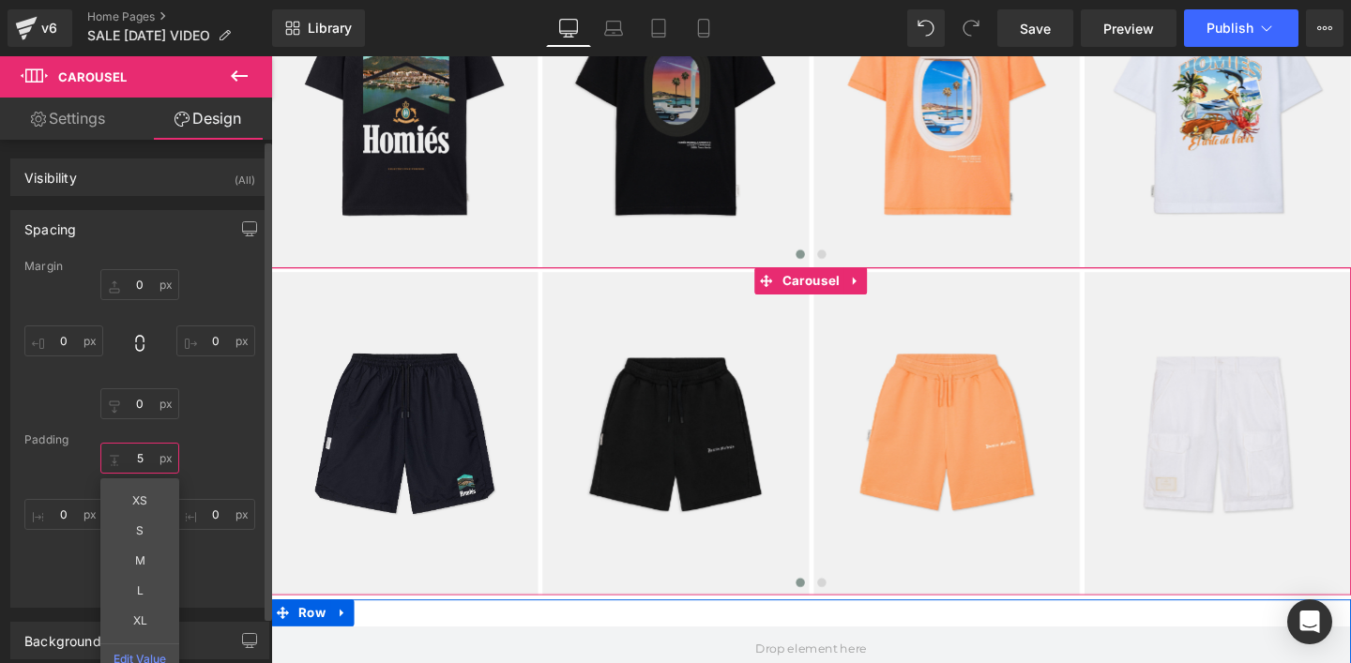
type input "5"
click at [225, 459] on div "5 5 XS S M L XL Edit Value 0px 0 0px 0 0px 0" at bounding box center [139, 518] width 231 height 150
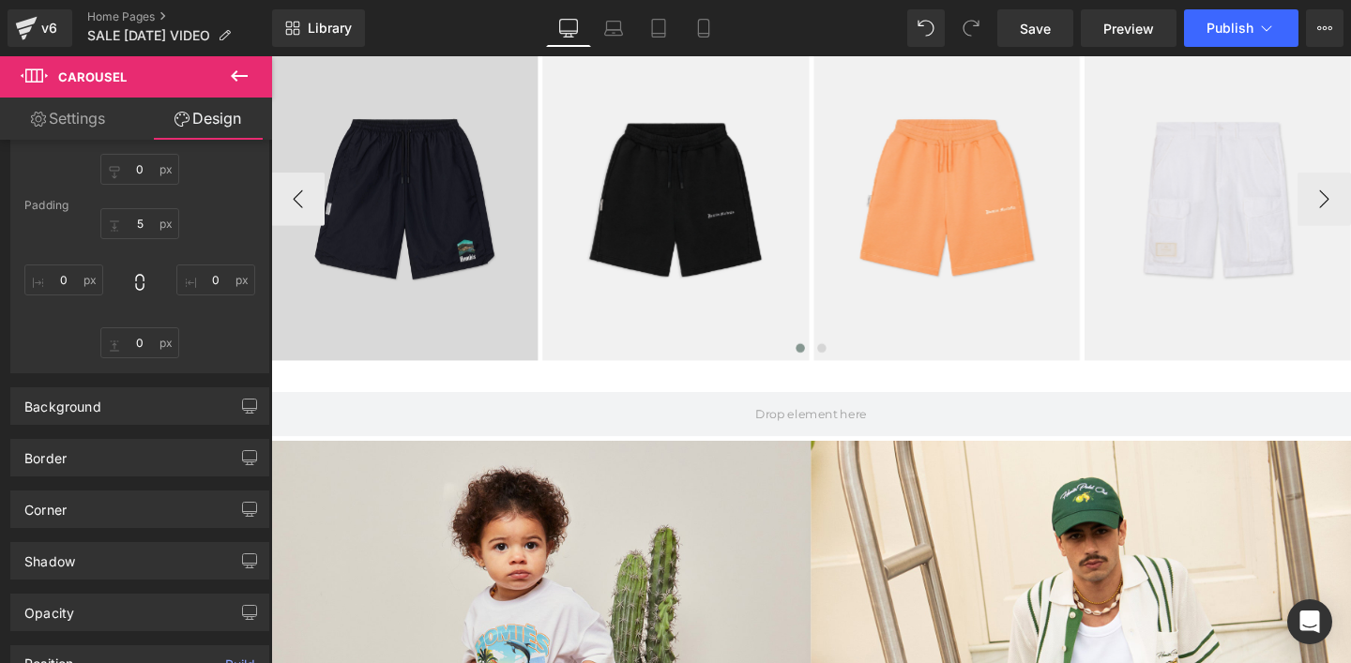
scroll to position [1885, 0]
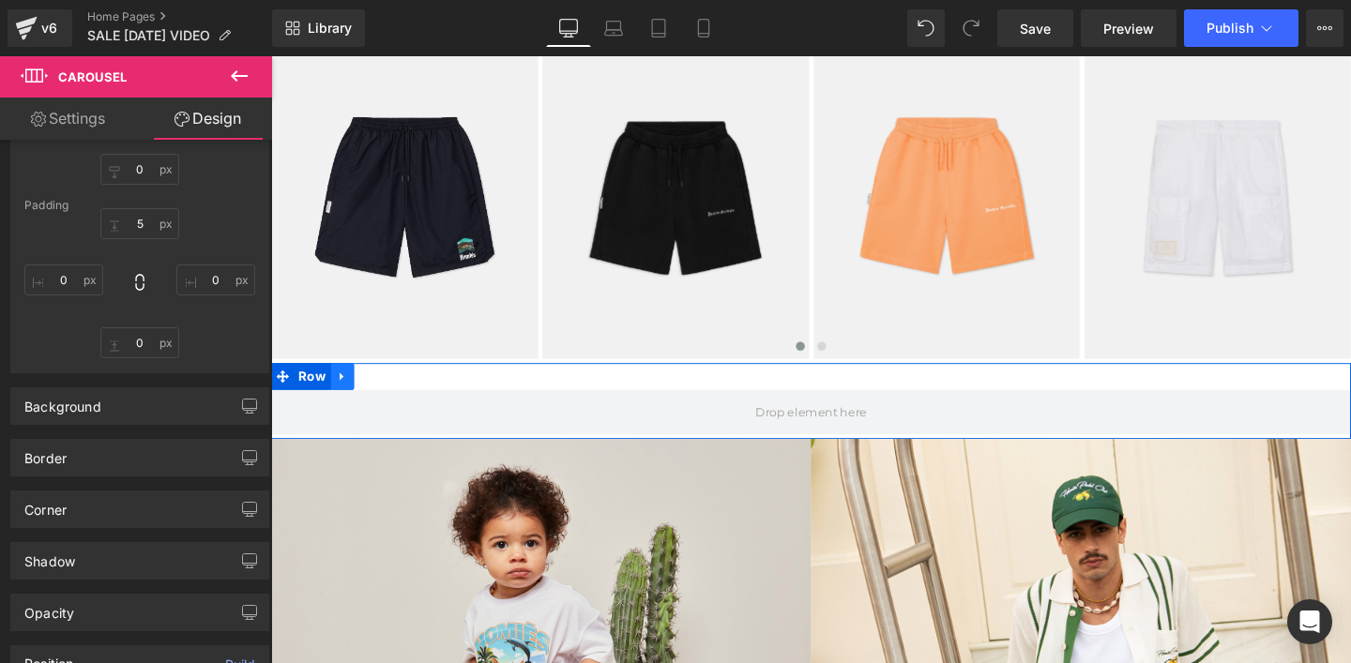
click at [346, 394] on icon at bounding box center [345, 393] width 4 height 8
click at [396, 391] on icon at bounding box center [394, 392] width 13 height 13
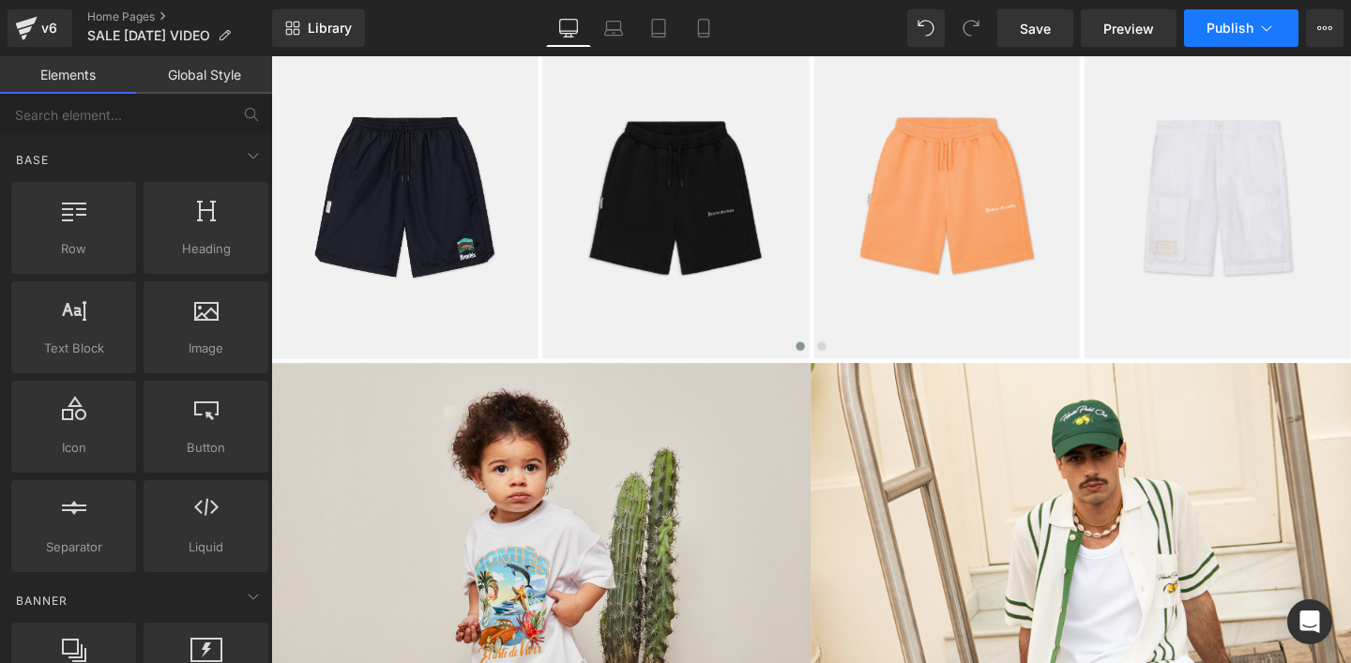
click at [1223, 31] on span "Publish" at bounding box center [1229, 28] width 47 height 15
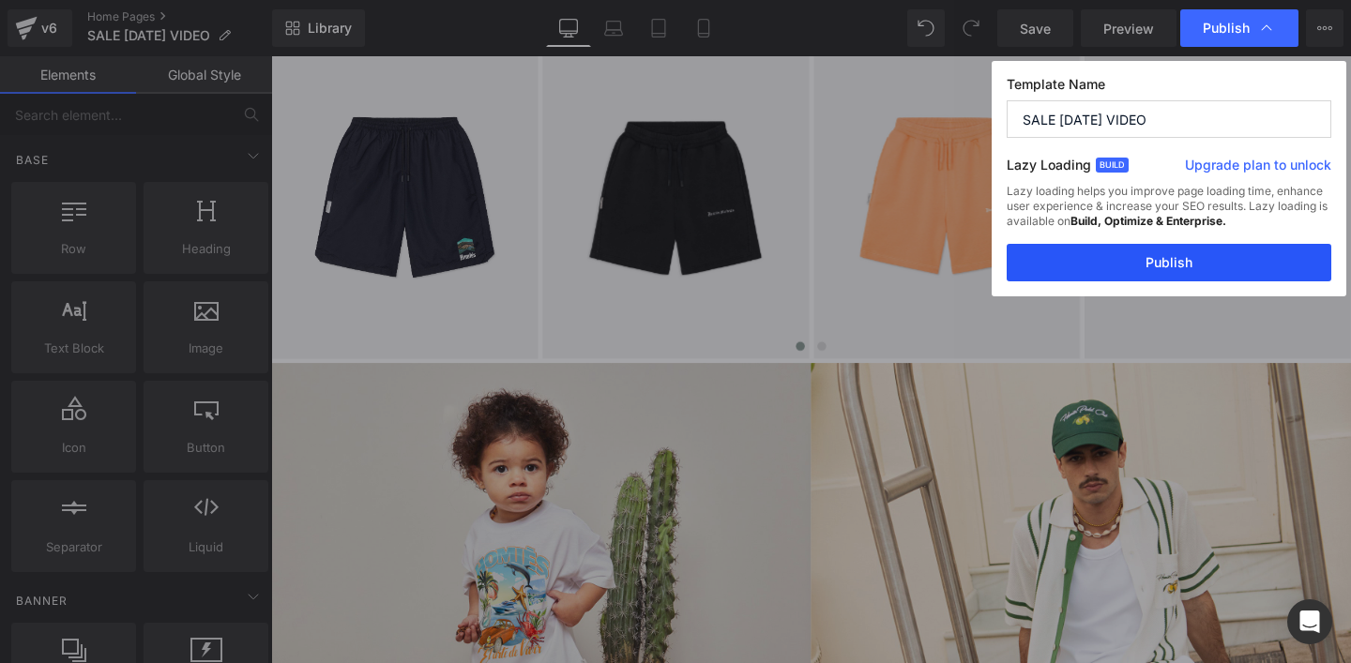
click at [1140, 264] on button "Publish" at bounding box center [1168, 263] width 325 height 38
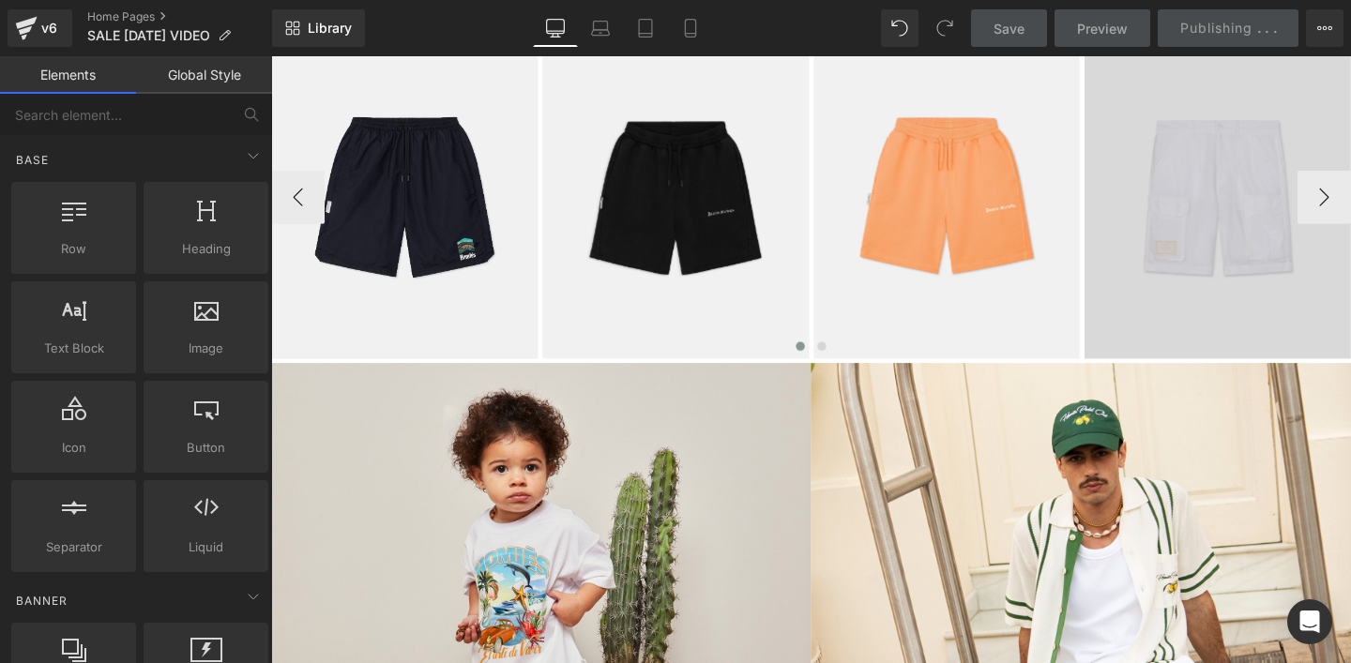
scroll to position [0, 0]
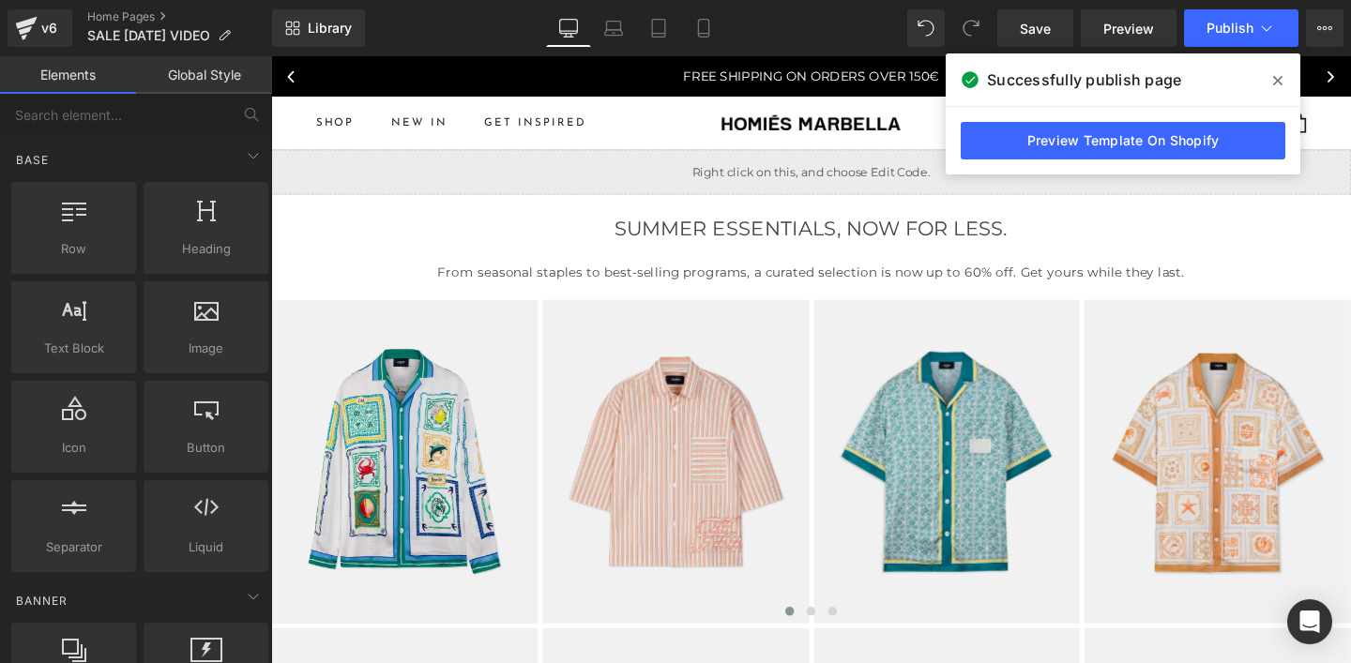
click at [1278, 82] on icon at bounding box center [1277, 80] width 9 height 9
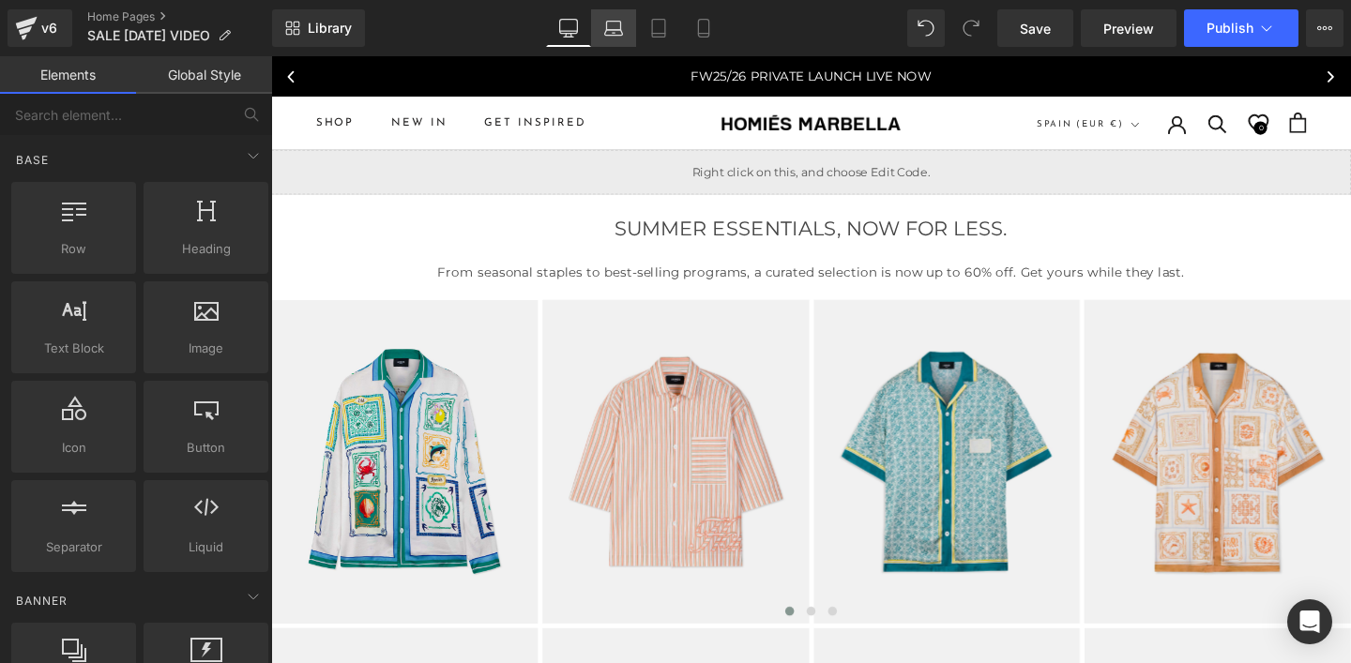
click at [609, 34] on icon at bounding box center [613, 28] width 19 height 19
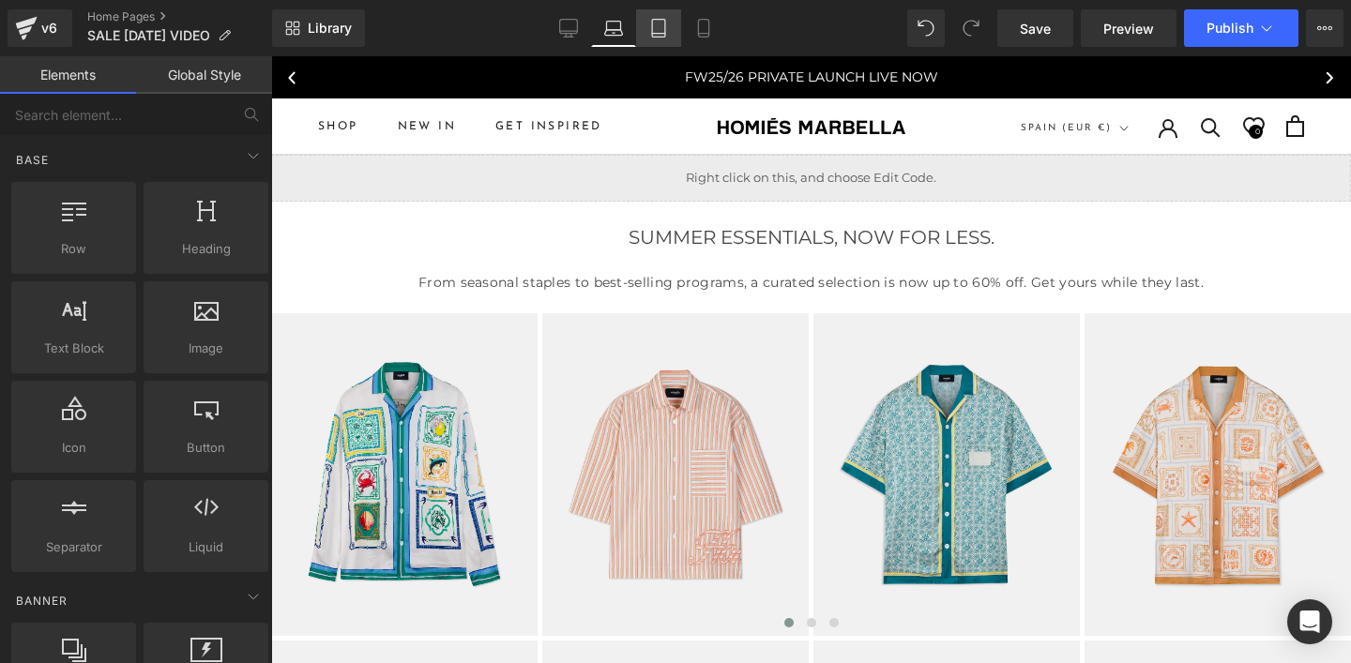
click at [652, 30] on icon at bounding box center [658, 29] width 13 height 18
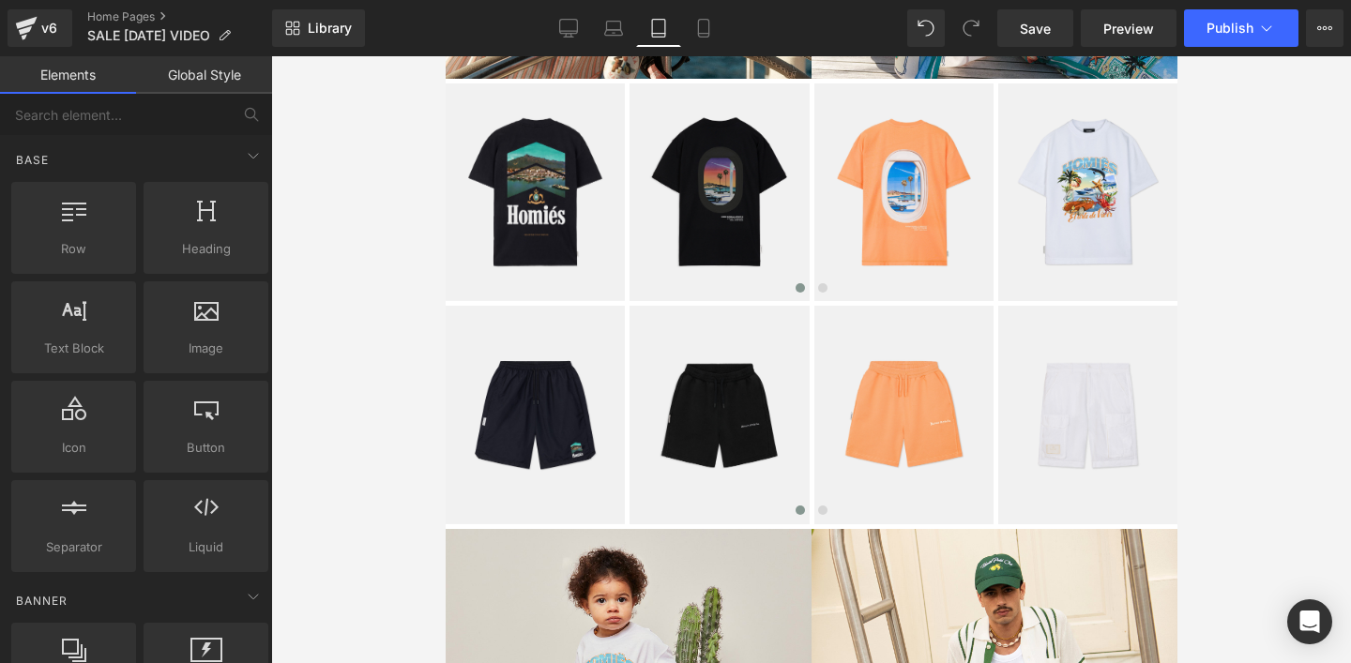
scroll to position [717, 0]
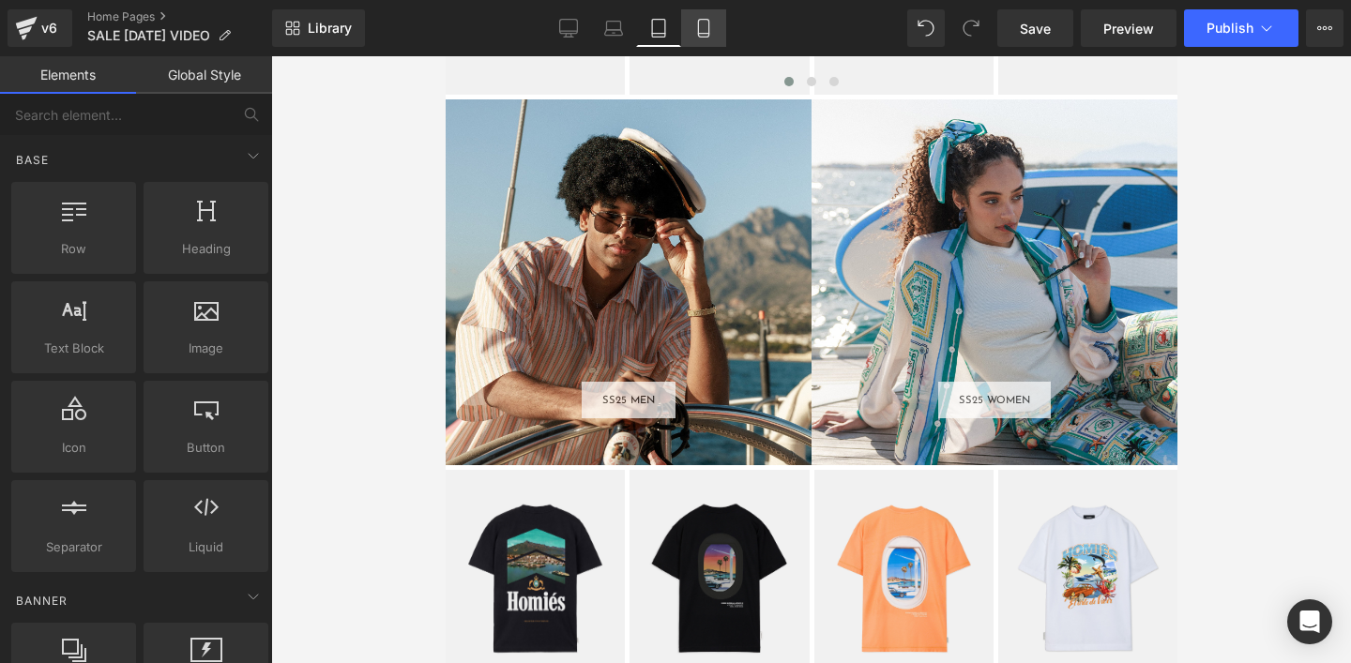
click at [699, 38] on link "Mobile" at bounding box center [703, 28] width 45 height 38
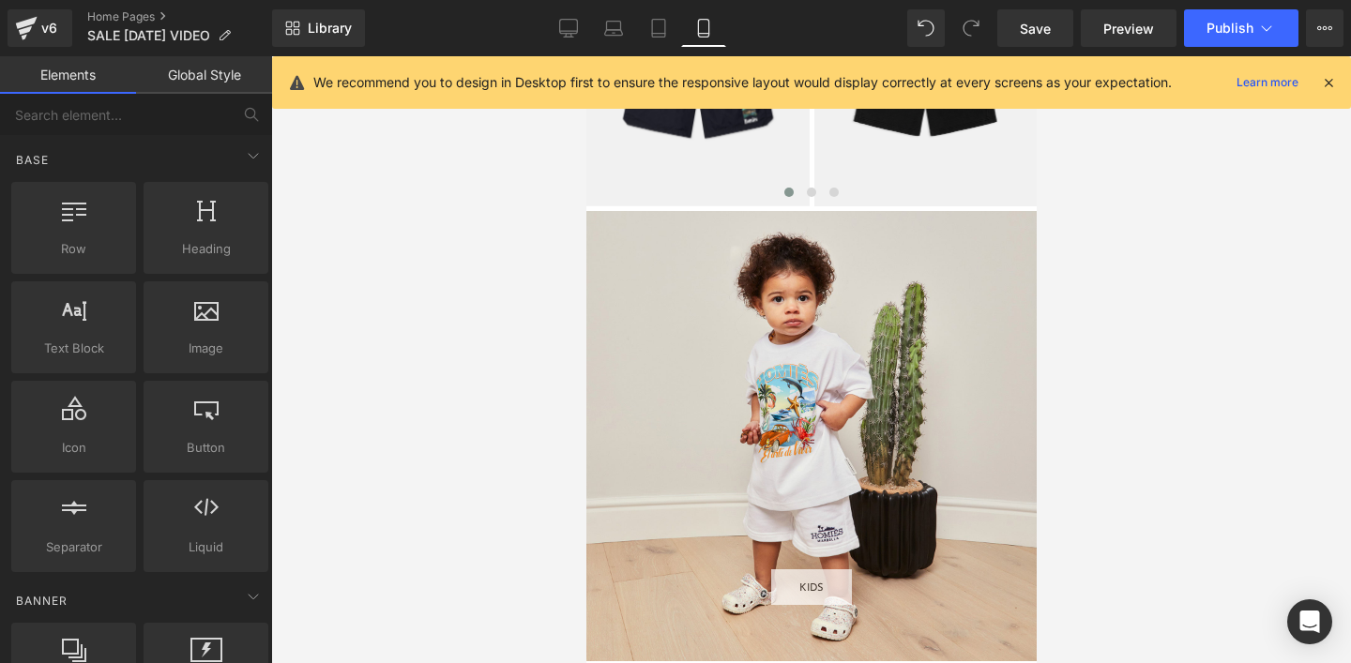
scroll to position [2182, 0]
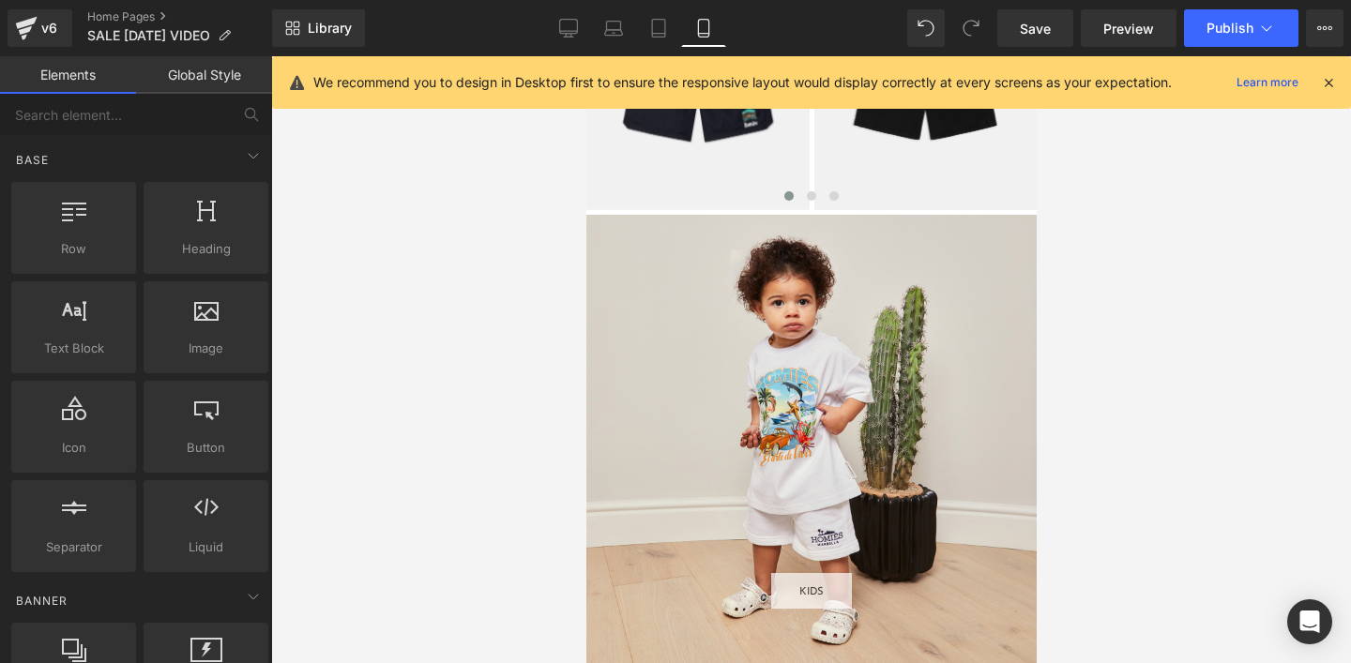
click at [720, 369] on div "KIDS Button" at bounding box center [810, 440] width 450 height 450
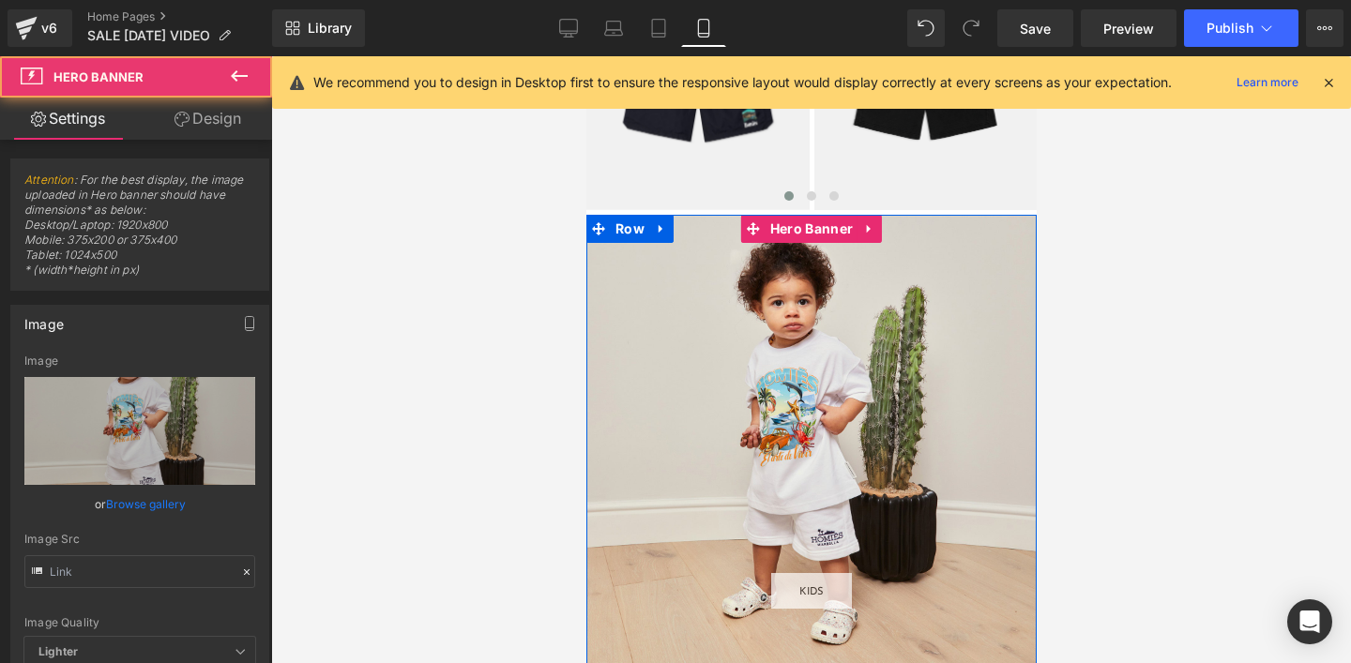
type input "[URL][DOMAIN_NAME]"
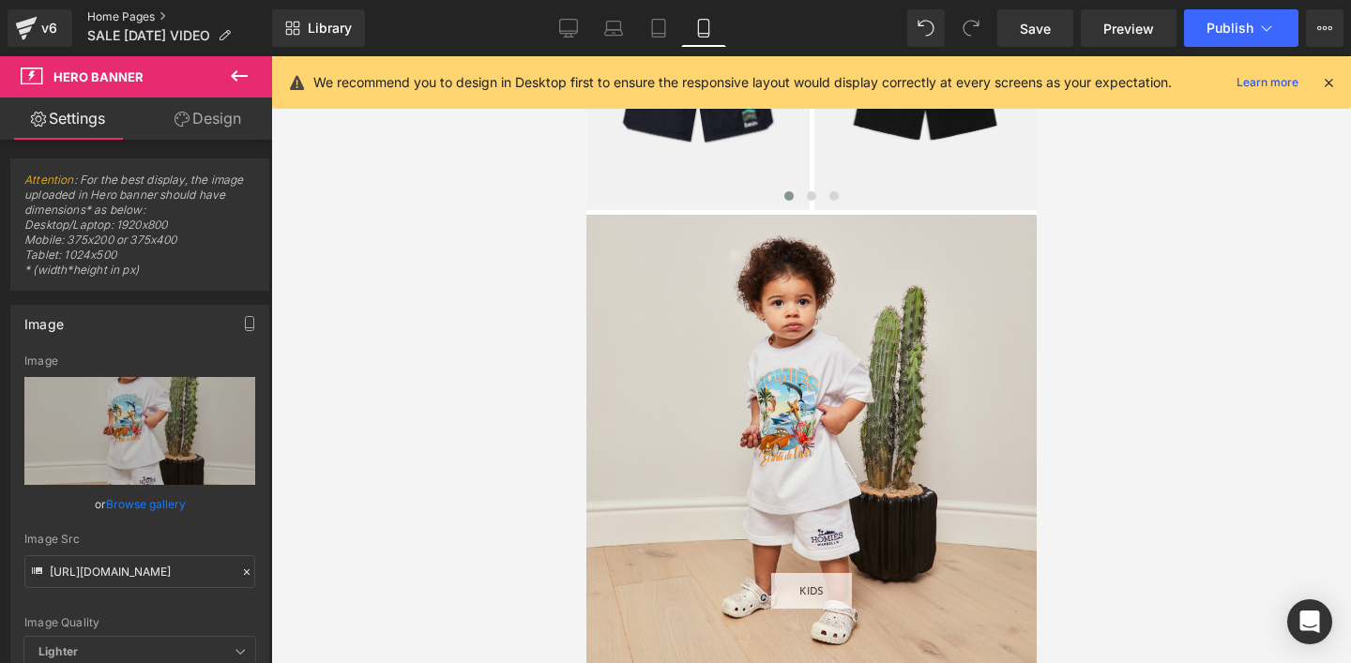
click at [127, 13] on link "Home Pages" at bounding box center [179, 16] width 185 height 15
